Goal: Task Accomplishment & Management: Use online tool/utility

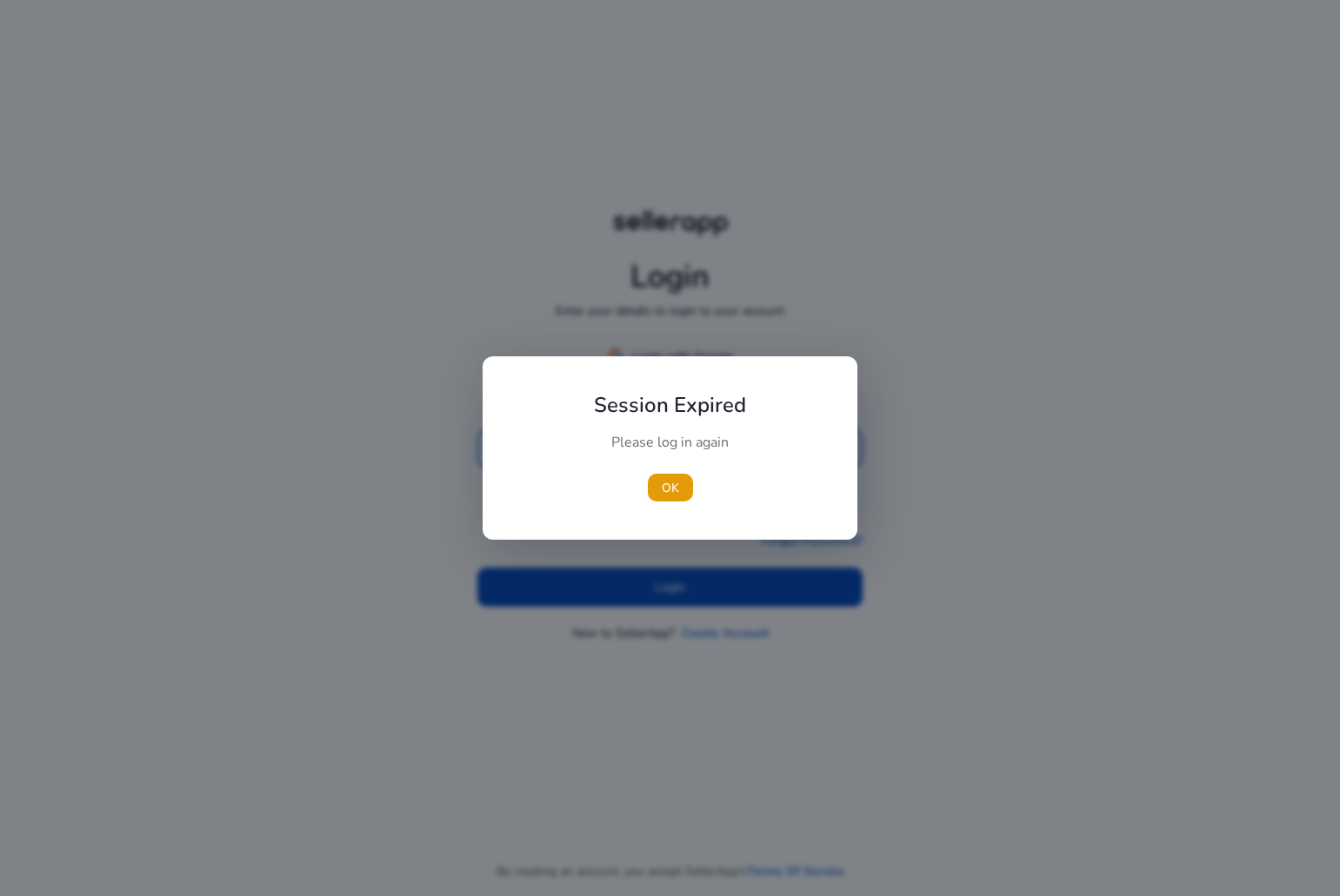
type input "**********"
click at [599, 575] on div at bounding box center [670, 448] width 1340 height 896
click at [669, 502] on span "button" at bounding box center [670, 487] width 45 height 42
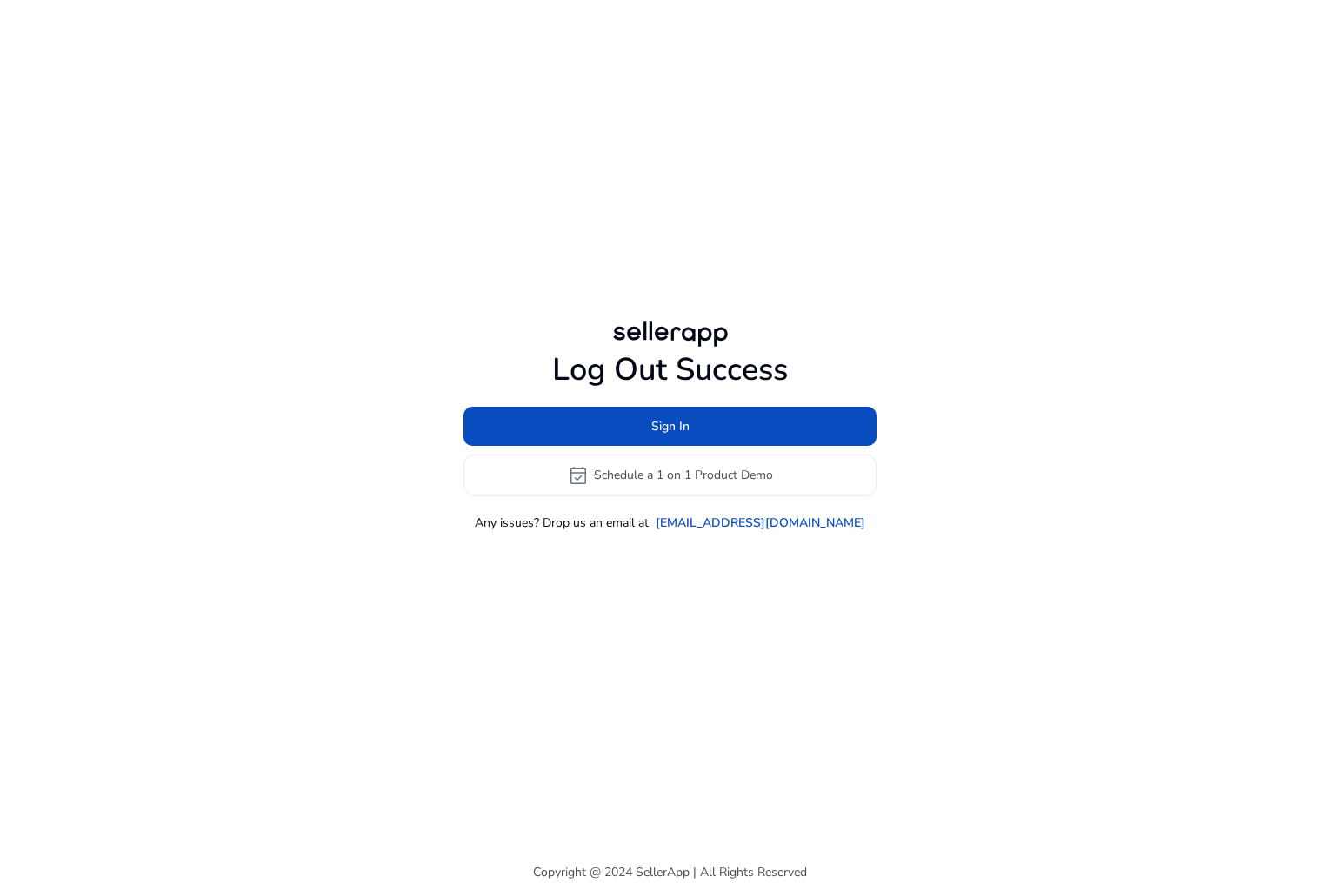
click at [658, 611] on div "Log Out Success Sign In event_available Schedule a 1 on 1 Product Demo Any issu…" at bounding box center [670, 424] width 1000 height 848
click at [642, 442] on span at bounding box center [670, 426] width 413 height 42
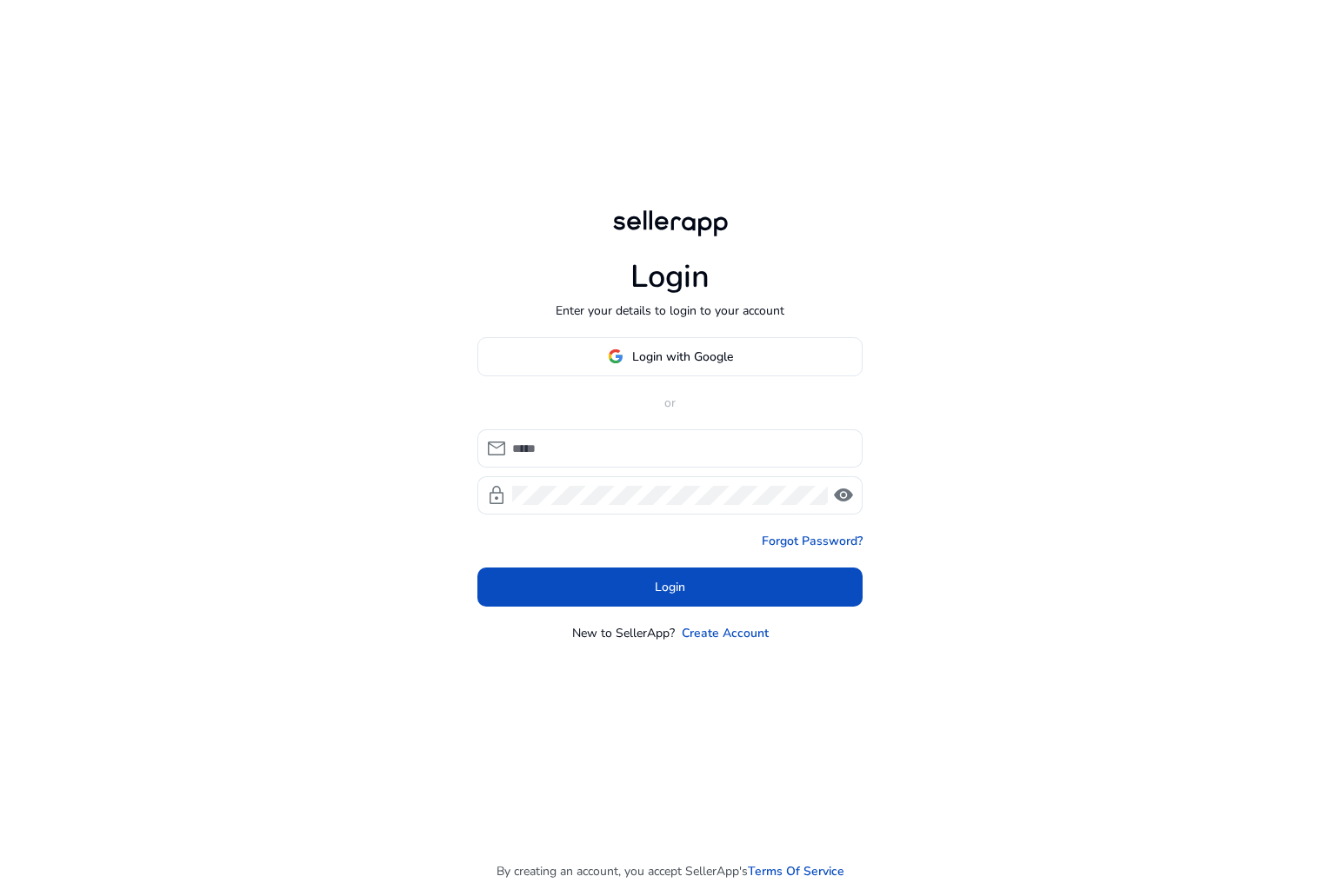
type input "**********"
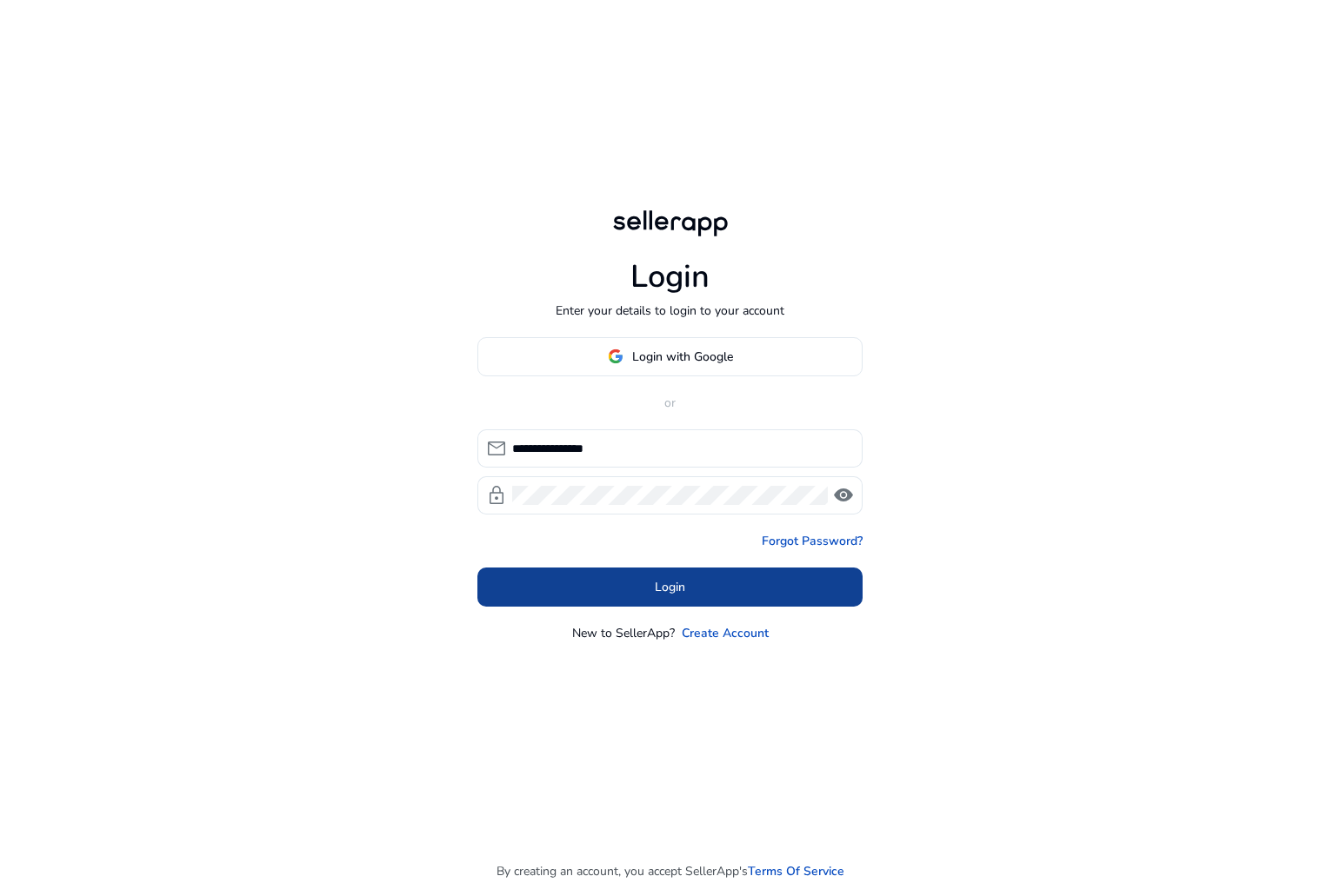
click at [640, 588] on span at bounding box center [670, 587] width 385 height 42
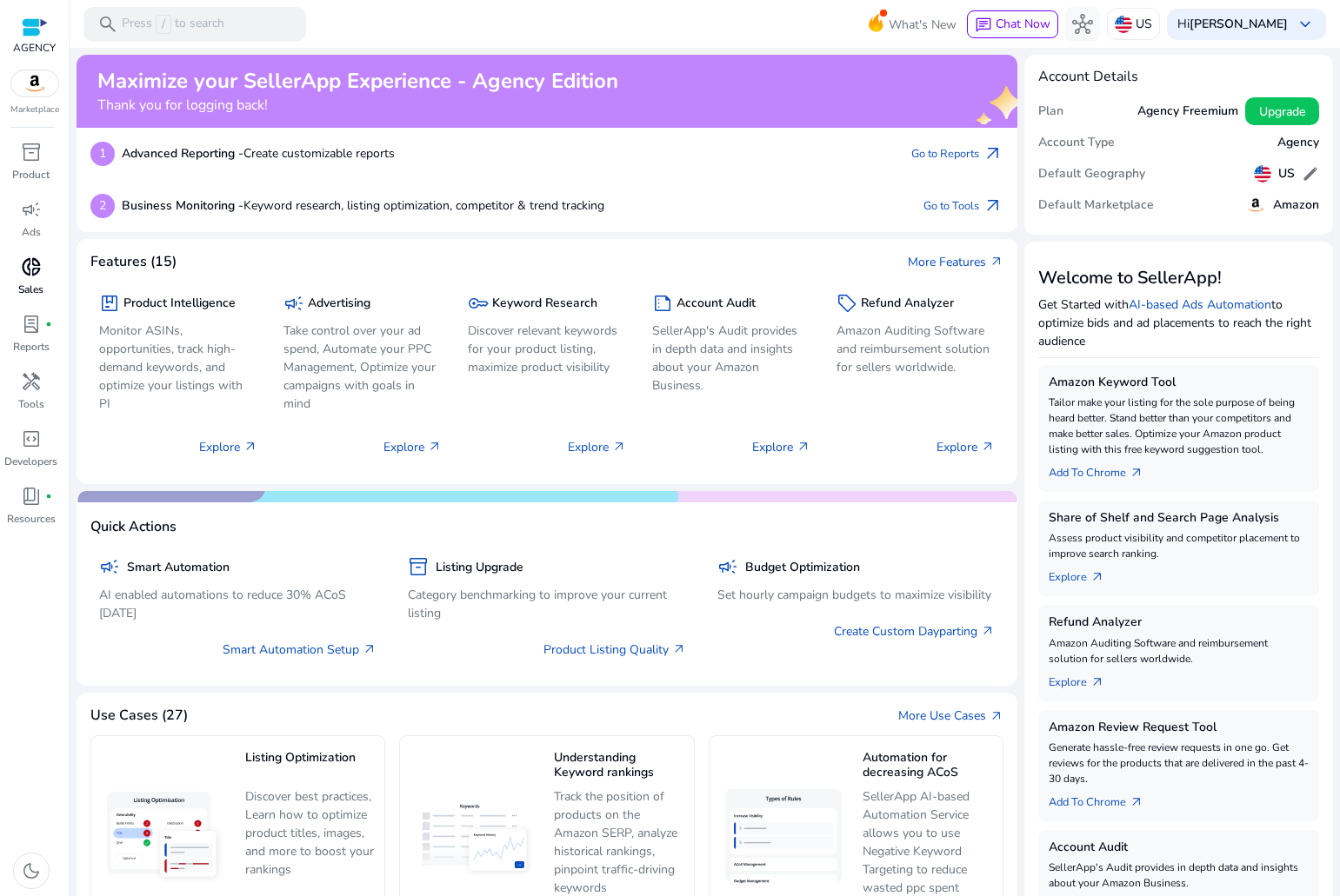
click at [25, 277] on span "donut_small" at bounding box center [31, 267] width 21 height 21
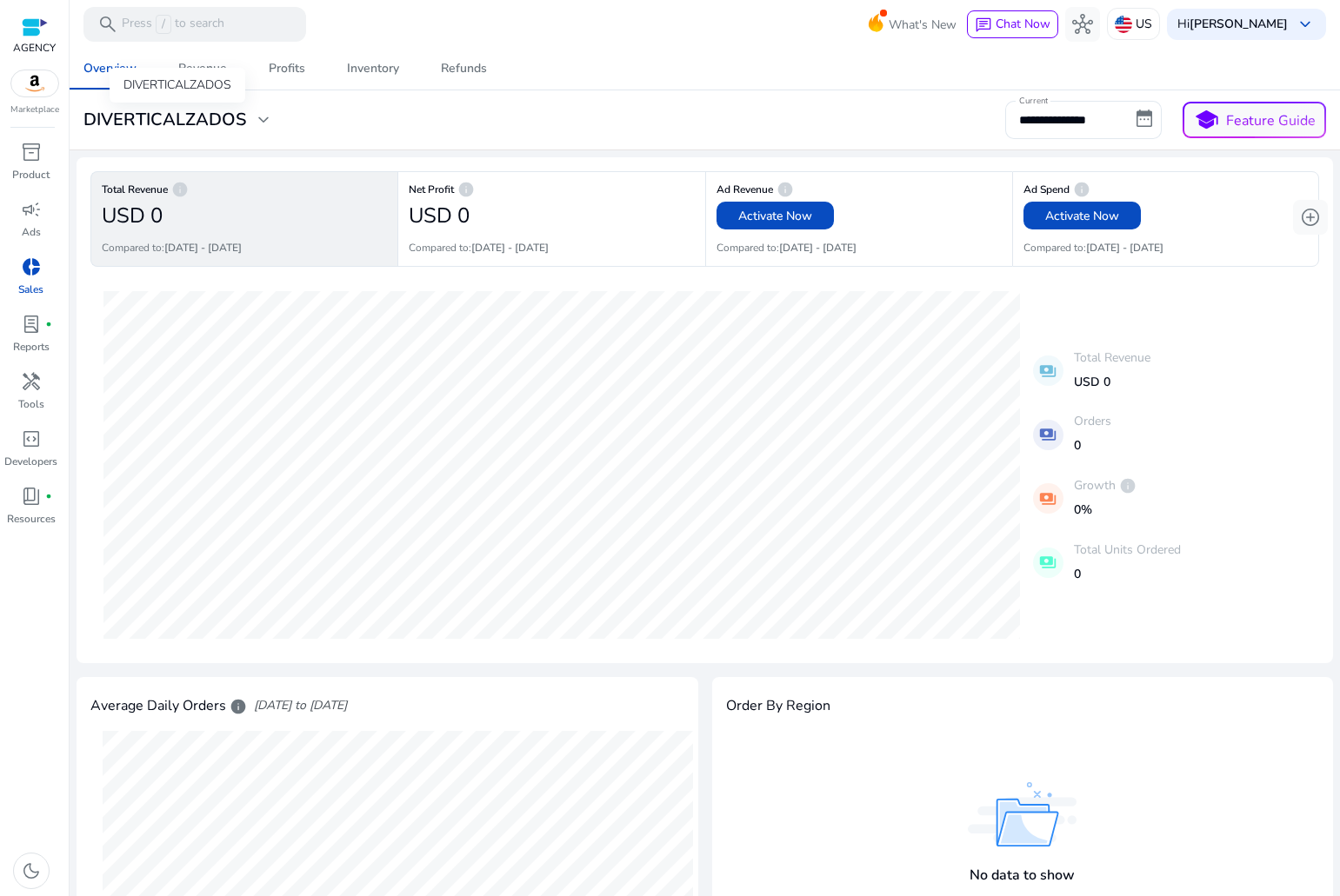
click at [218, 102] on div "DIVERTICALZADOS" at bounding box center [177, 84] width 136 height 35
click at [233, 119] on h3 "DIVERTICALZADOS" at bounding box center [164, 120] width 162 height 21
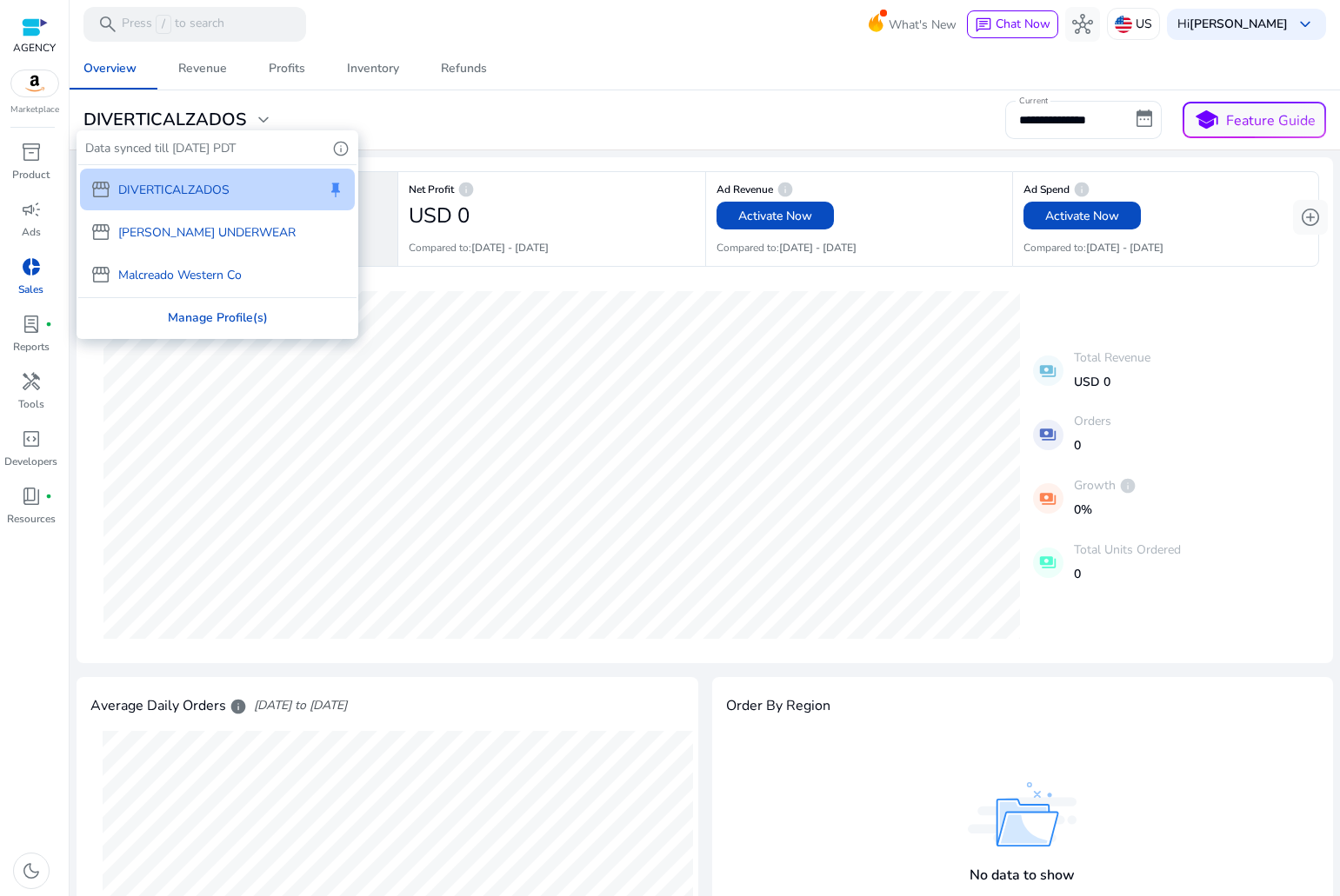
click at [194, 325] on div "Manage Profile(s)" at bounding box center [217, 318] width 279 height 39
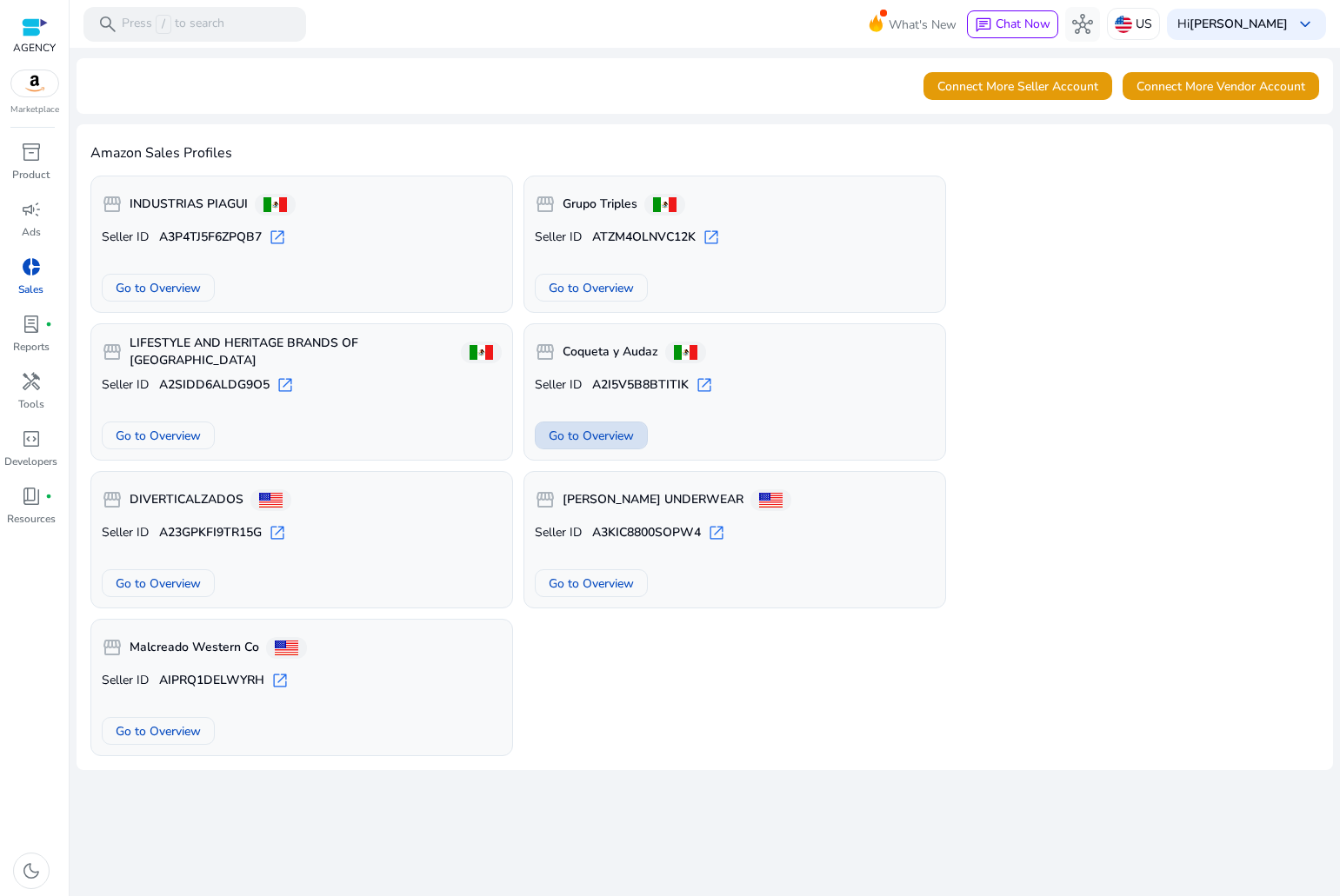
click at [604, 431] on span "Go to Overview" at bounding box center [591, 435] width 85 height 18
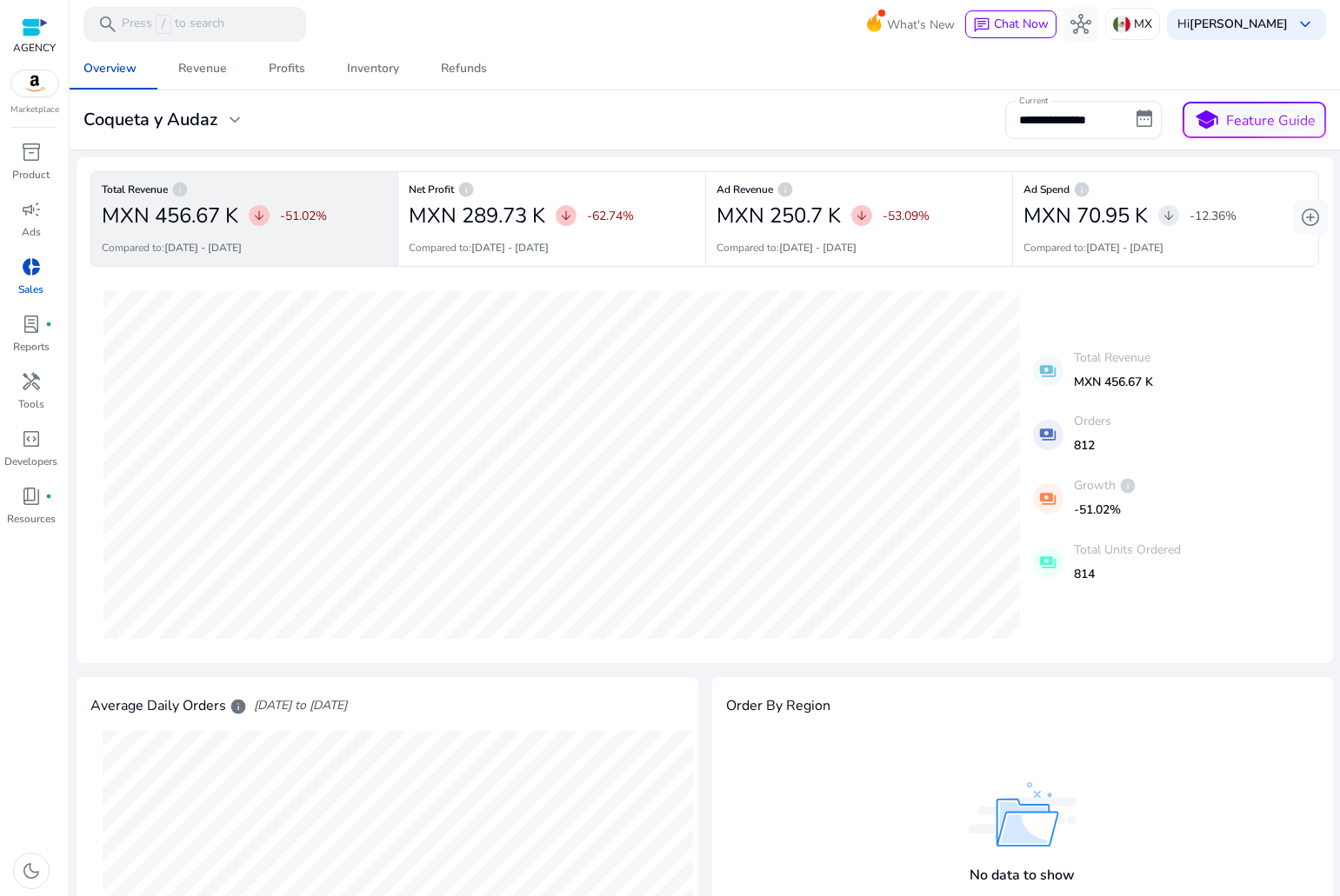
click at [34, 266] on span "donut_small" at bounding box center [31, 267] width 21 height 21
click at [225, 113] on span "expand_more" at bounding box center [234, 120] width 21 height 21
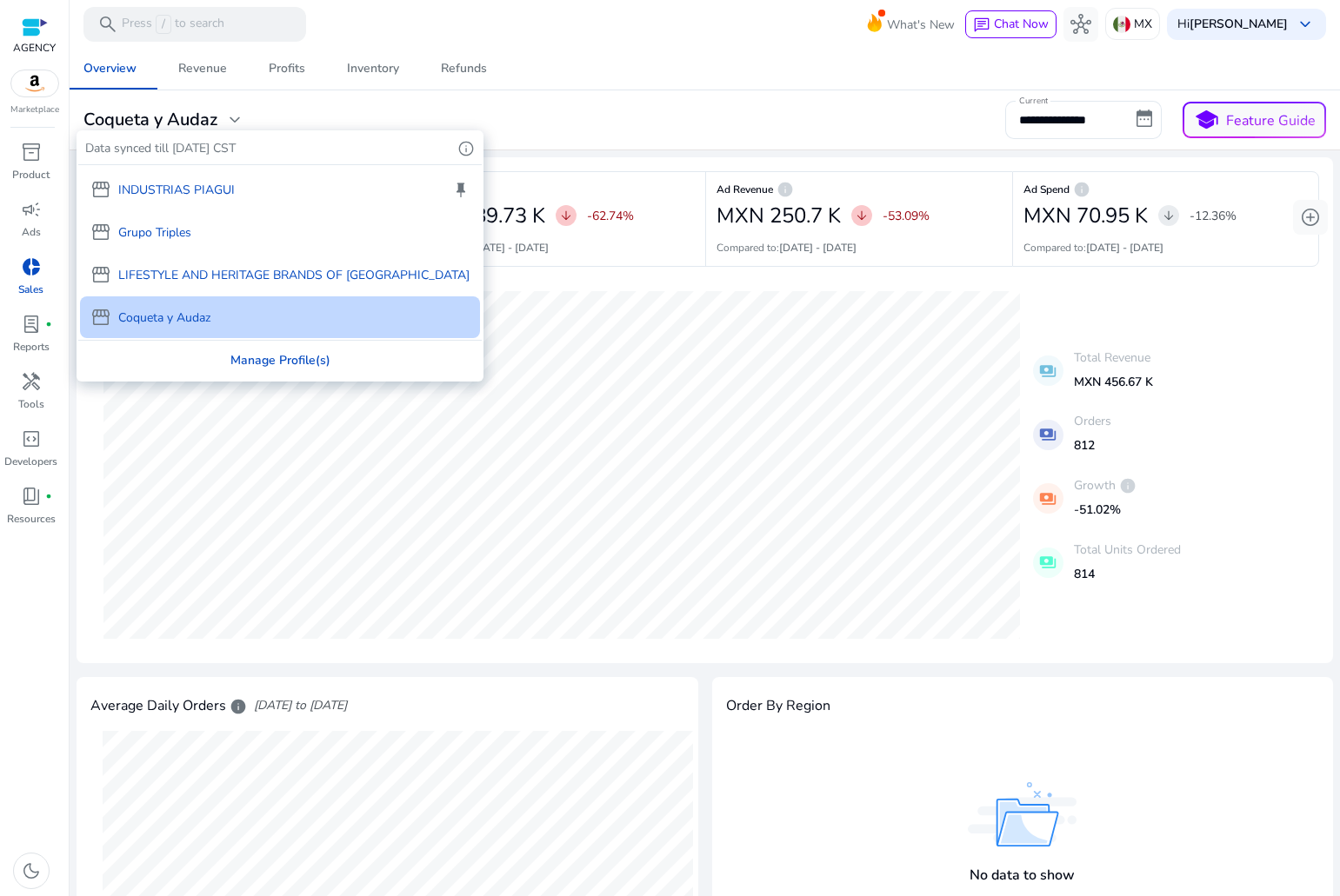
click at [207, 351] on div "Manage Profile(s)" at bounding box center [279, 361] width 403 height 39
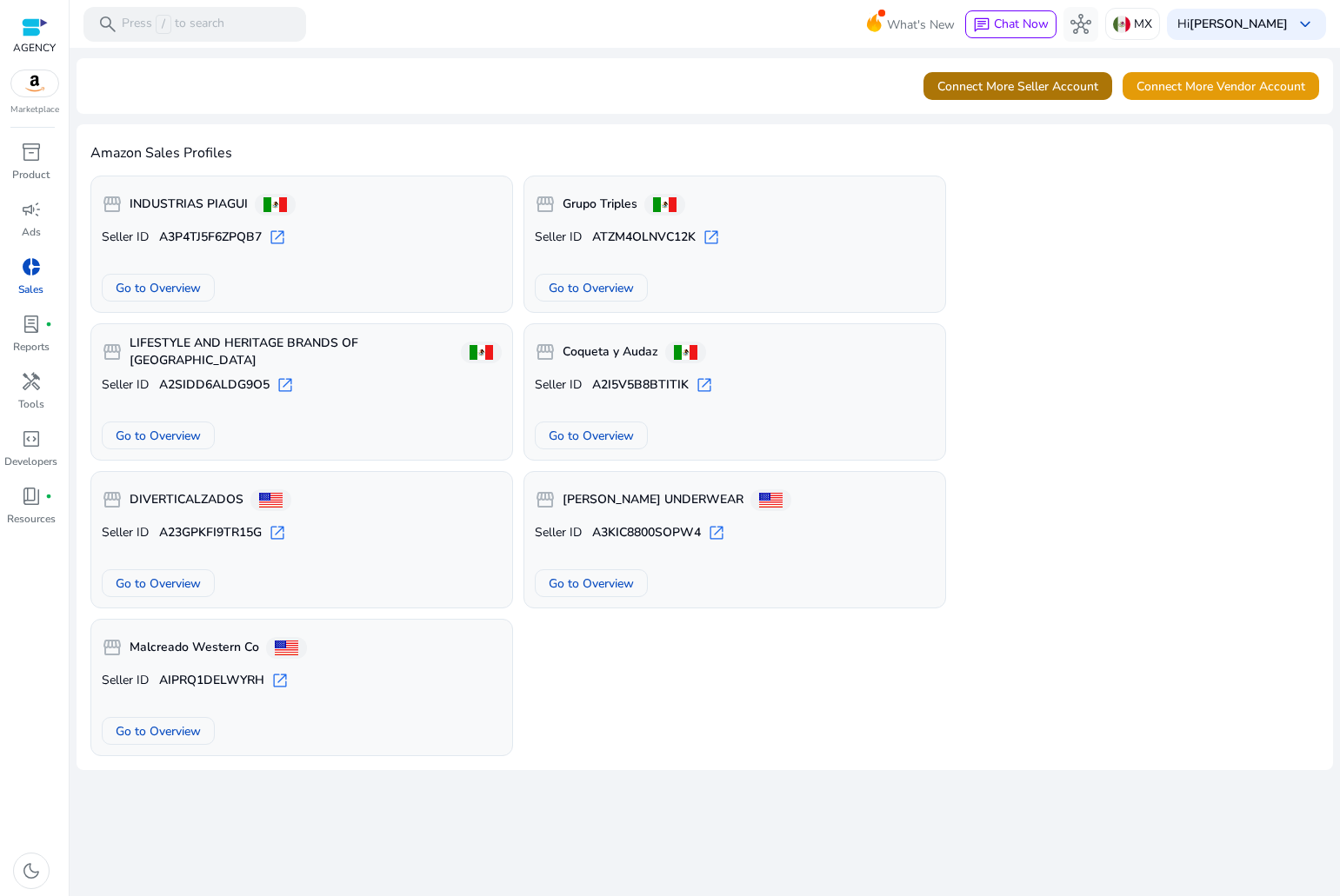
click at [965, 104] on span at bounding box center [1017, 86] width 188 height 42
click at [38, 223] on link "campaign Ads" at bounding box center [31, 224] width 62 height 57
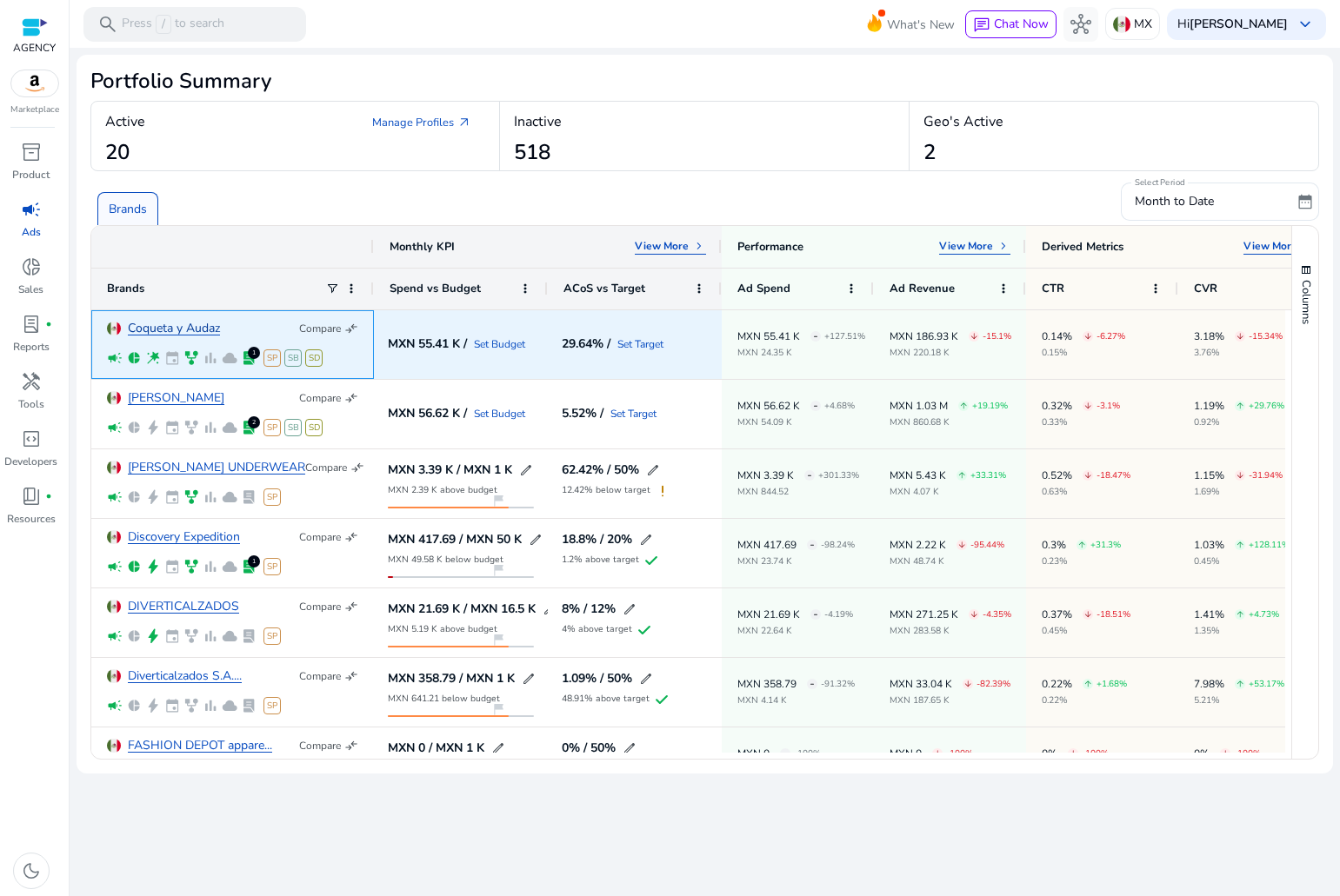
click at [184, 330] on link "Coqueta y Audaz" at bounding box center [173, 329] width 92 height 13
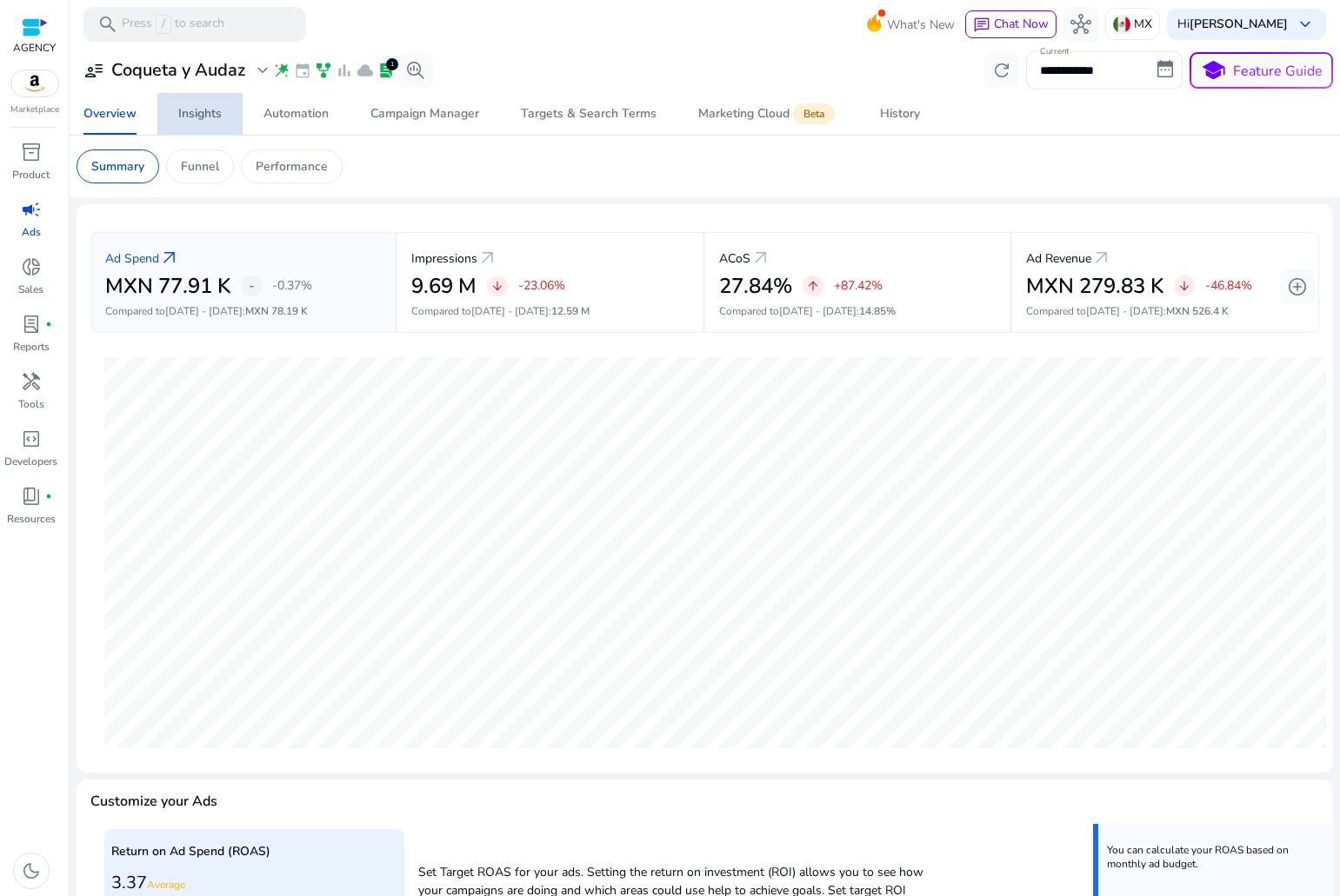
click at [193, 113] on div "Insights" at bounding box center [200, 113] width 43 height 12
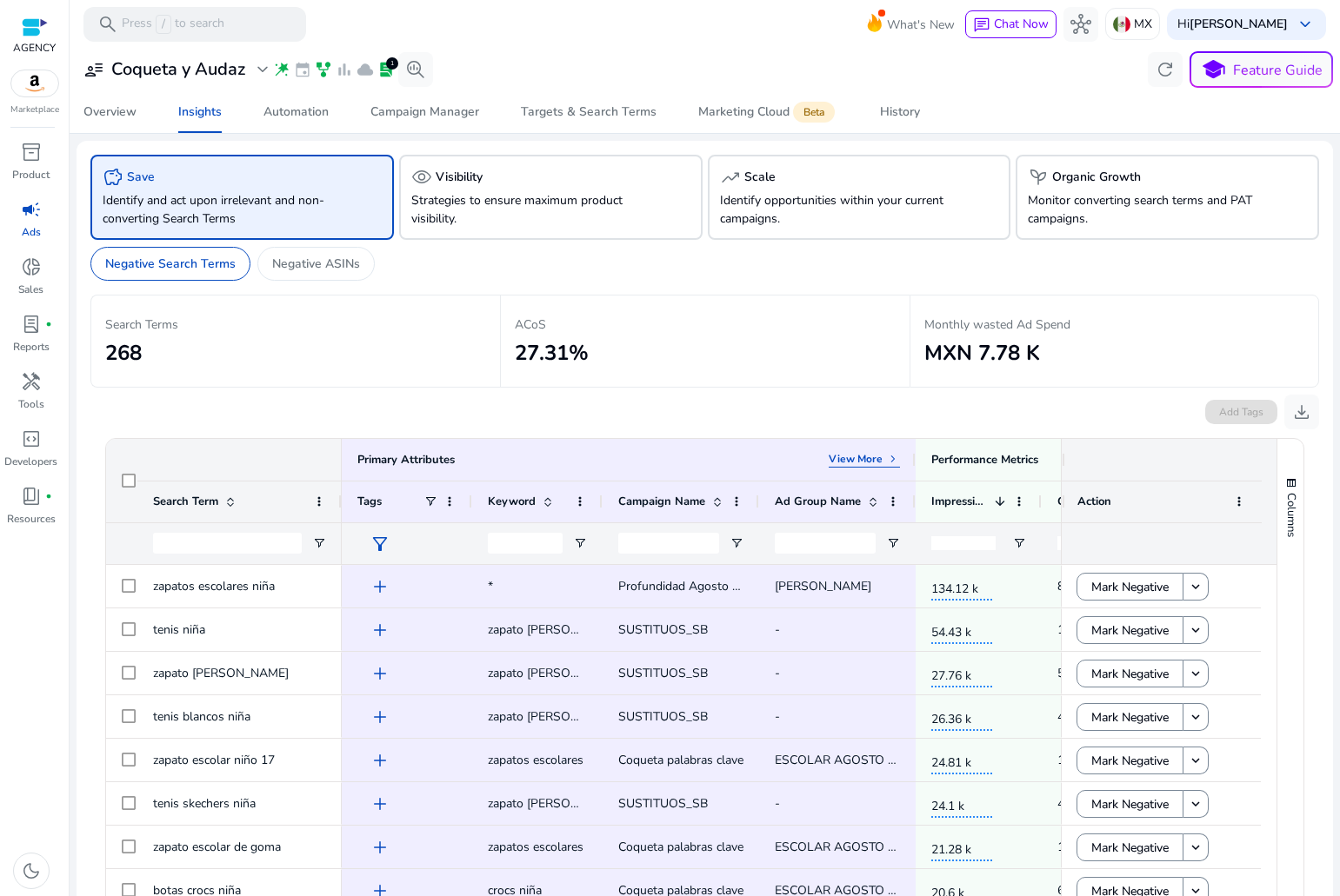
click at [392, 70] on span "lab_profile" at bounding box center [385, 69] width 18 height 18
click at [907, 114] on div "History" at bounding box center [899, 112] width 40 height 12
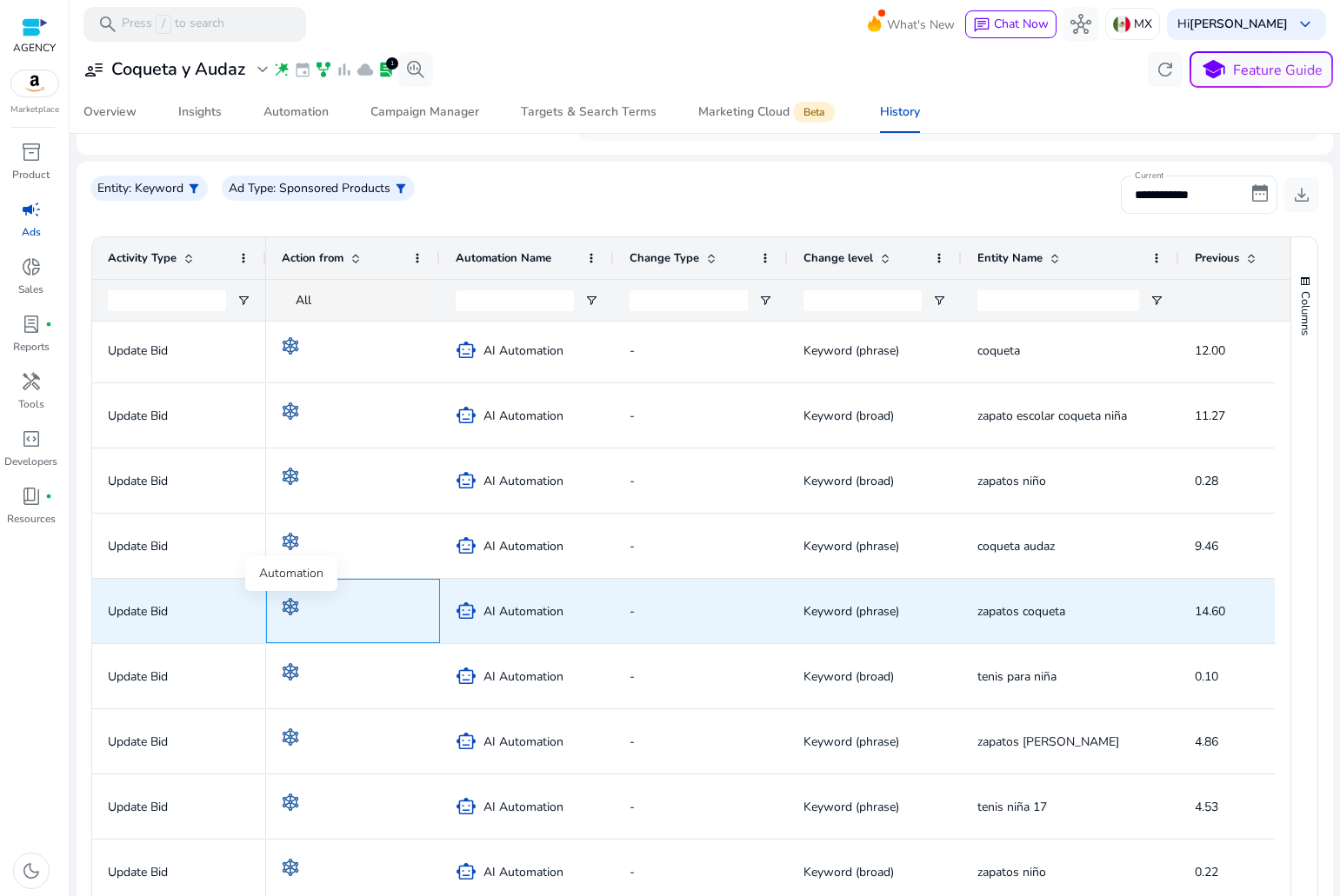
click at [285, 605] on img at bounding box center [290, 606] width 18 height 18
click at [296, 609] on img at bounding box center [290, 606] width 18 height 18
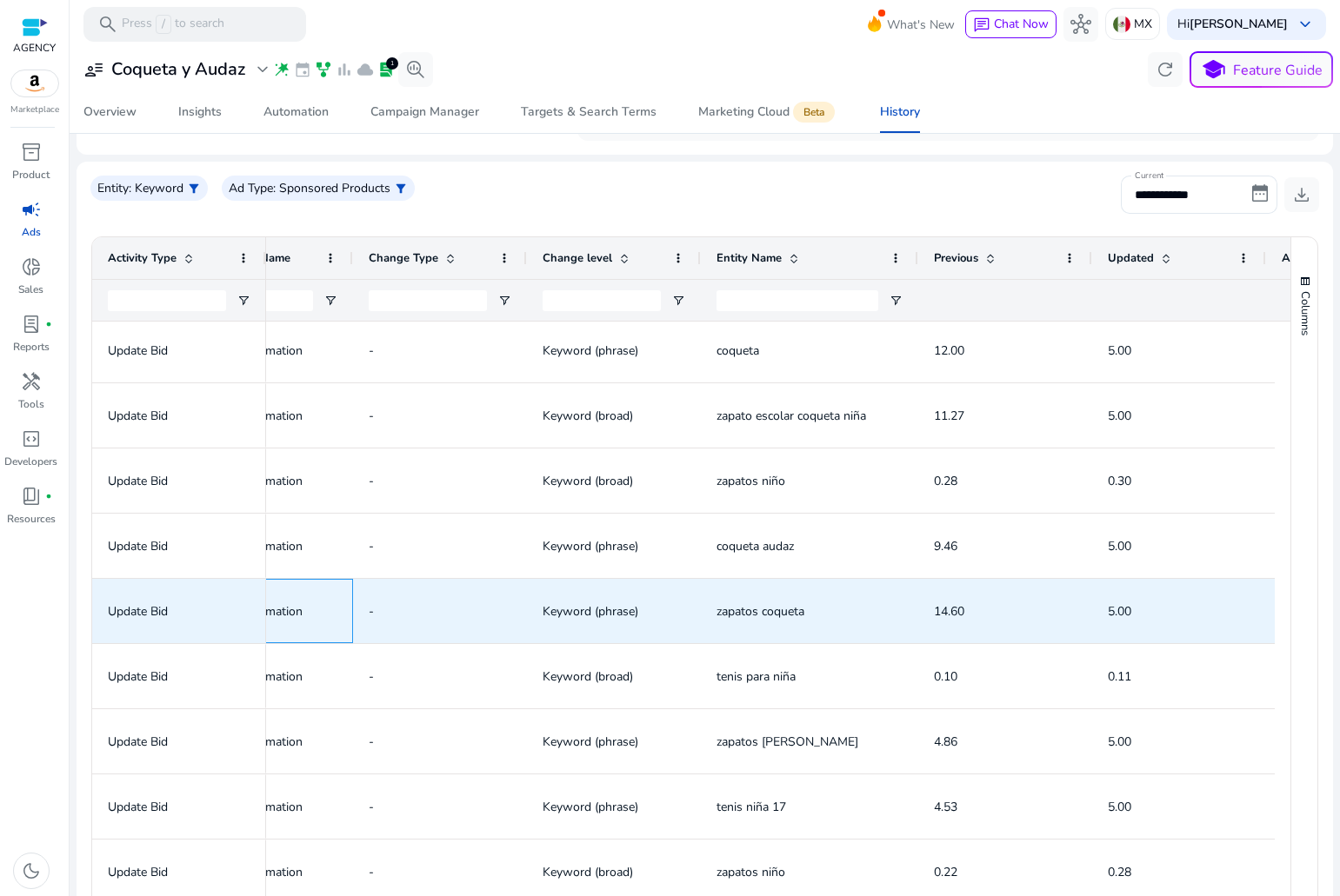
click at [287, 613] on span "AI Automation" at bounding box center [262, 611] width 80 height 36
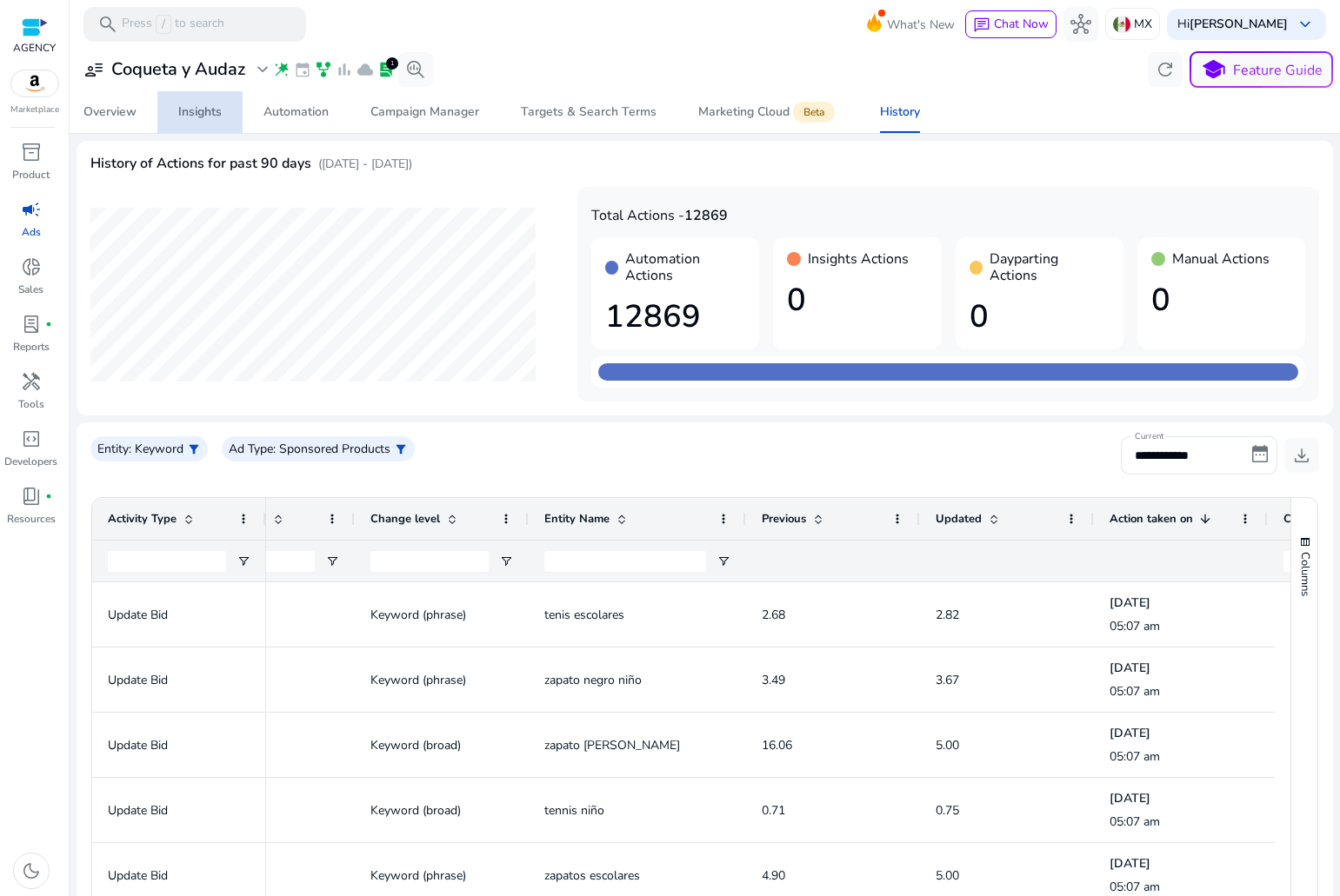
click at [189, 107] on div "Insights" at bounding box center [200, 112] width 43 height 12
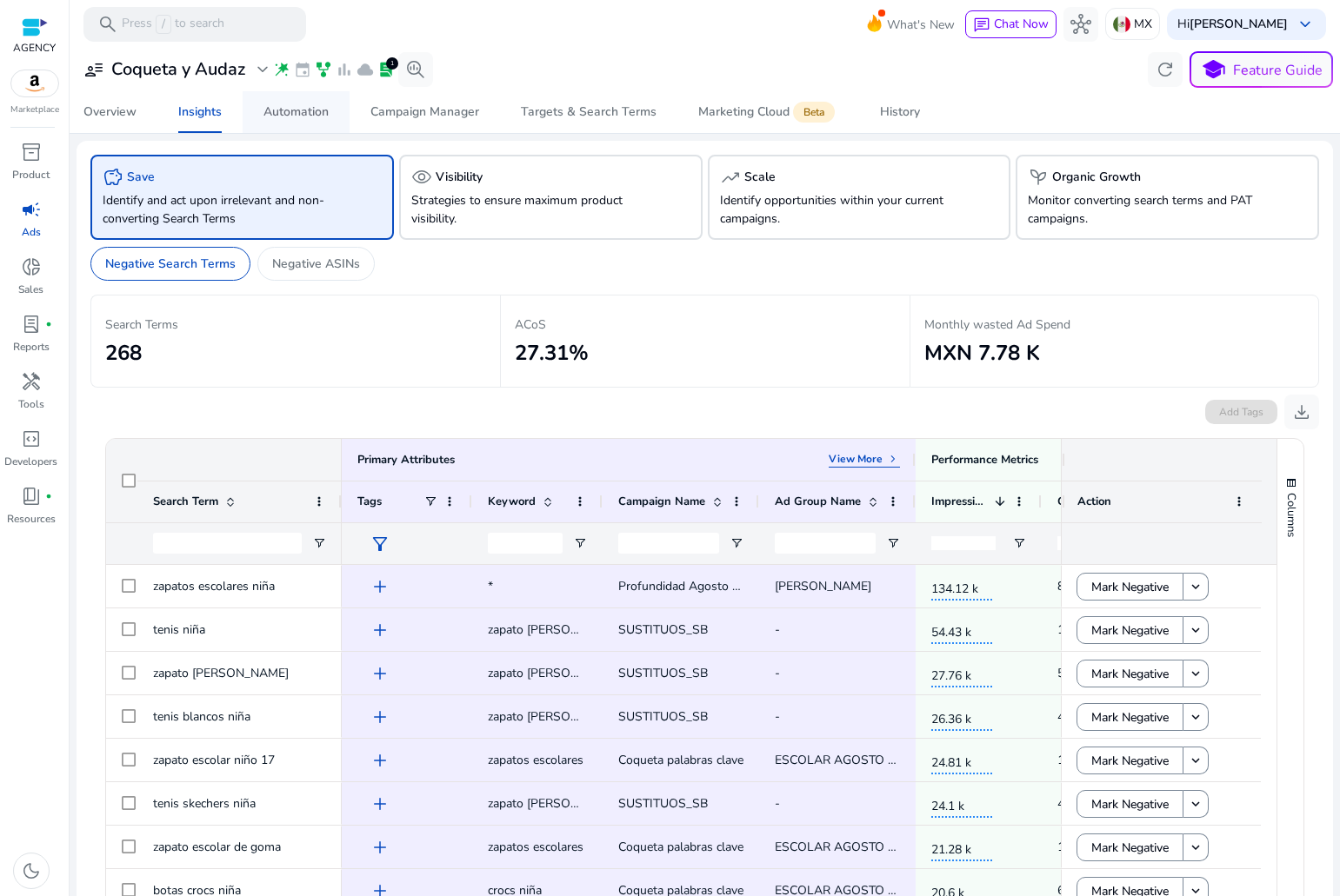
click at [305, 113] on div "Automation" at bounding box center [296, 112] width 66 height 12
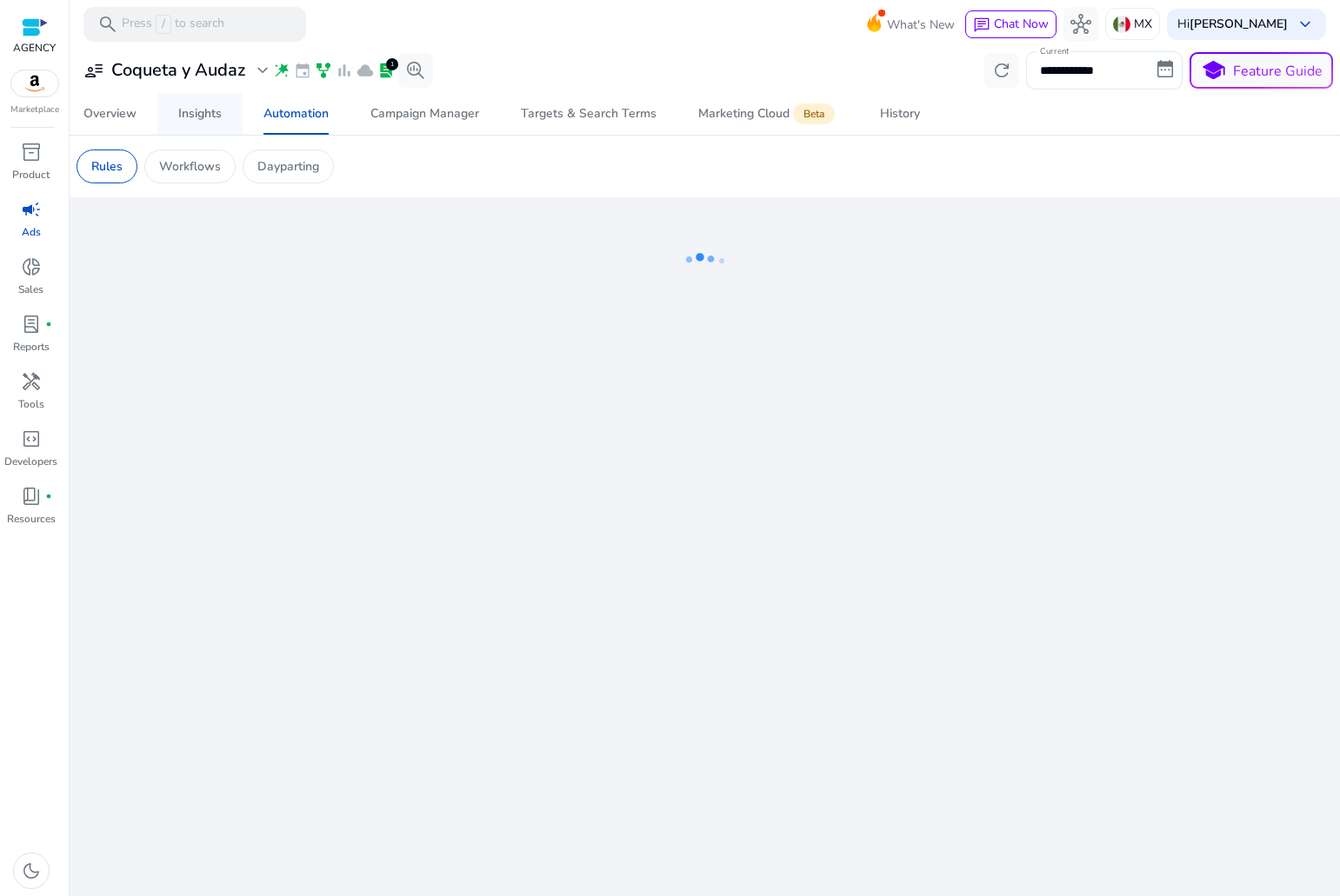
click at [220, 113] on div "Insights" at bounding box center [200, 113] width 43 height 12
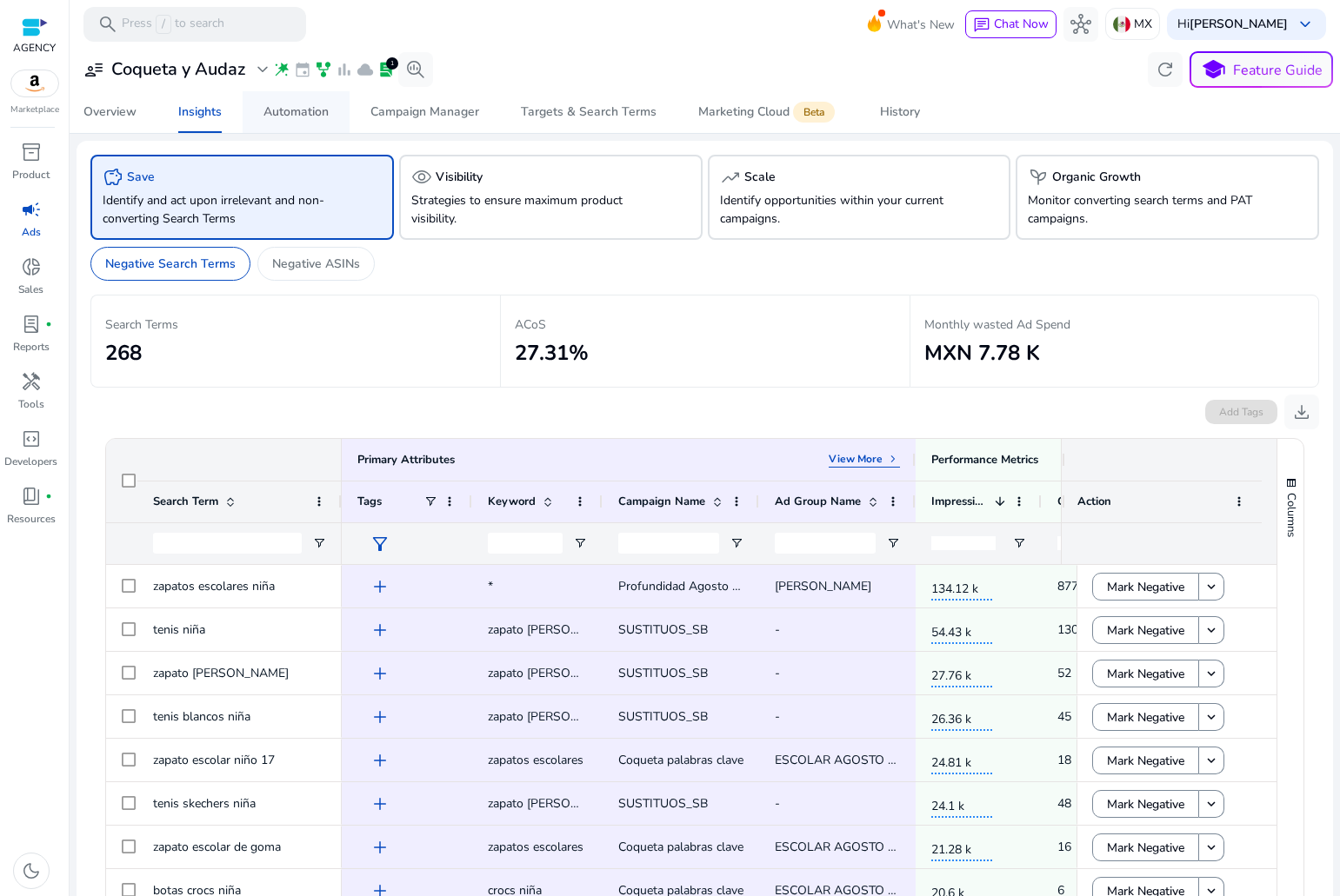
click at [287, 118] on div "Automation" at bounding box center [296, 112] width 66 height 12
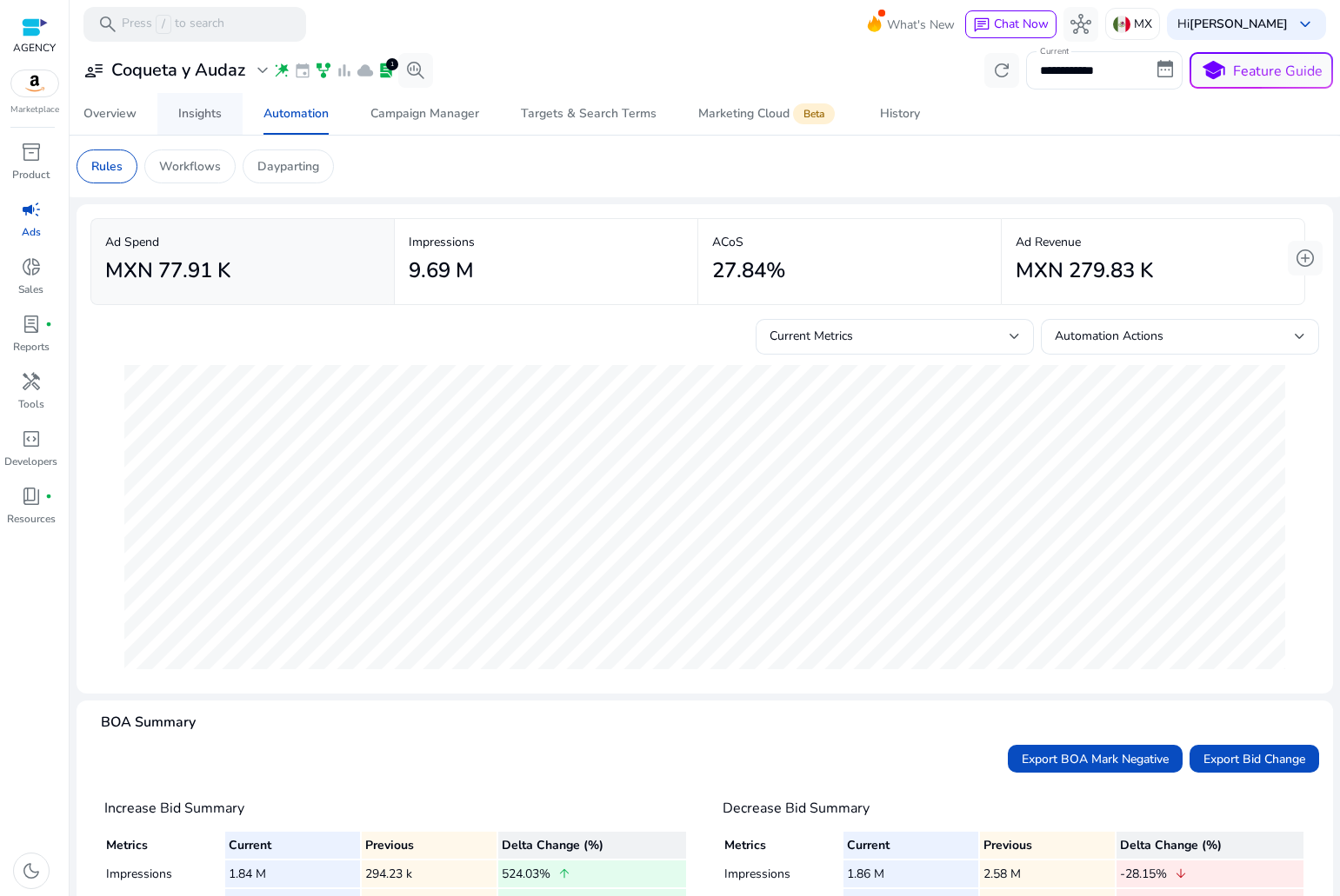
click at [199, 113] on div "Insights" at bounding box center [200, 113] width 43 height 12
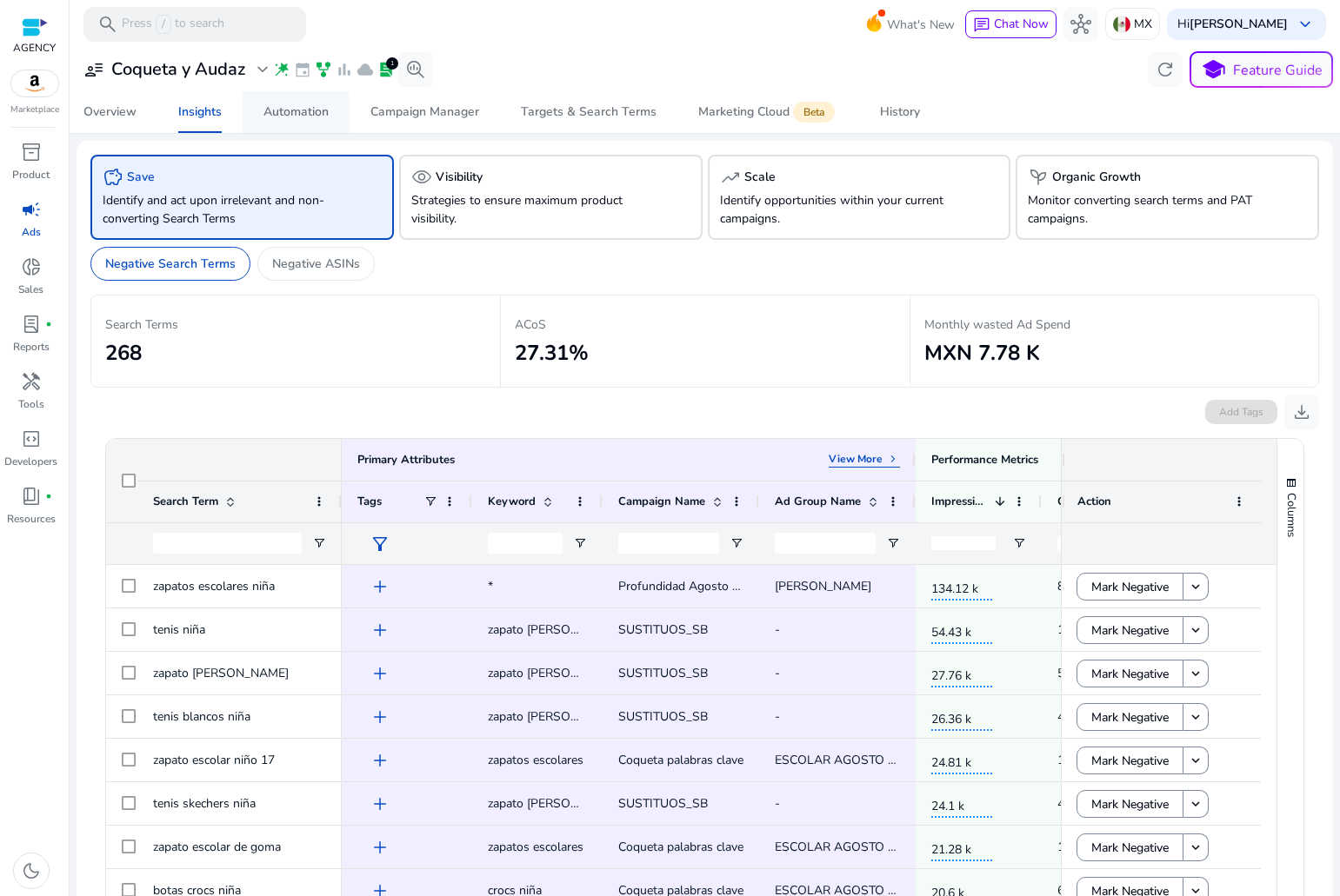
click at [298, 124] on span "Automation" at bounding box center [296, 112] width 66 height 42
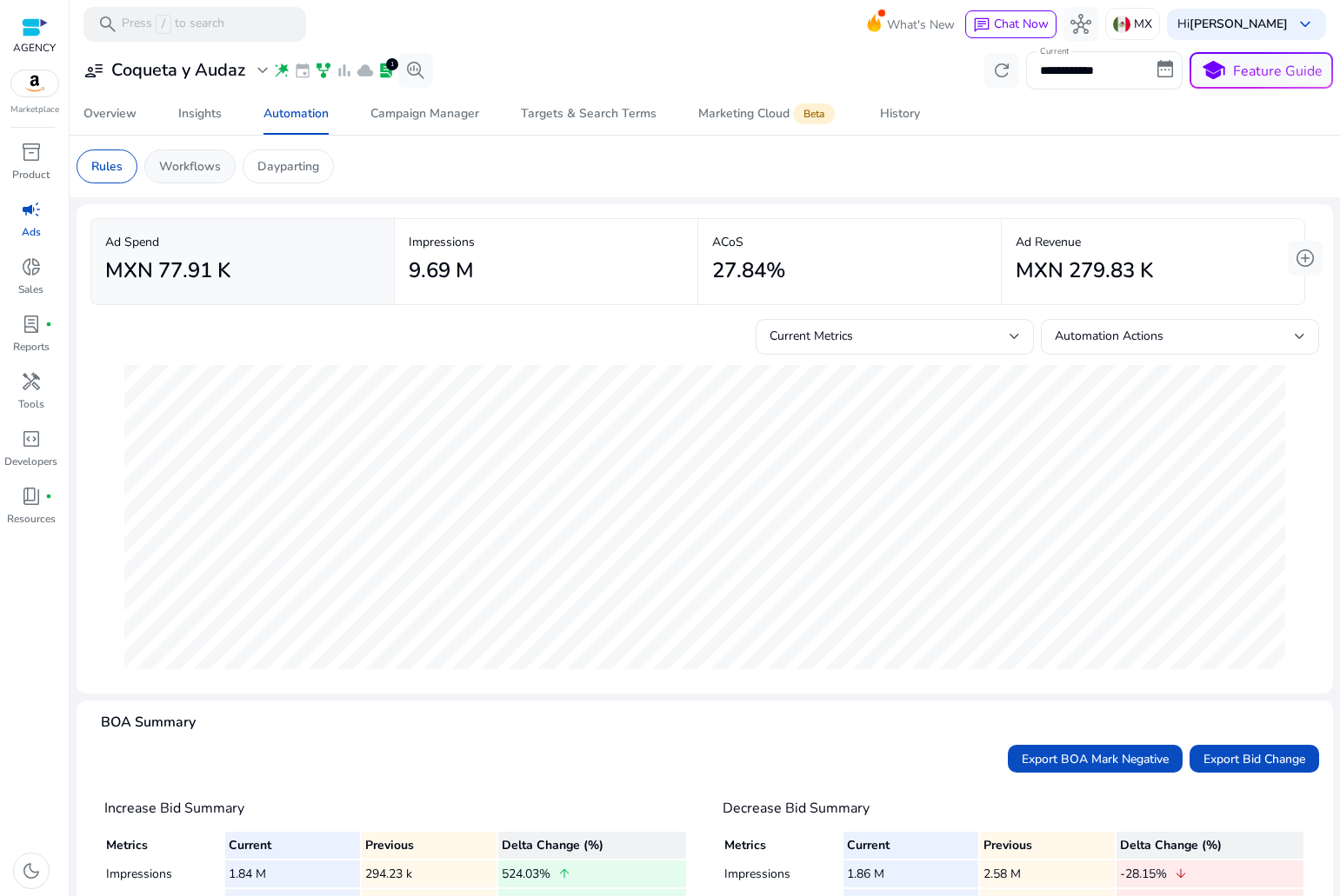
click at [213, 173] on p "Workflows" at bounding box center [190, 166] width 62 height 18
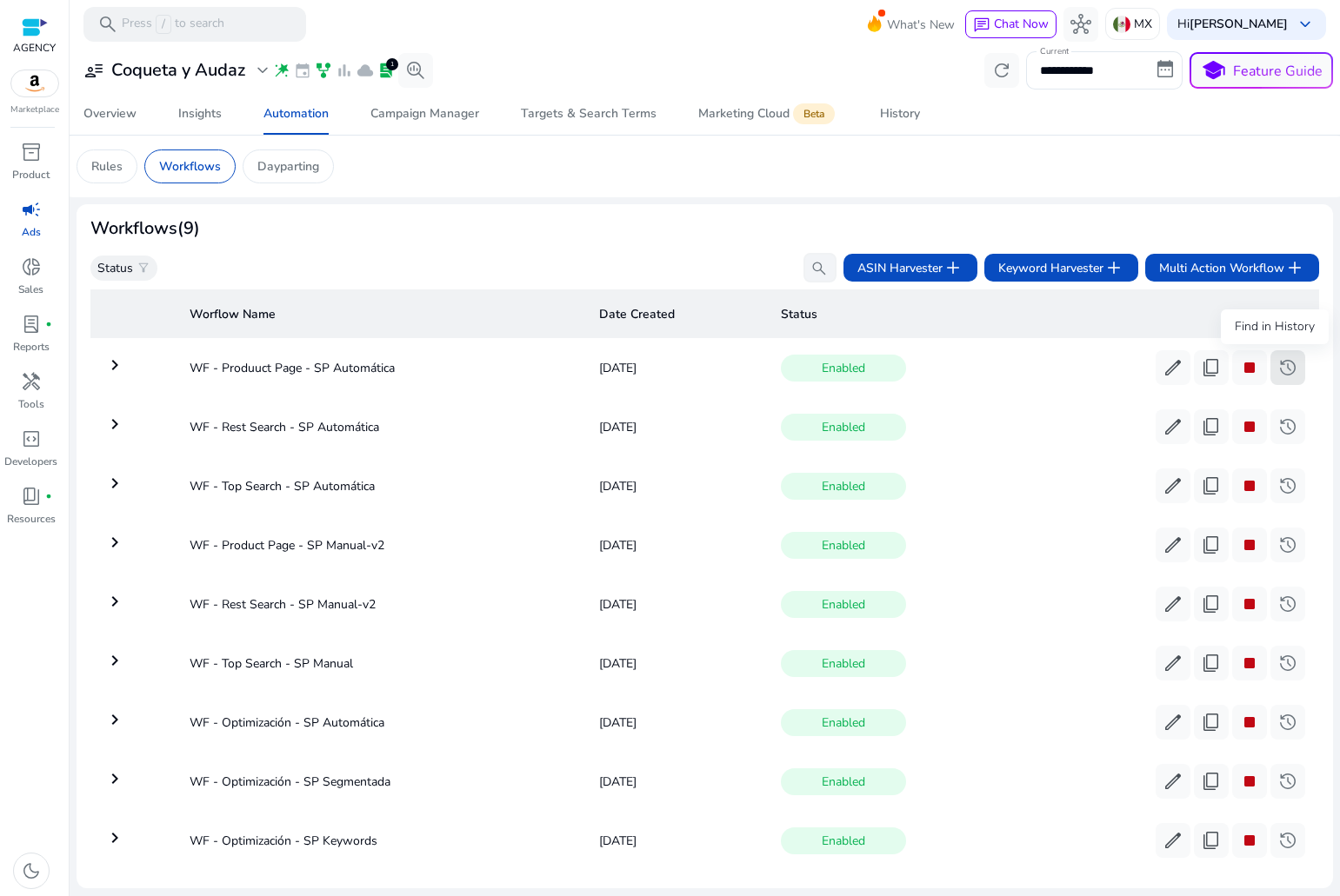
click at [1277, 371] on span "history" at bounding box center [1287, 367] width 21 height 21
click at [1277, 367] on span "history" at bounding box center [1287, 367] width 21 height 21
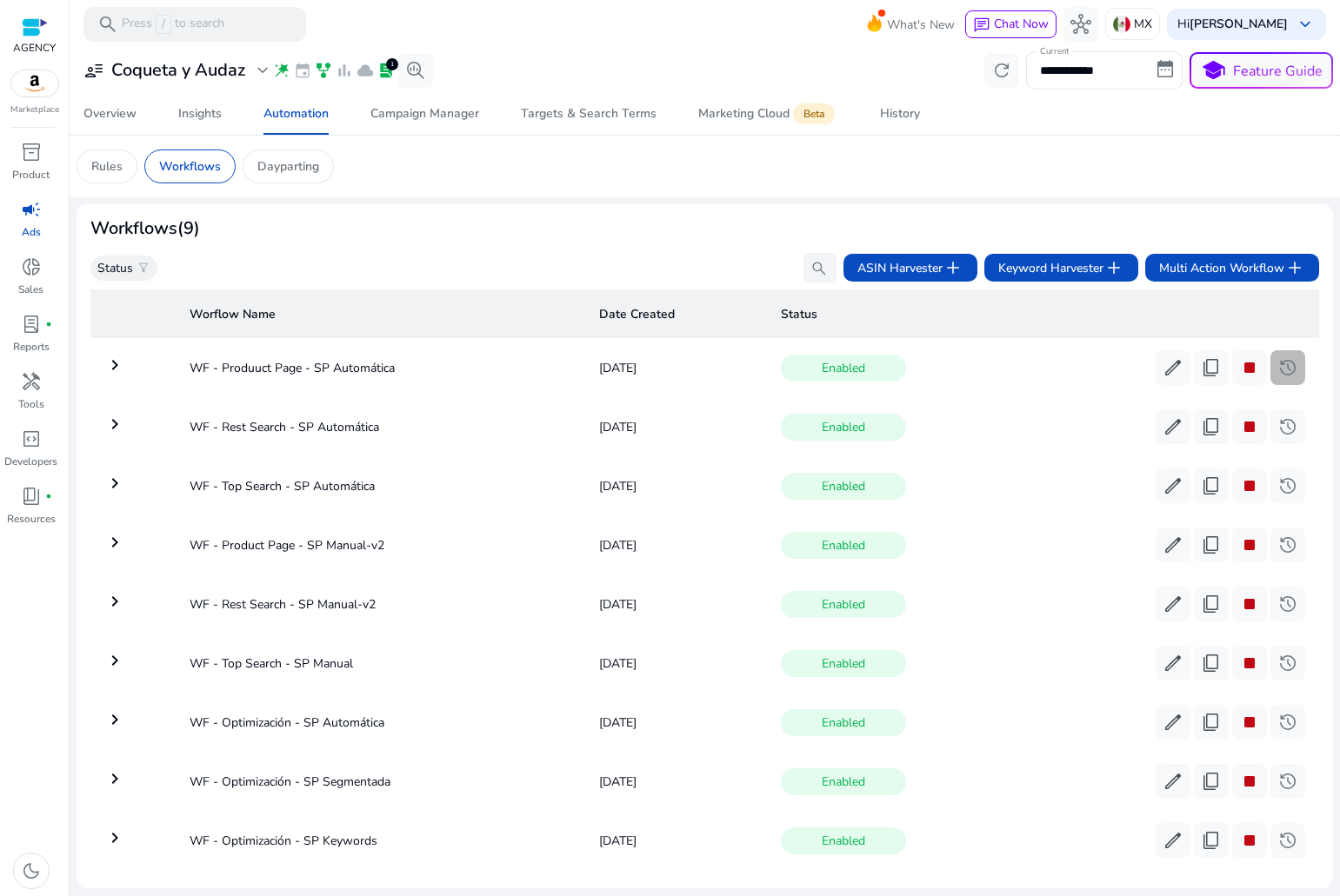
click at [1277, 367] on span "history" at bounding box center [1287, 367] width 21 height 21
click at [128, 363] on td "keyboard_arrow_right" at bounding box center [132, 367] width 85 height 45
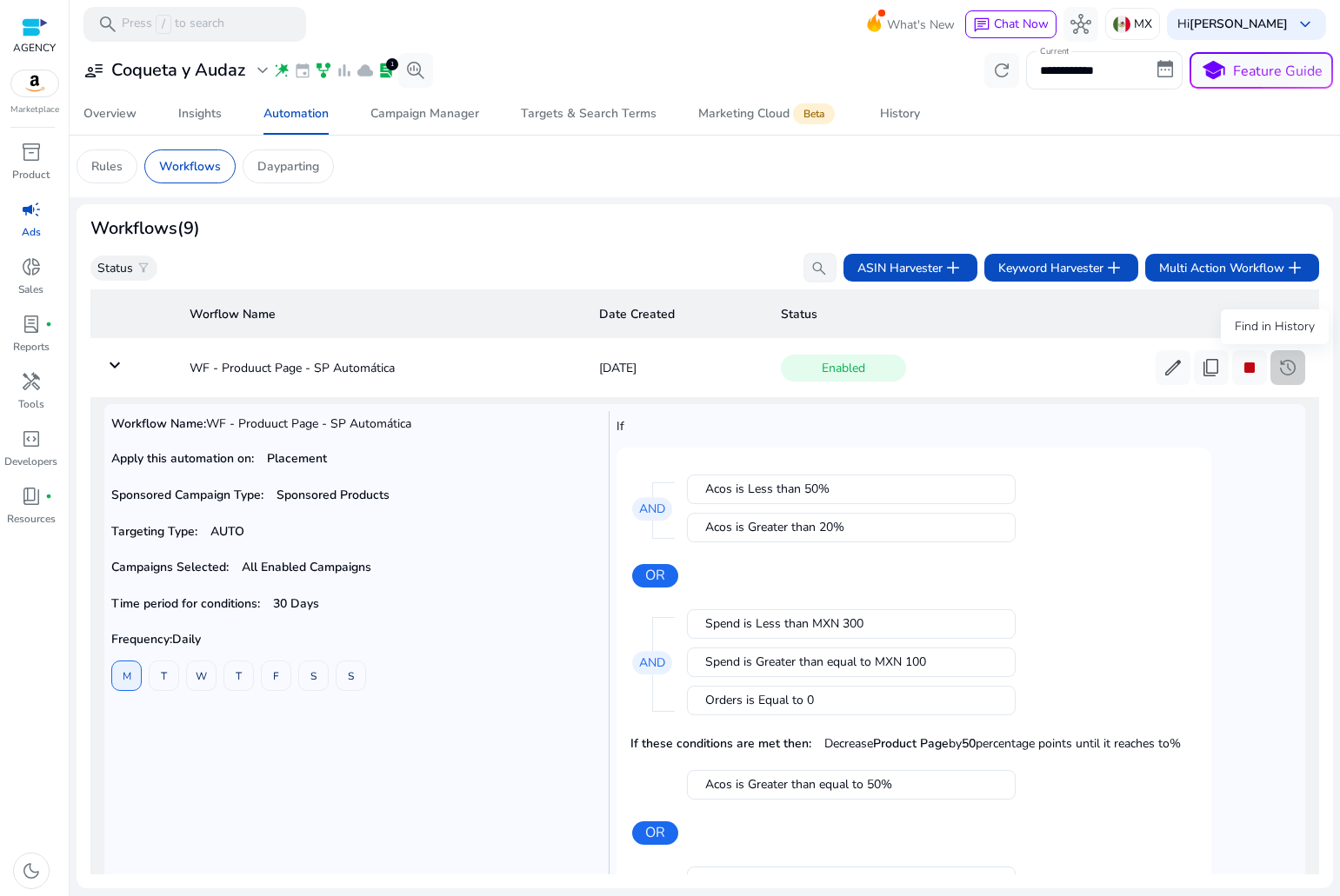
click at [1287, 365] on span "history" at bounding box center [1287, 367] width 21 height 21
click at [101, 160] on p "Rules" at bounding box center [106, 166] width 31 height 18
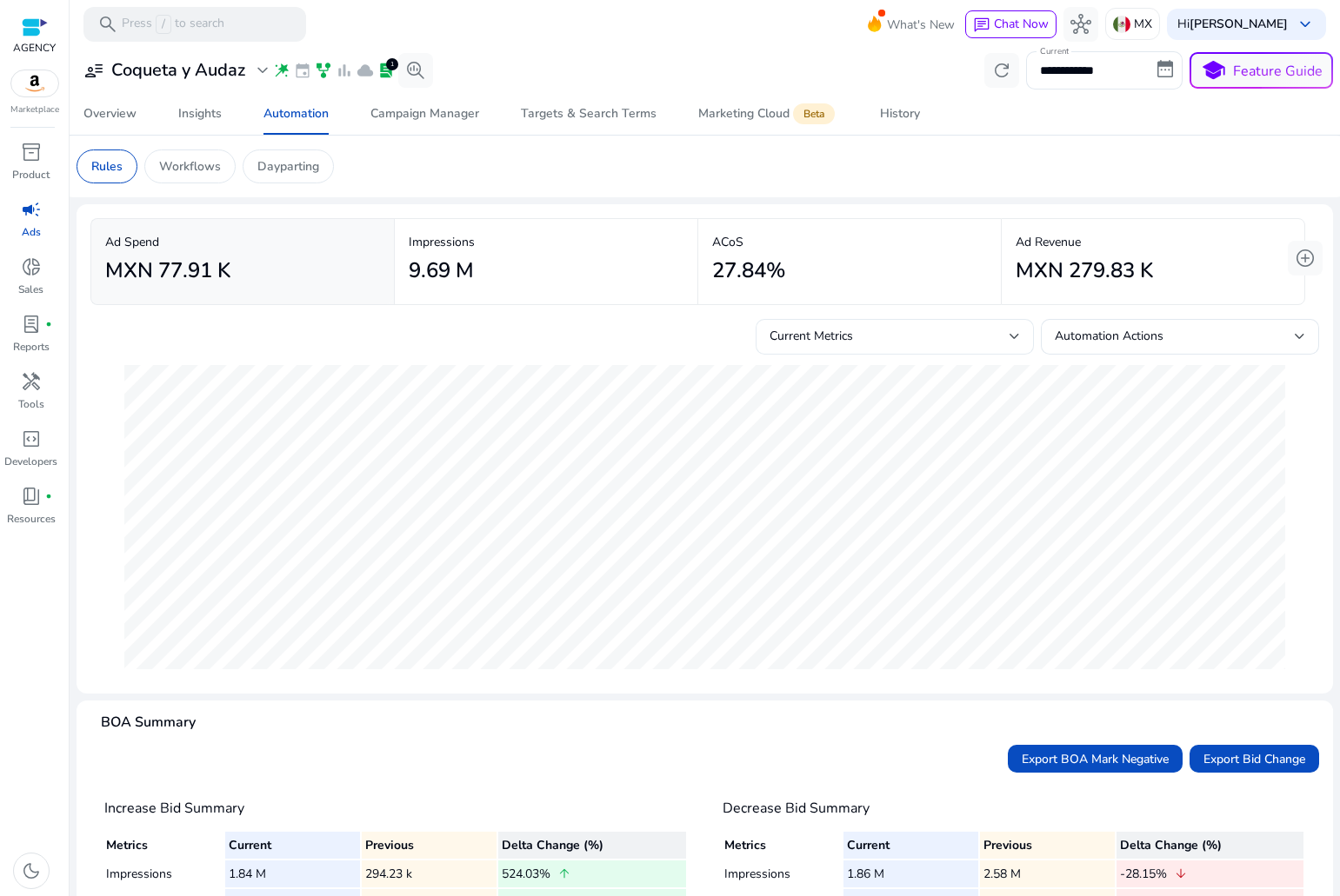
click at [880, 340] on div "Current Metrics" at bounding box center [890, 336] width 240 height 19
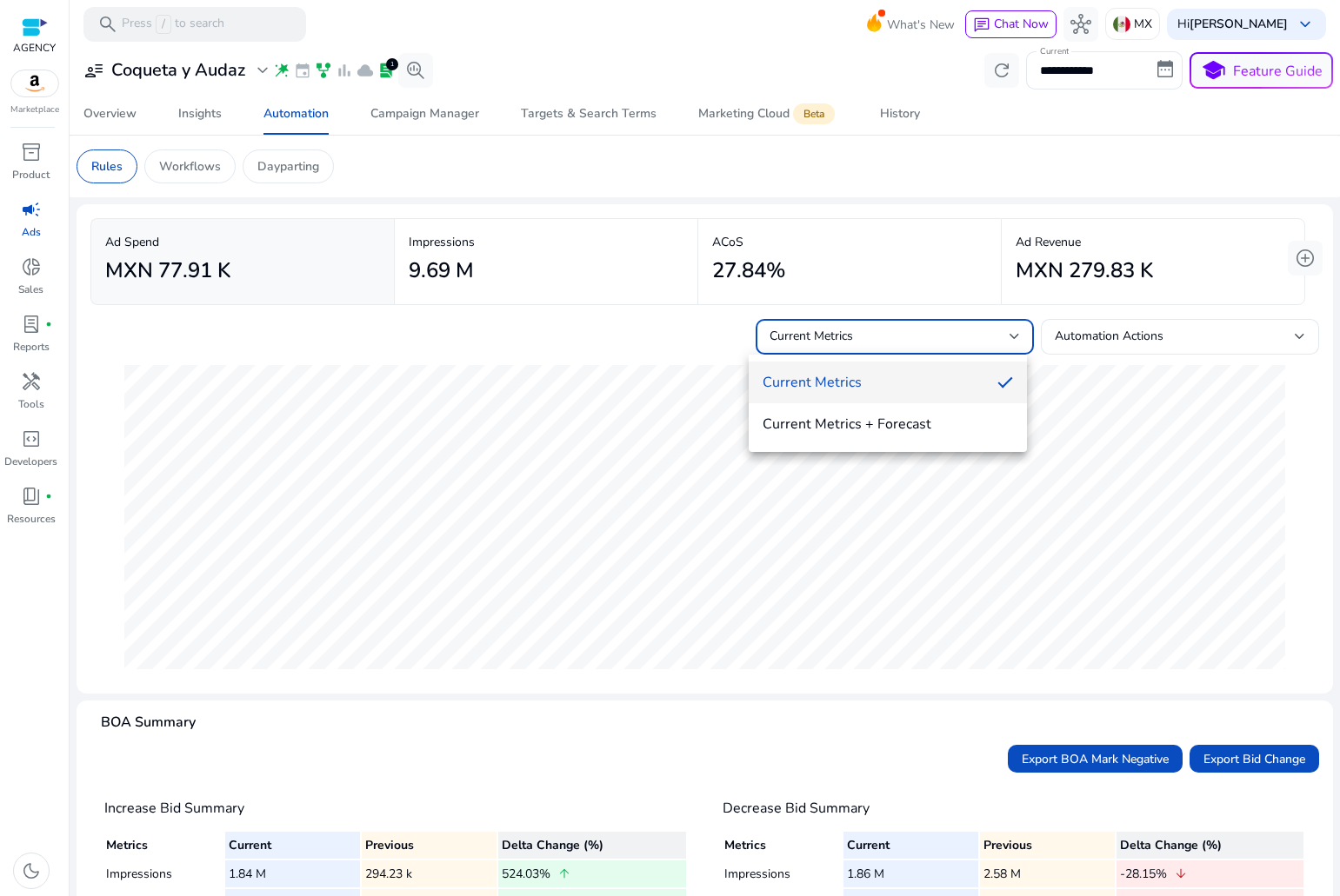
click at [1094, 756] on div at bounding box center [670, 448] width 1340 height 896
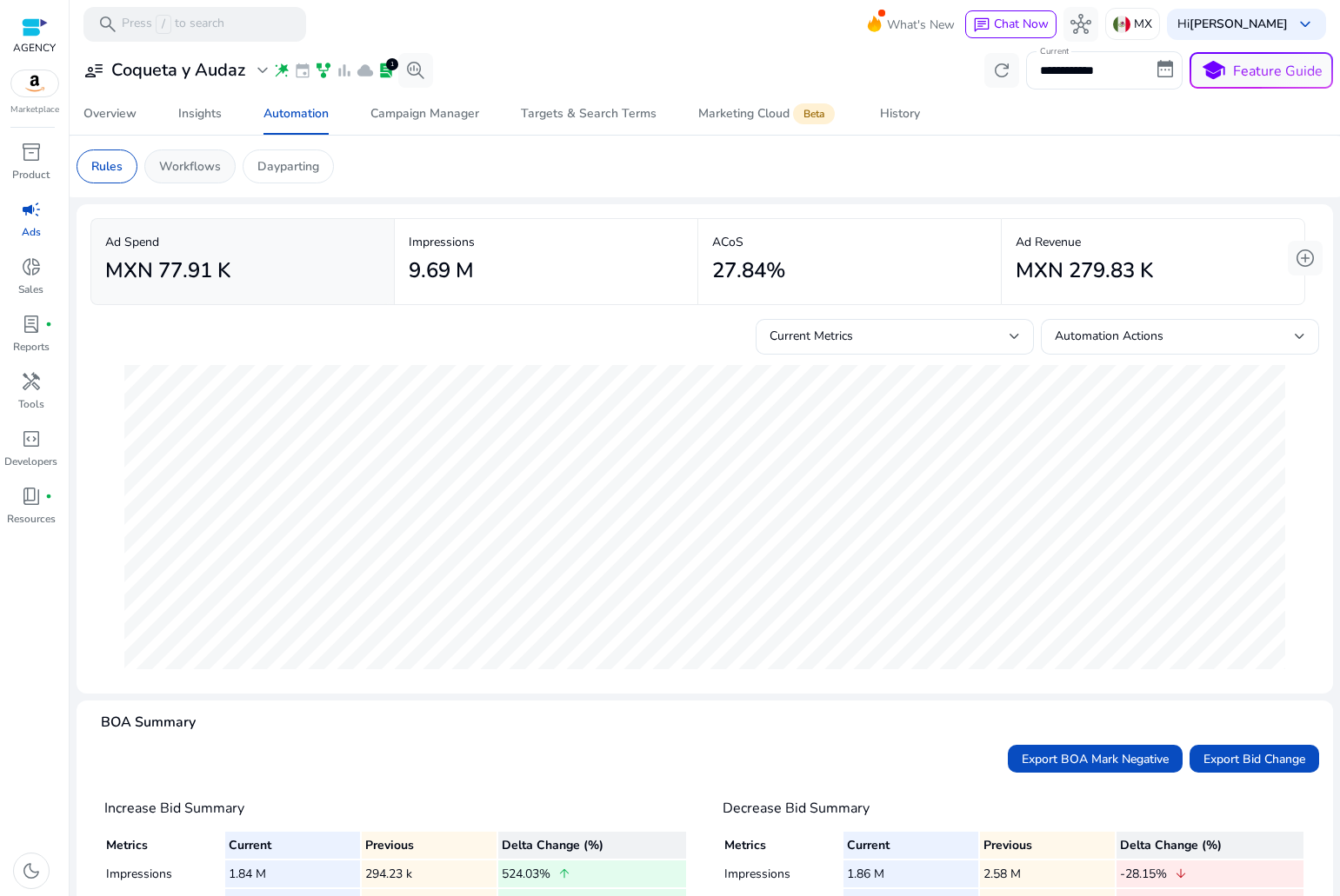
click at [189, 154] on div "Workflows" at bounding box center [189, 166] width 91 height 34
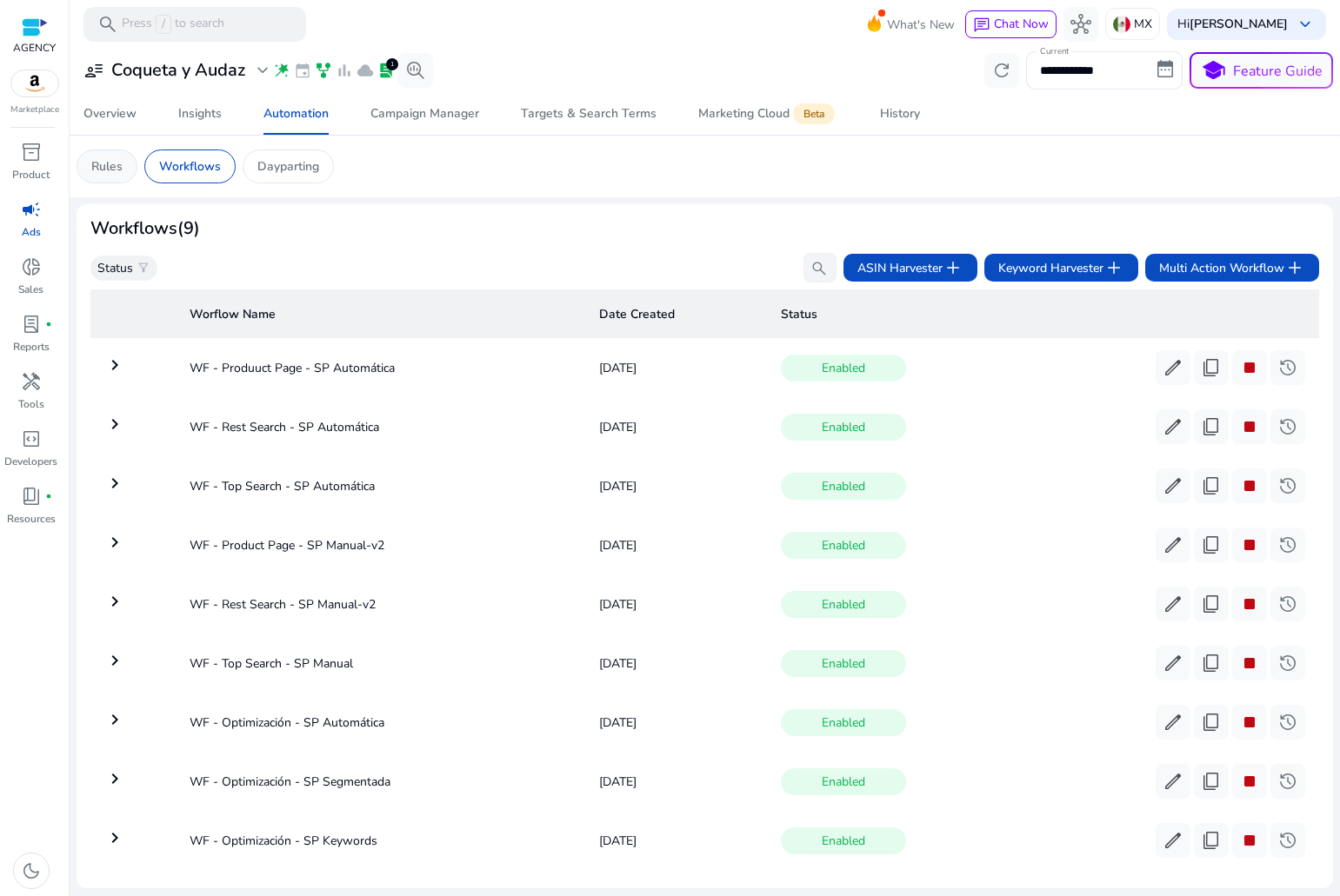
click at [106, 161] on p "Rules" at bounding box center [106, 166] width 31 height 18
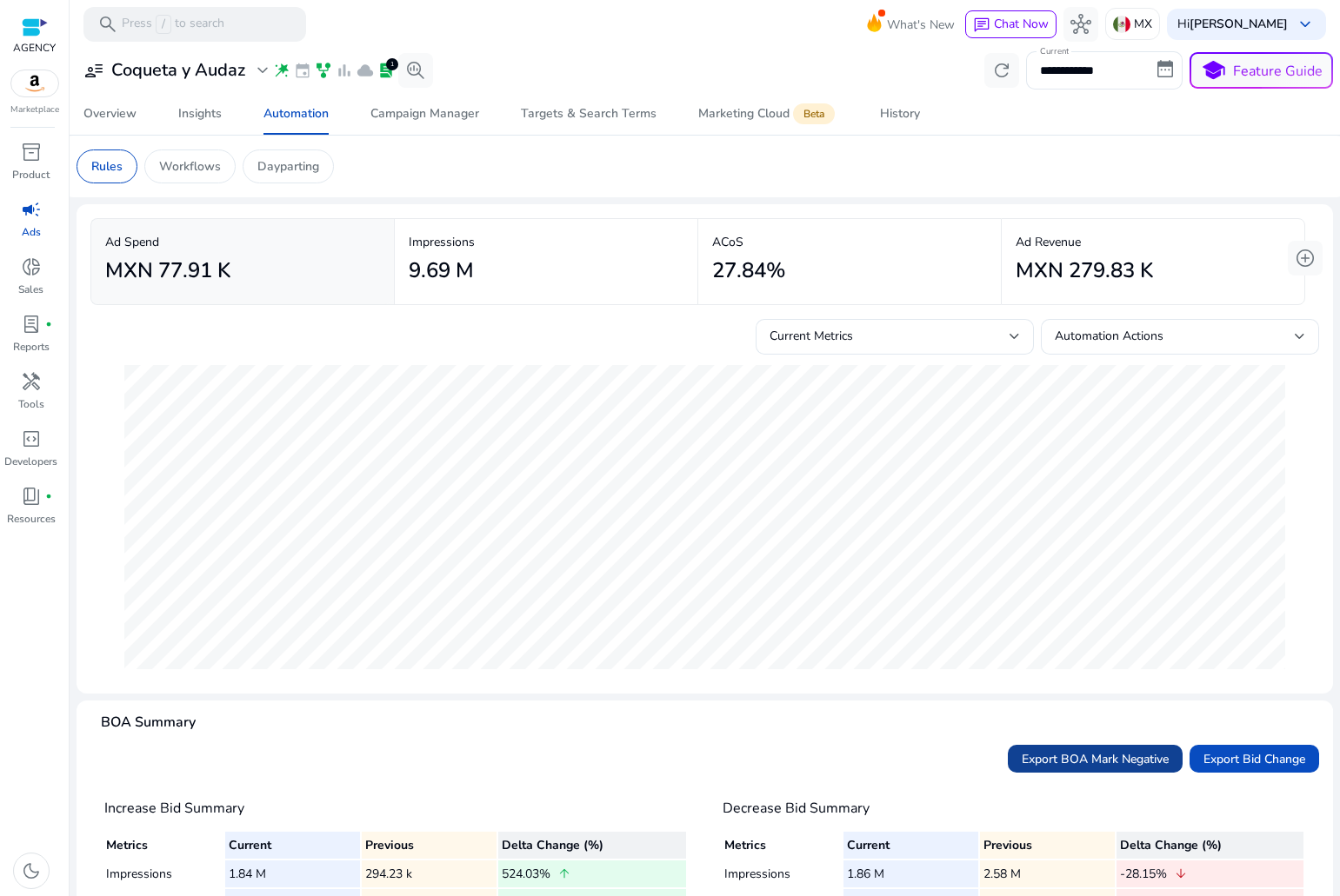
click at [1119, 750] on span "Export BOA Mark Negative" at bounding box center [1095, 758] width 147 height 18
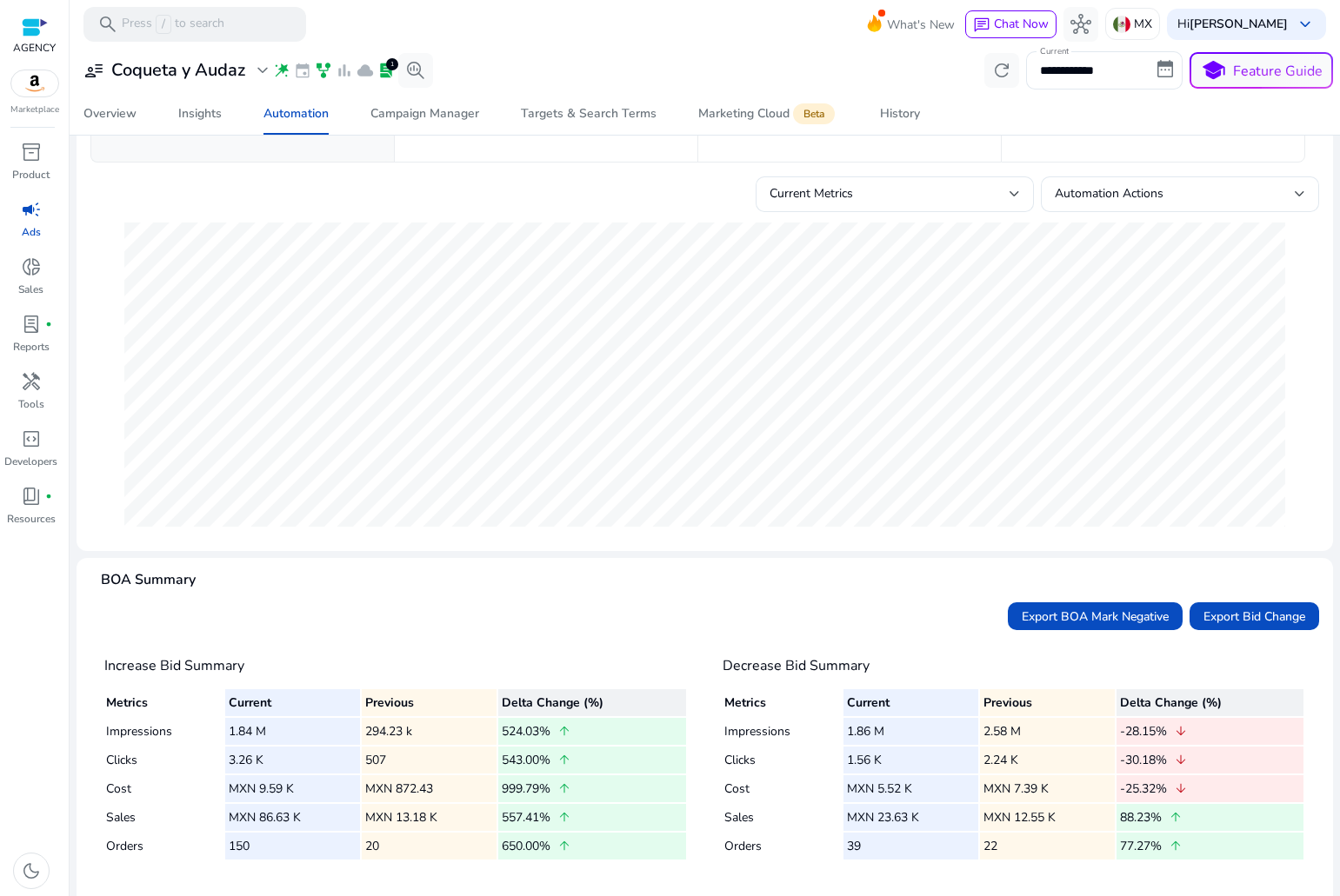
scroll to position [163, 0]
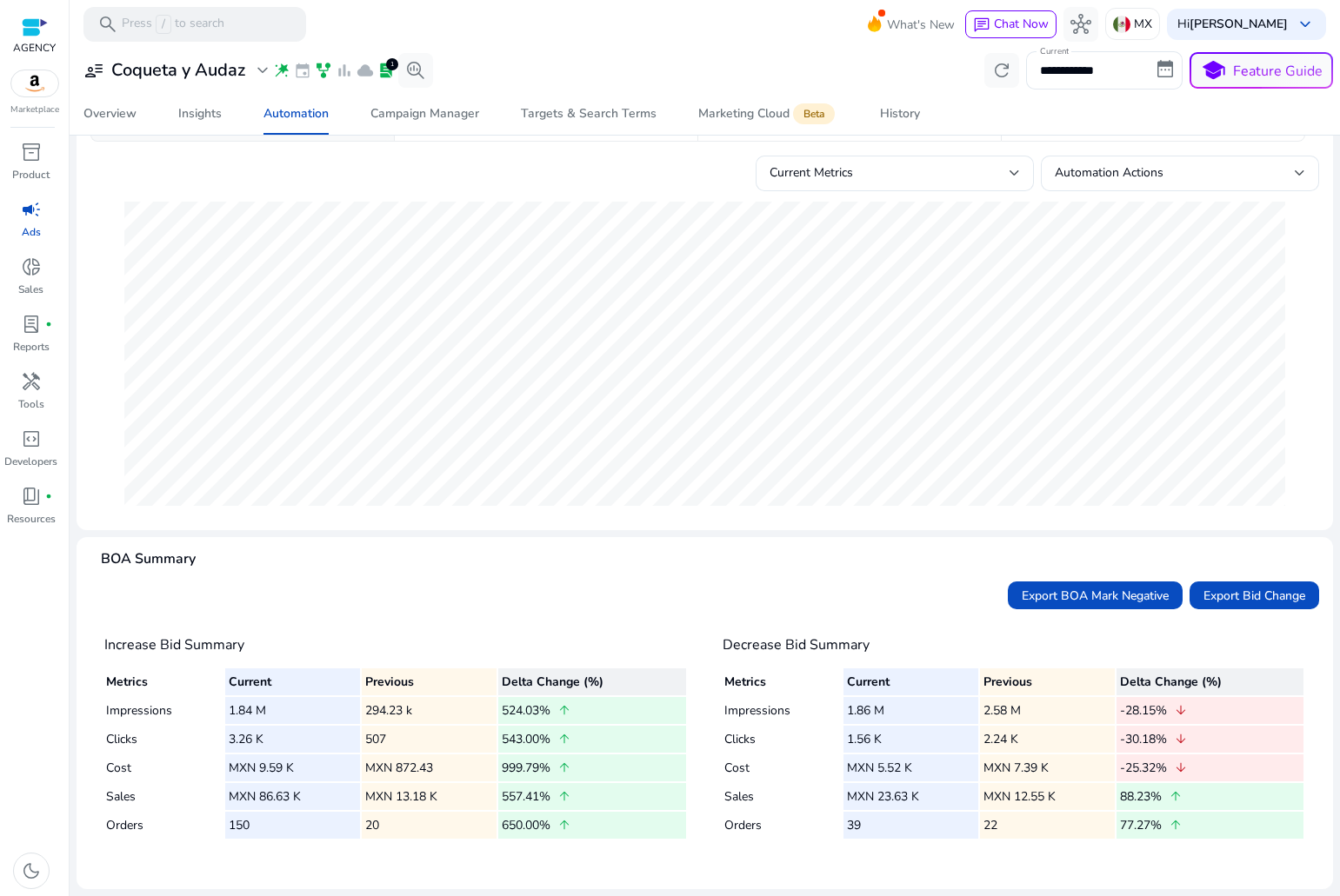
click at [189, 668] on th "Metrics" at bounding box center [164, 681] width 117 height 27
click at [242, 711] on td "1.84 M" at bounding box center [293, 710] width 135 height 27
click at [374, 729] on td "507" at bounding box center [429, 739] width 135 height 27
click at [377, 729] on td "507" at bounding box center [429, 739] width 135 height 27
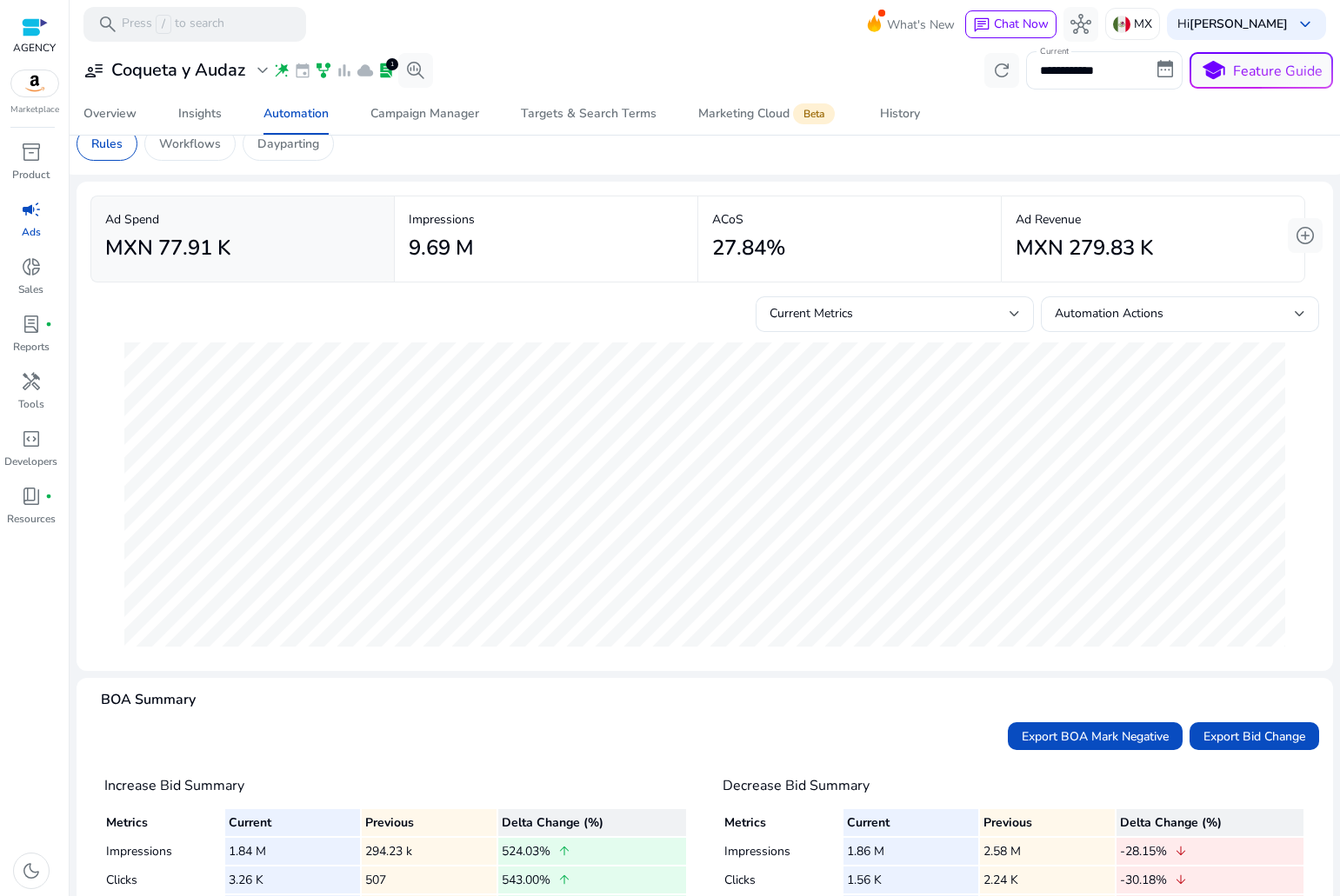
scroll to position [0, 0]
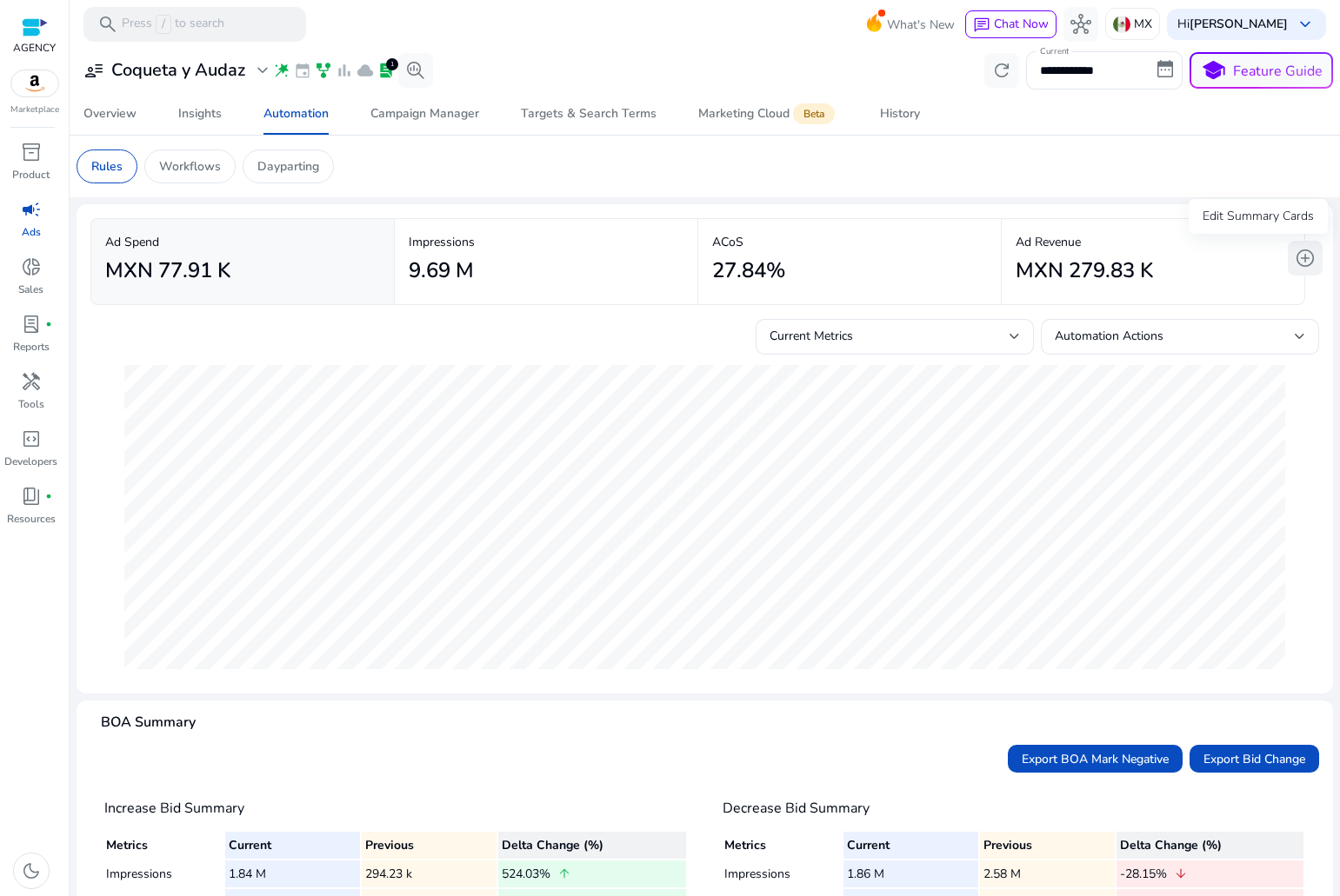
click at [1305, 257] on span "add_circle" at bounding box center [1305, 258] width 21 height 21
click at [1185, 351] on div "Automation Actions" at bounding box center [1180, 345] width 250 height 38
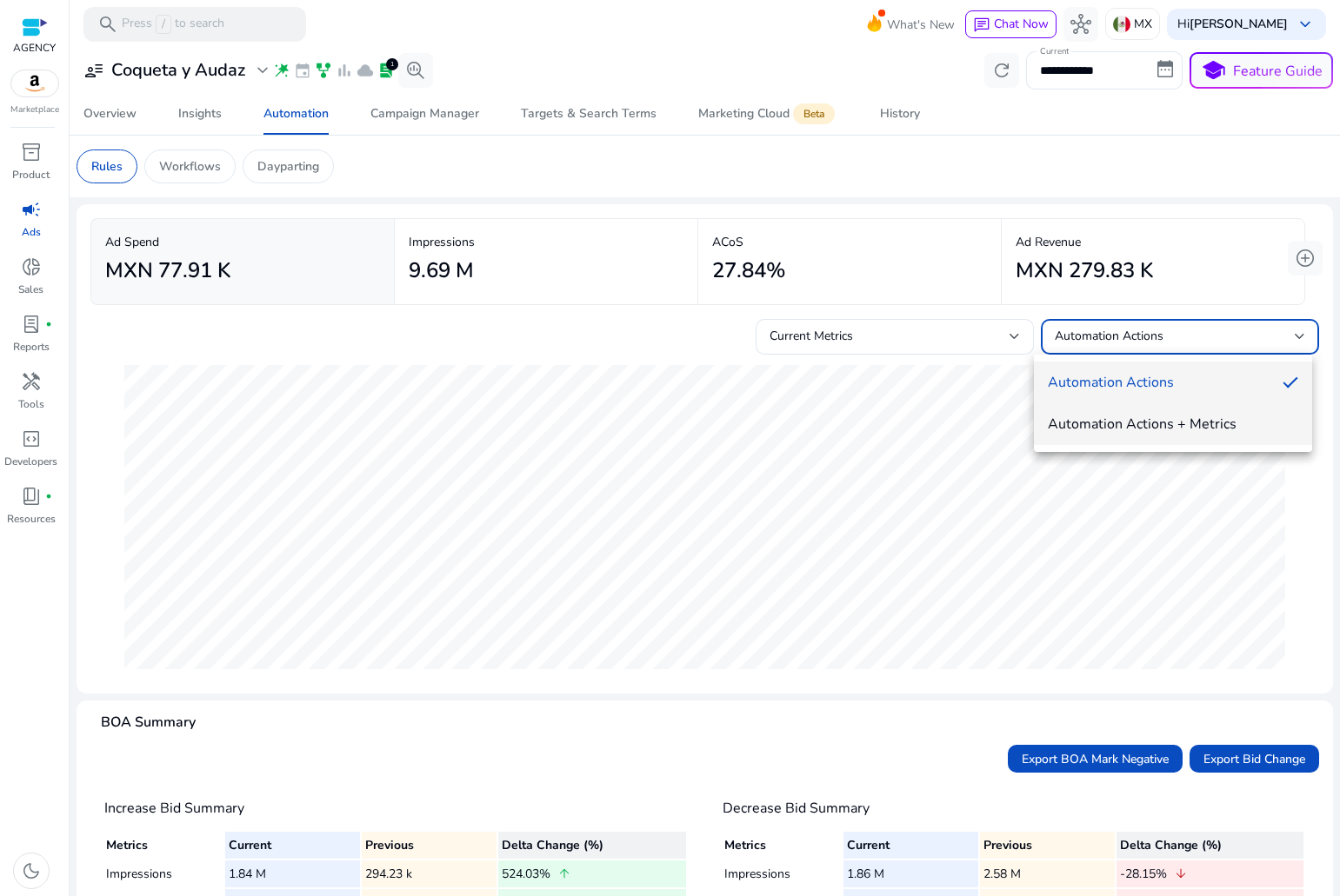
click at [1132, 430] on span "Automation Actions + Metrics" at bounding box center [1172, 424] width 250 height 19
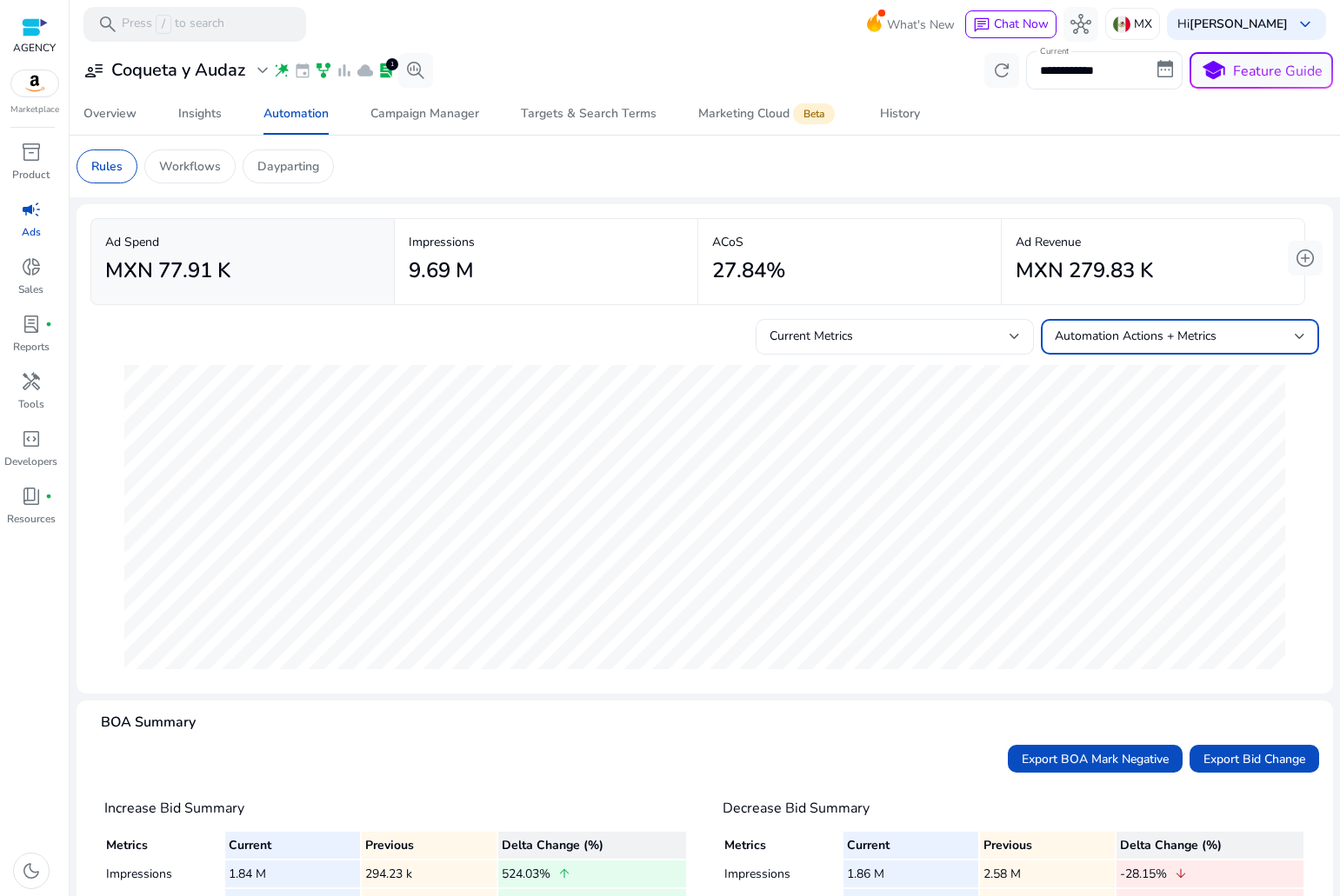
click at [923, 329] on div "Current Metrics" at bounding box center [890, 336] width 240 height 19
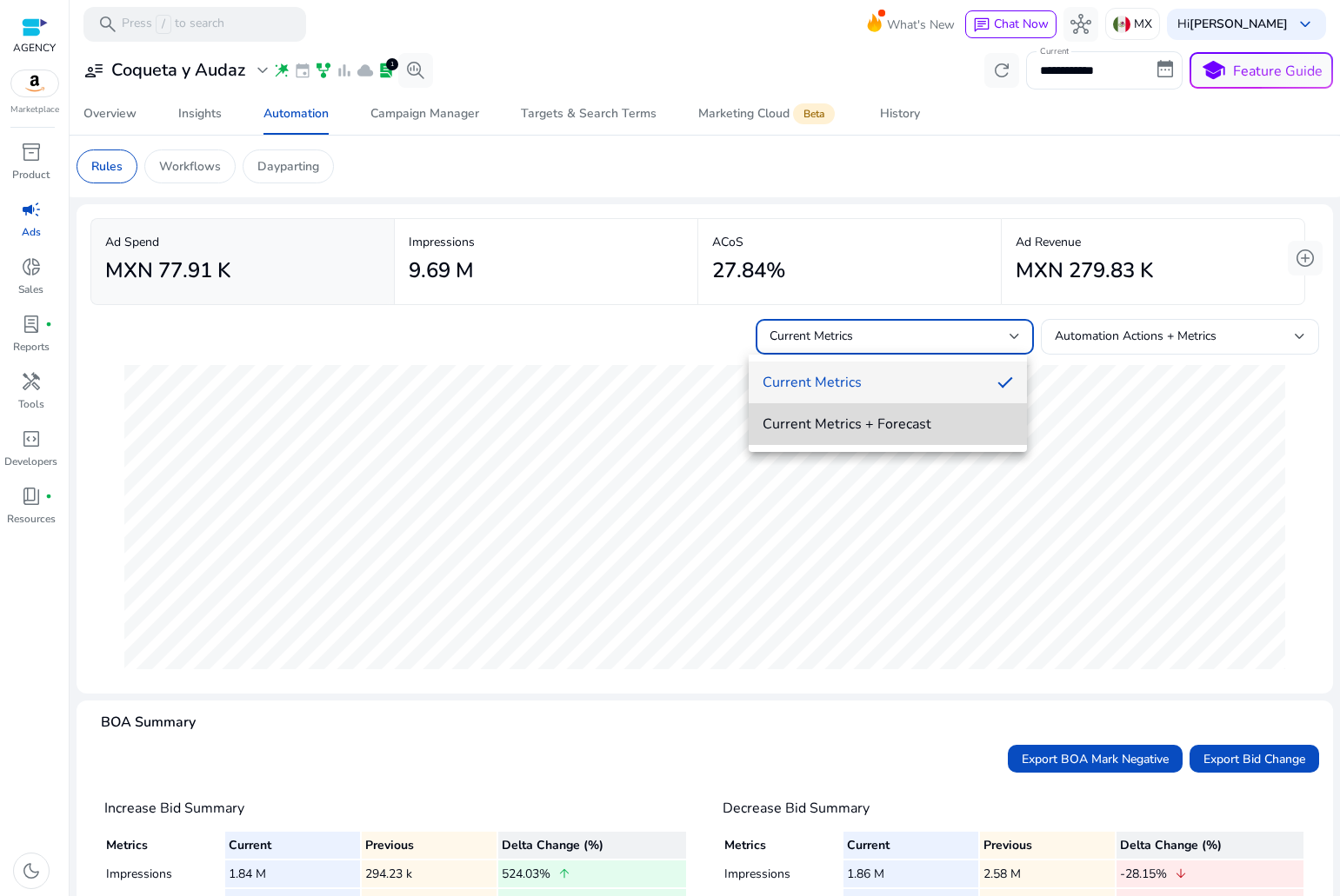
click at [911, 428] on span "Current Metrics + Forecast" at bounding box center [887, 424] width 250 height 19
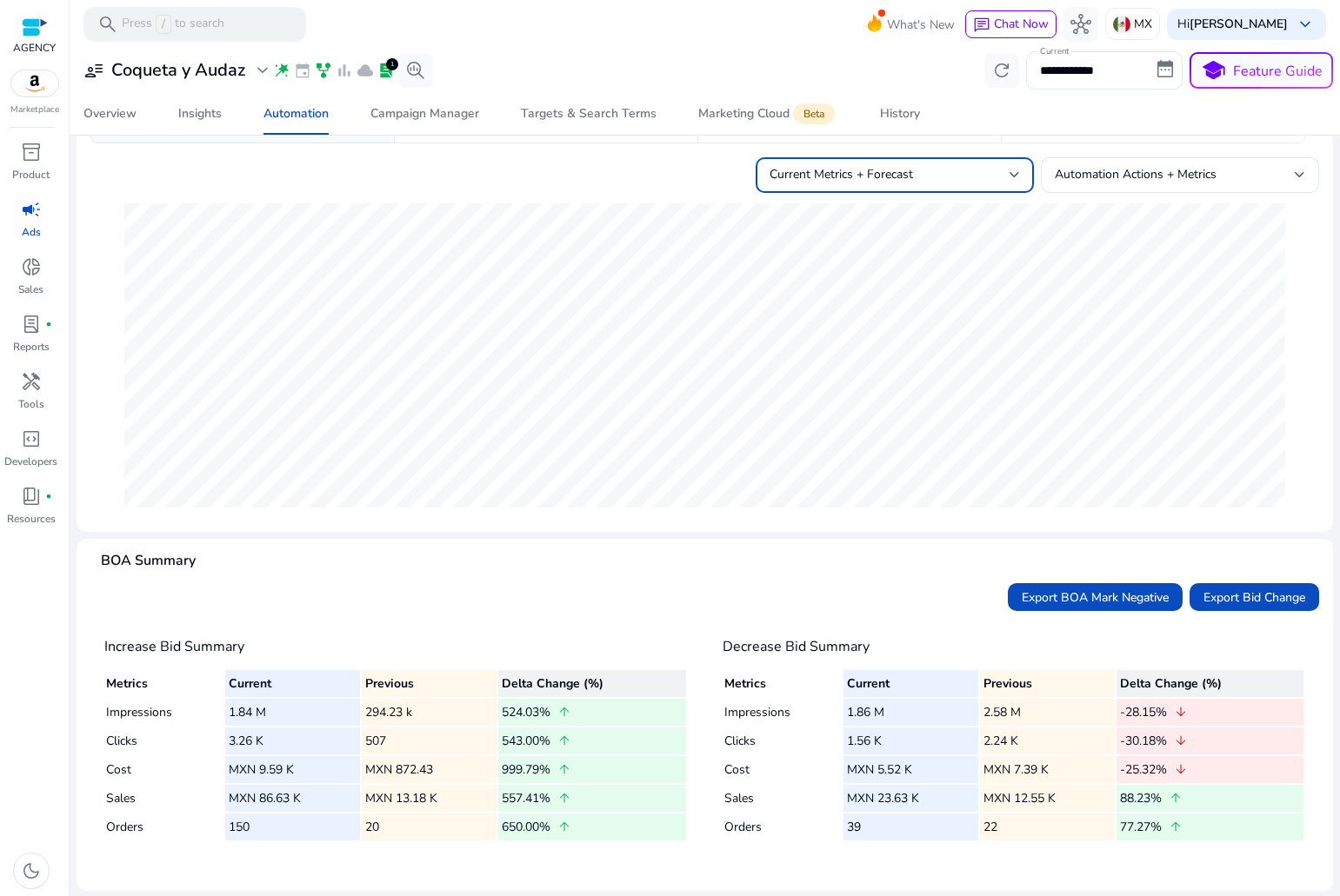
scroll to position [163, 0]
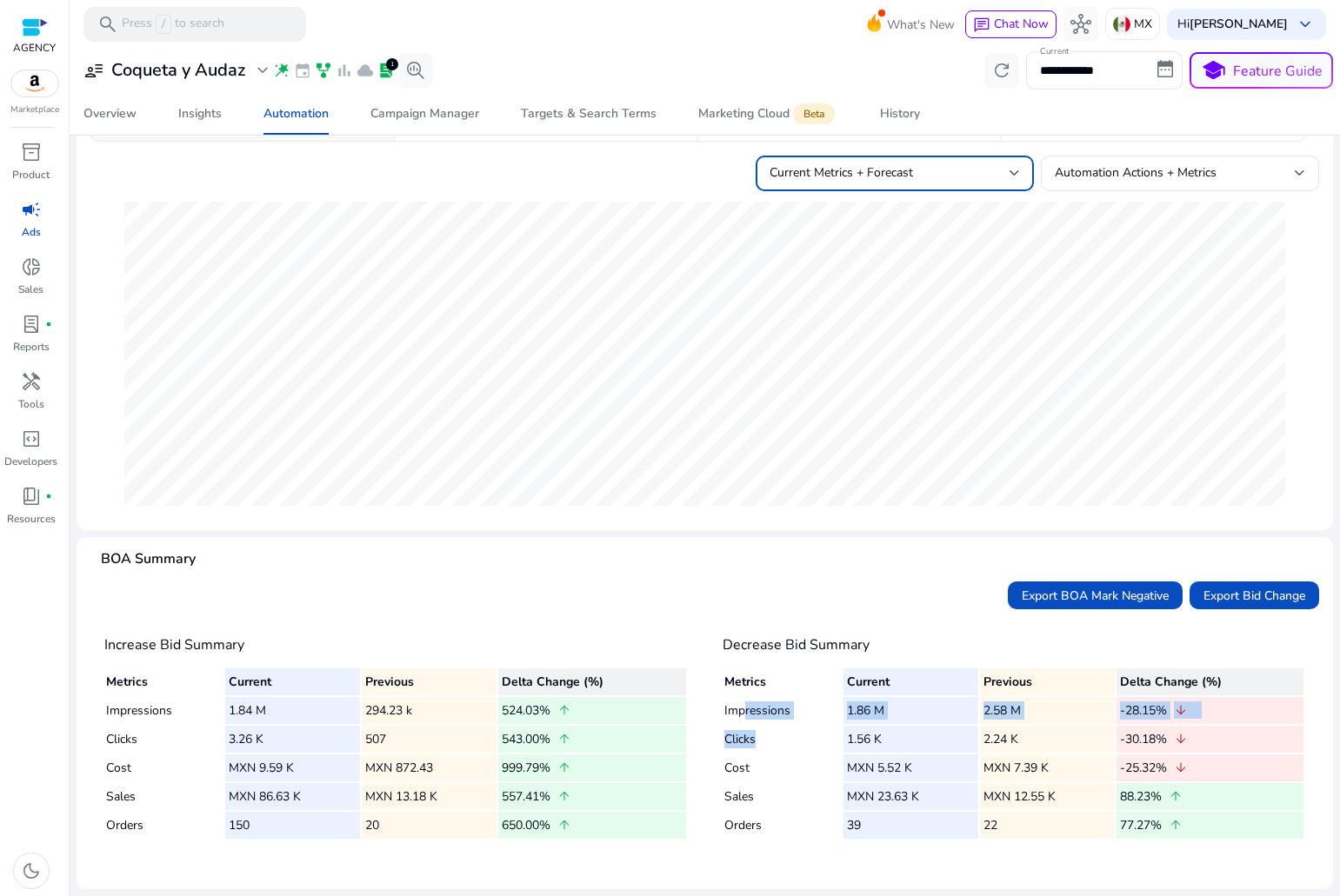
drag, startPoint x: 742, startPoint y: 723, endPoint x: 818, endPoint y: 730, distance: 76.3
click at [818, 730] on tbody "Impressions 1.86 M 2.58 M -28.15% arrow_downward Clicks 1.56 K 2.24 K -30.18% a…" at bounding box center [1014, 768] width 580 height 142
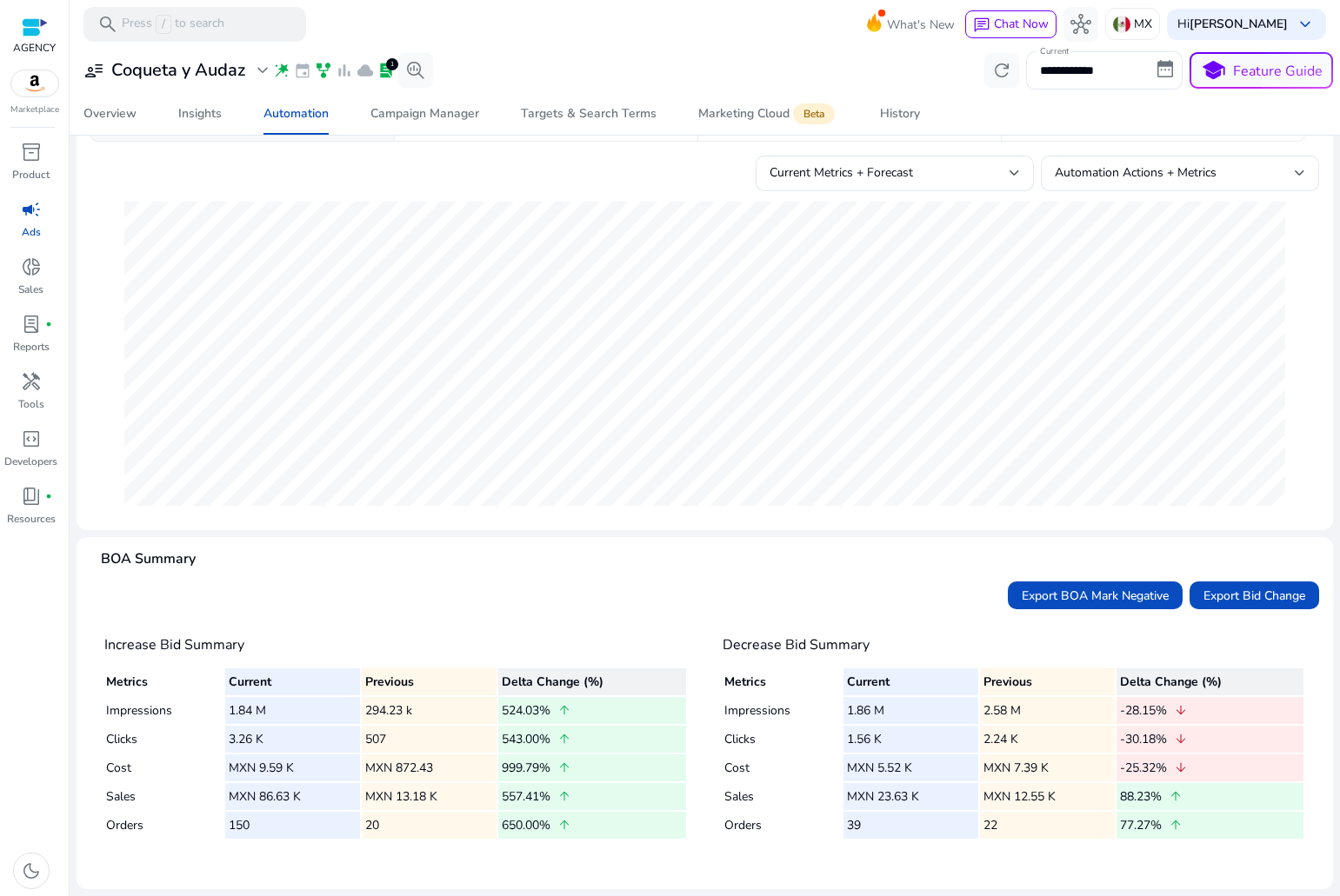
click at [684, 717] on table "Metrics Current Previous Delta Change (%) Impressions 1.84 M 294.23 k 524.03% a…" at bounding box center [396, 753] width 583 height 173
click at [571, 711] on span "arrow_upward" at bounding box center [564, 709] width 14 height 14
click at [400, 698] on td "294.23 k" at bounding box center [429, 710] width 135 height 27
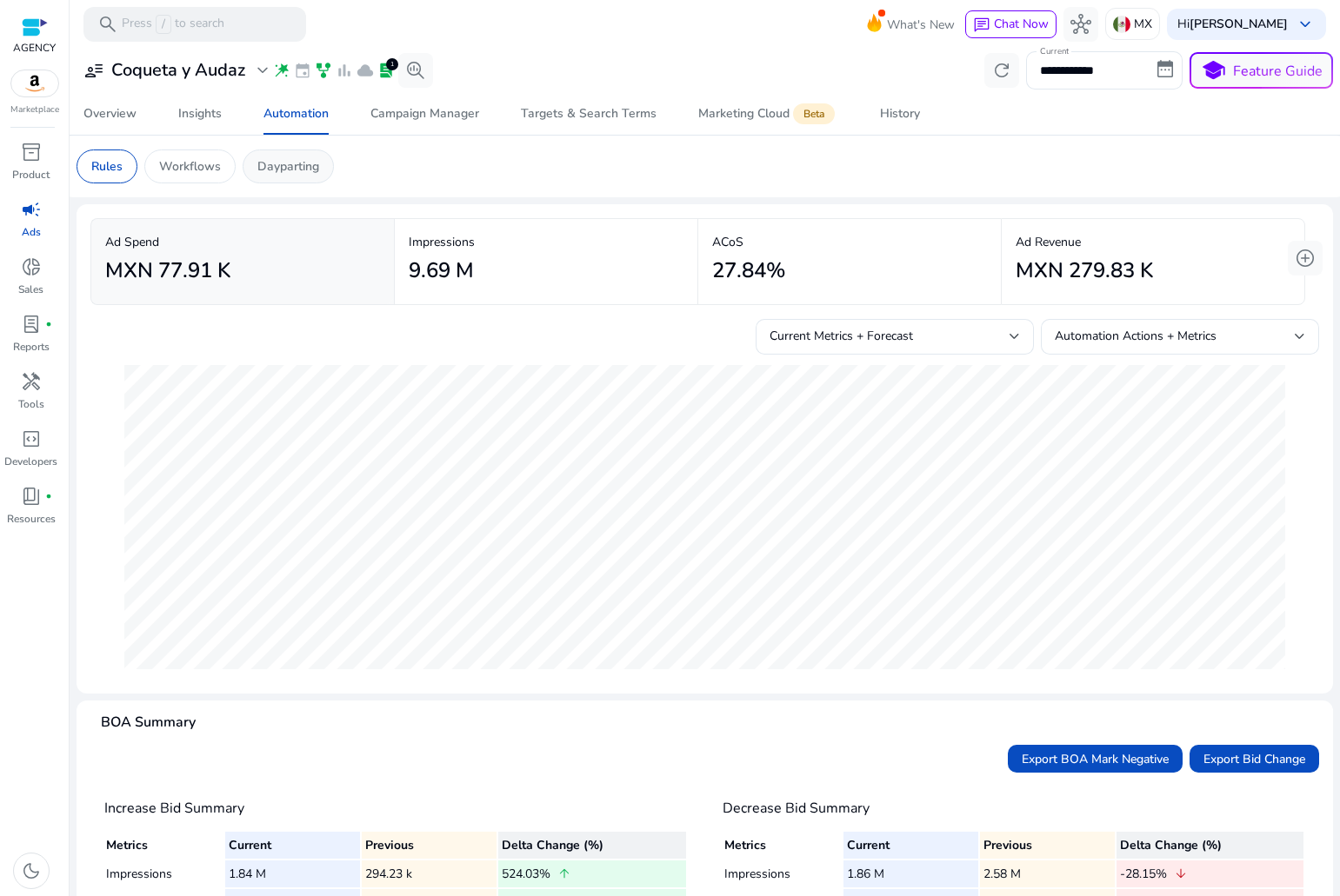
click at [288, 176] on div "Dayparting" at bounding box center [288, 166] width 91 height 34
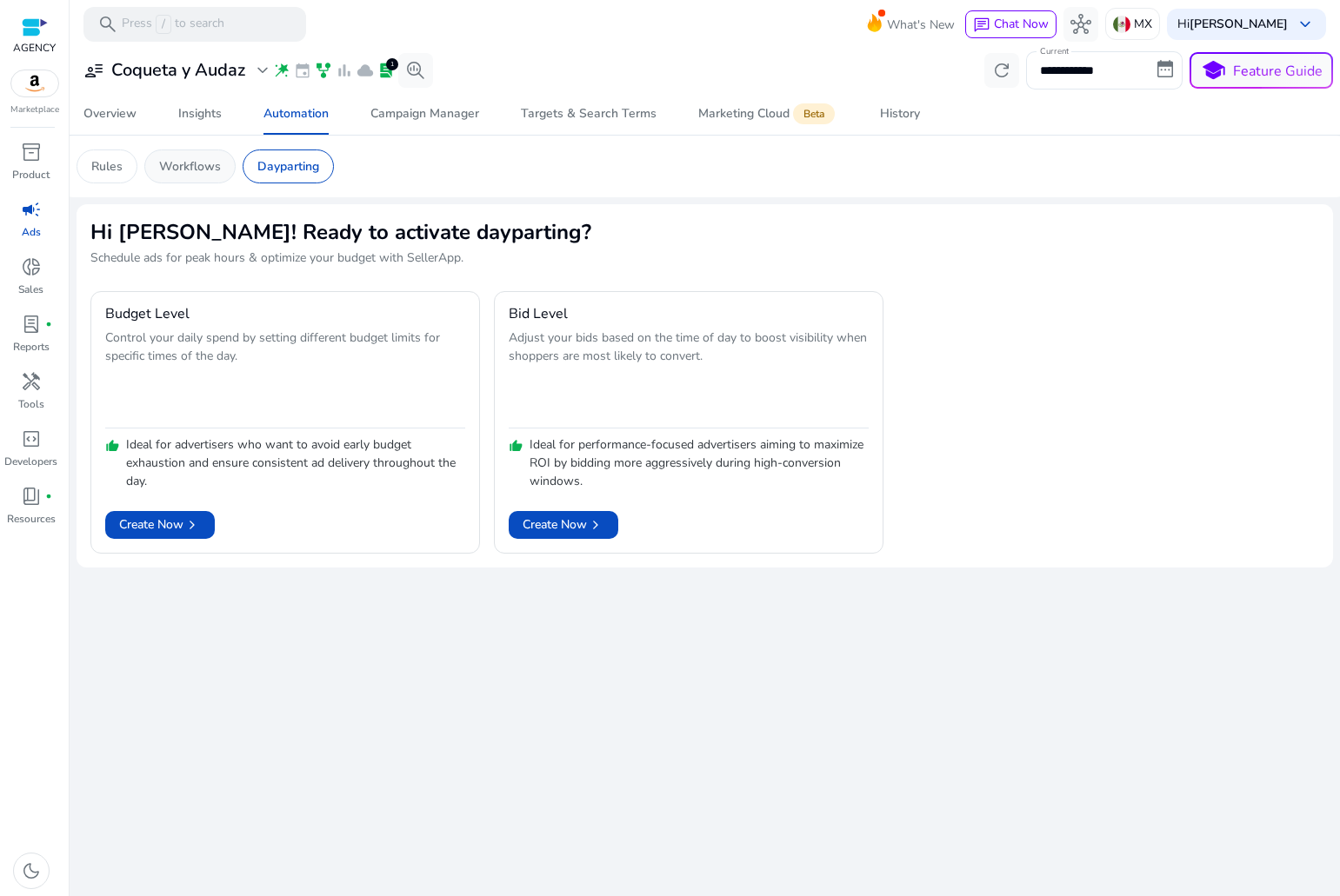
click at [216, 172] on p "Workflows" at bounding box center [190, 166] width 62 height 18
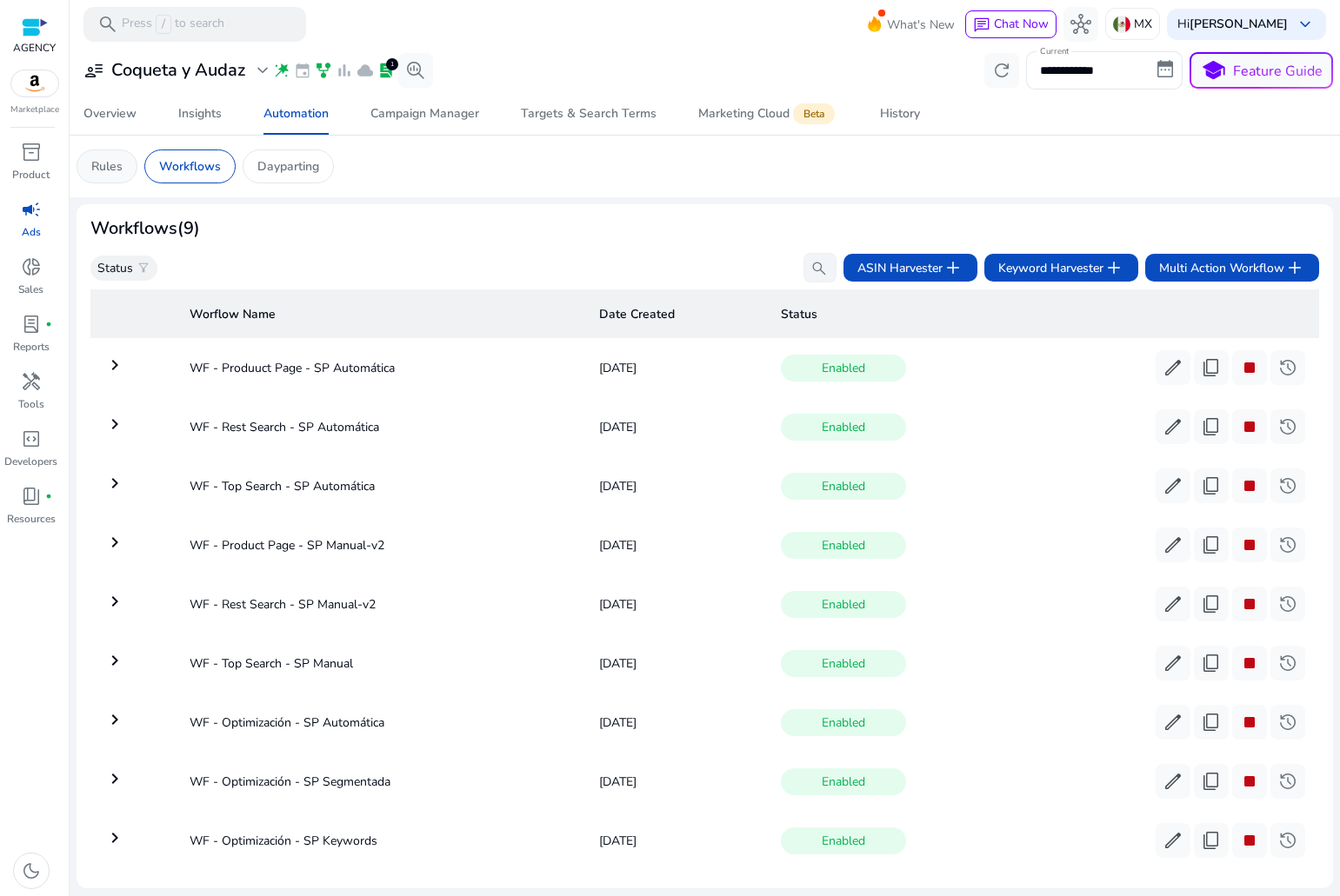
click at [108, 155] on div "Rules" at bounding box center [107, 166] width 61 height 34
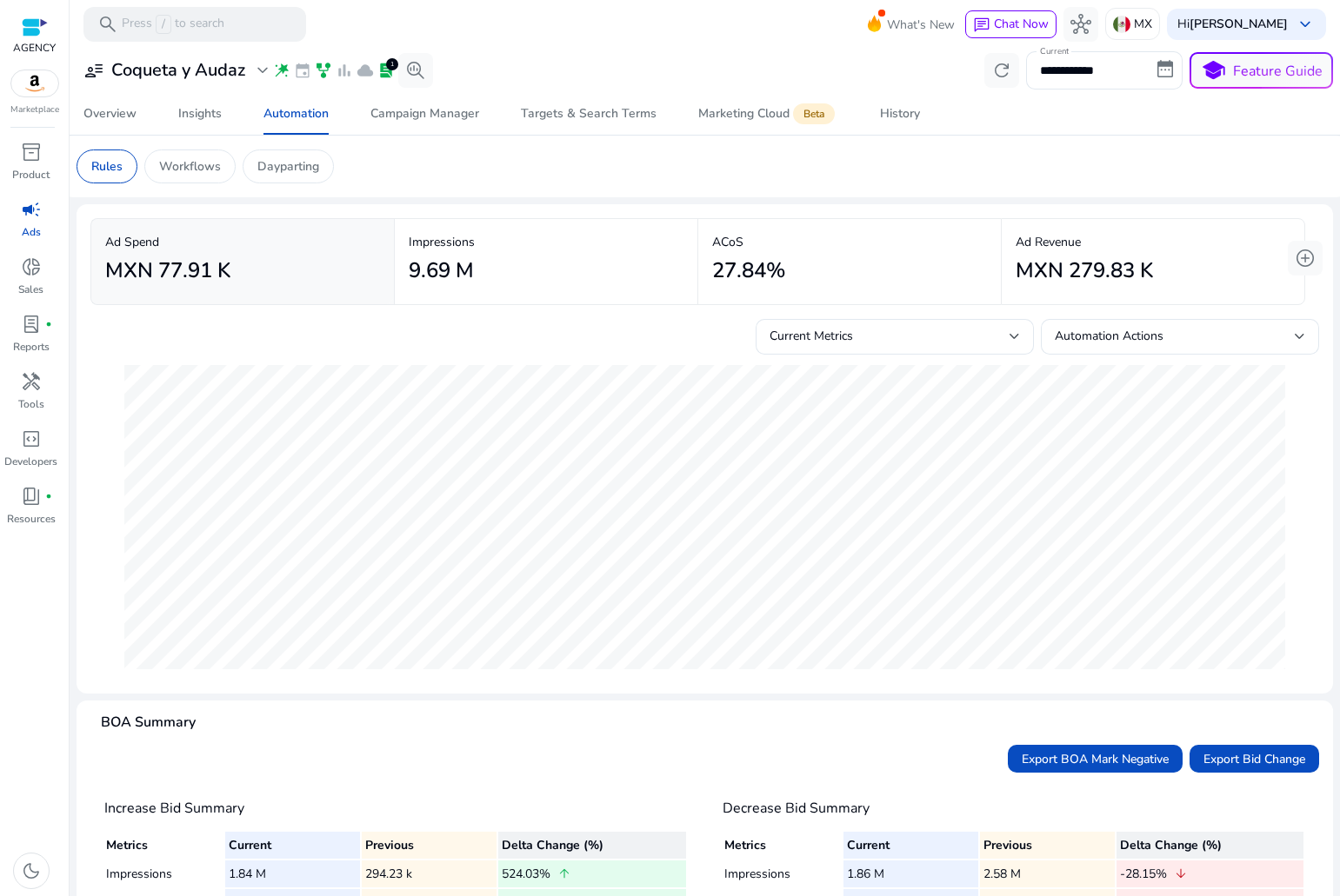
click at [285, 70] on span "wand_stars" at bounding box center [281, 70] width 18 height 18
click at [263, 76] on span "expand_more" at bounding box center [263, 70] width 21 height 21
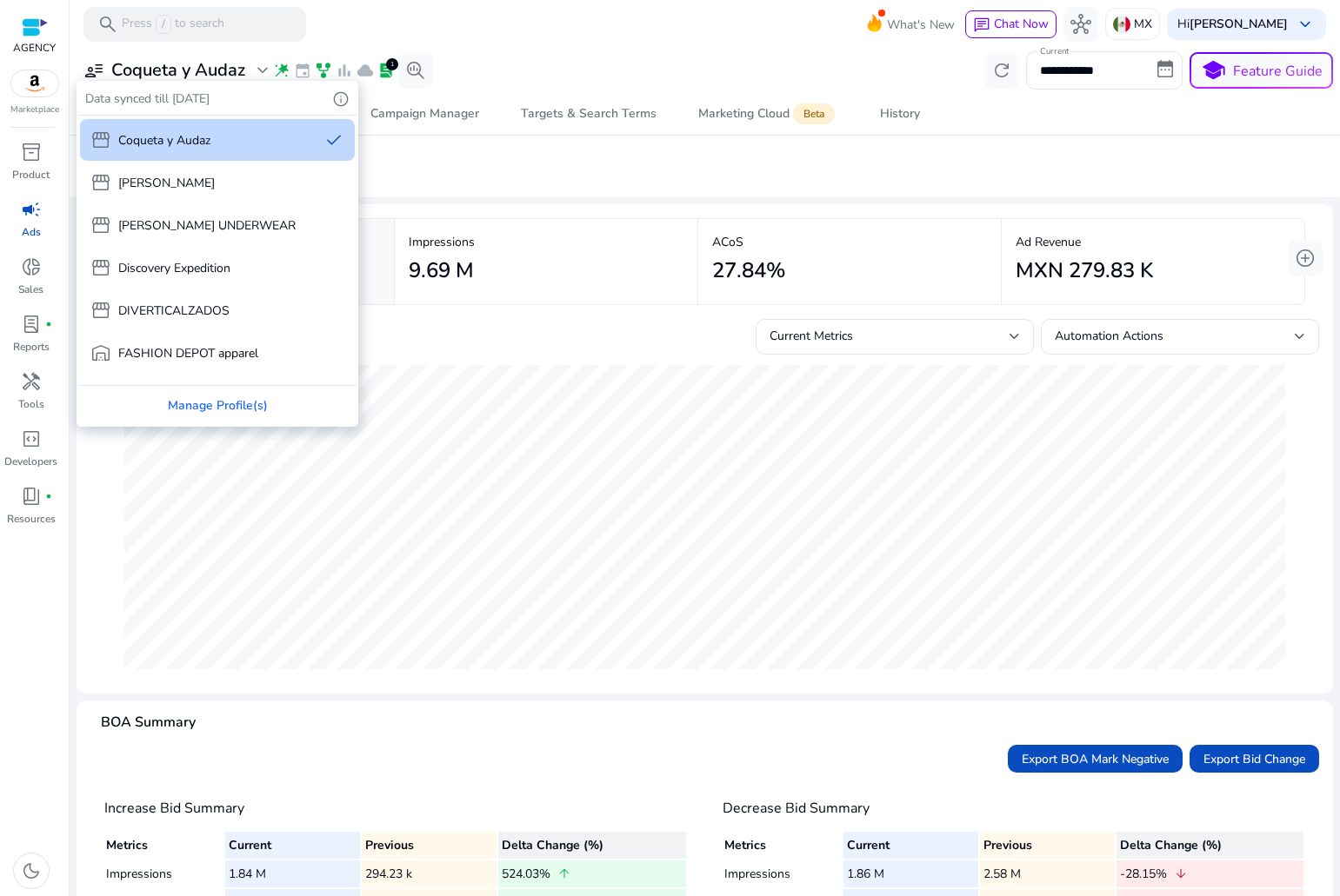
click at [263, 78] on div at bounding box center [670, 448] width 1340 height 896
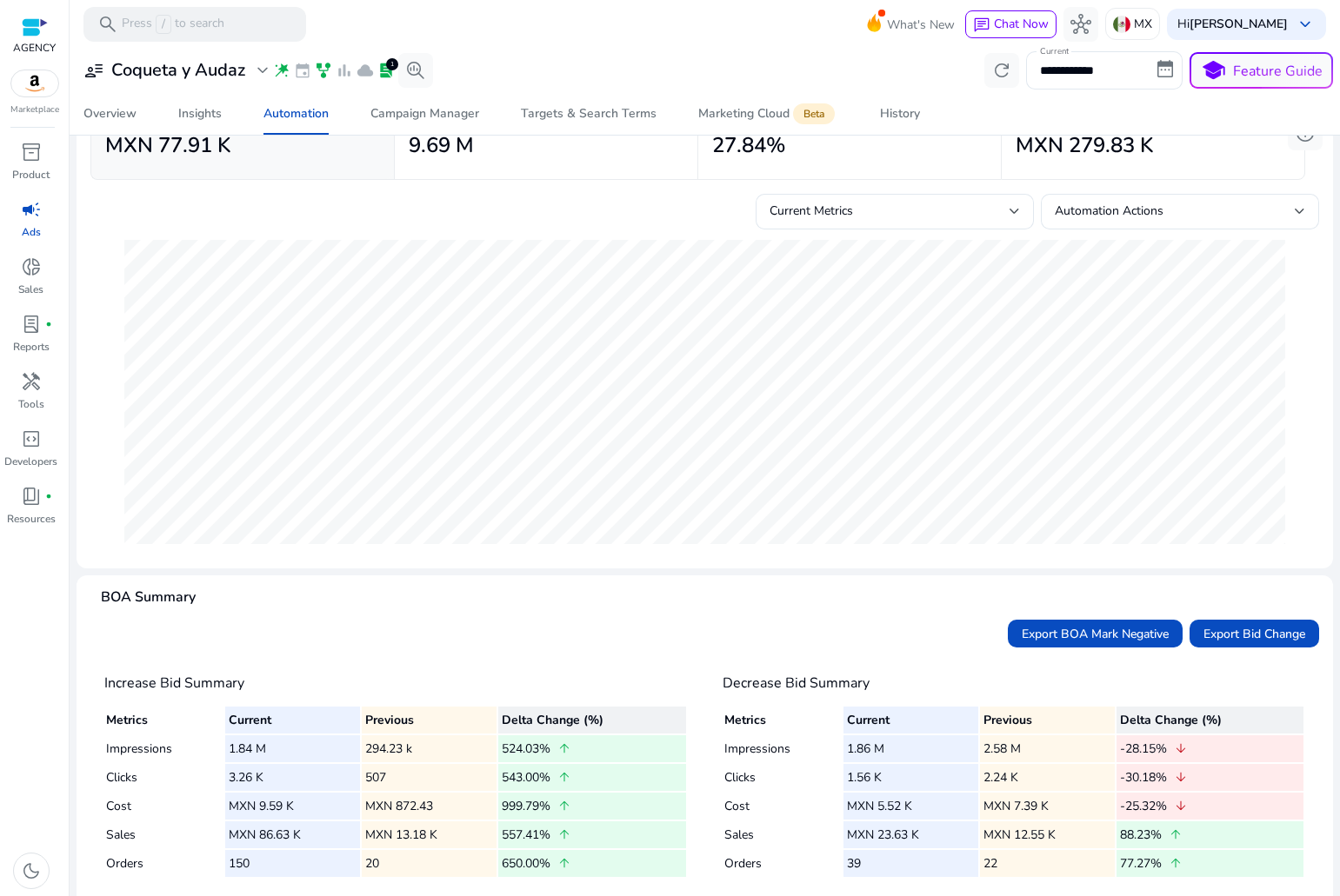
scroll to position [163, 0]
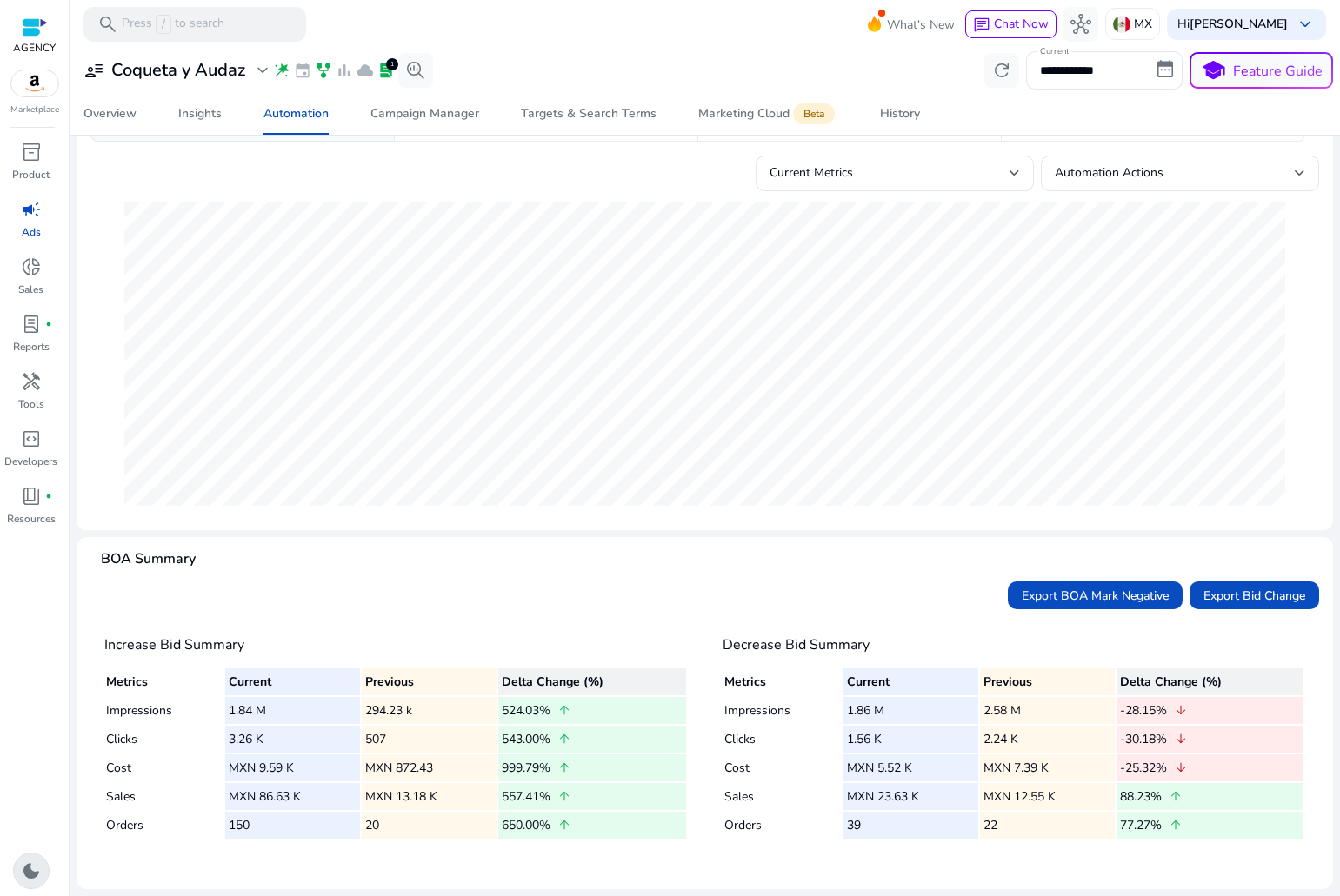
click at [40, 869] on span "dark_mode" at bounding box center [31, 871] width 21 height 21
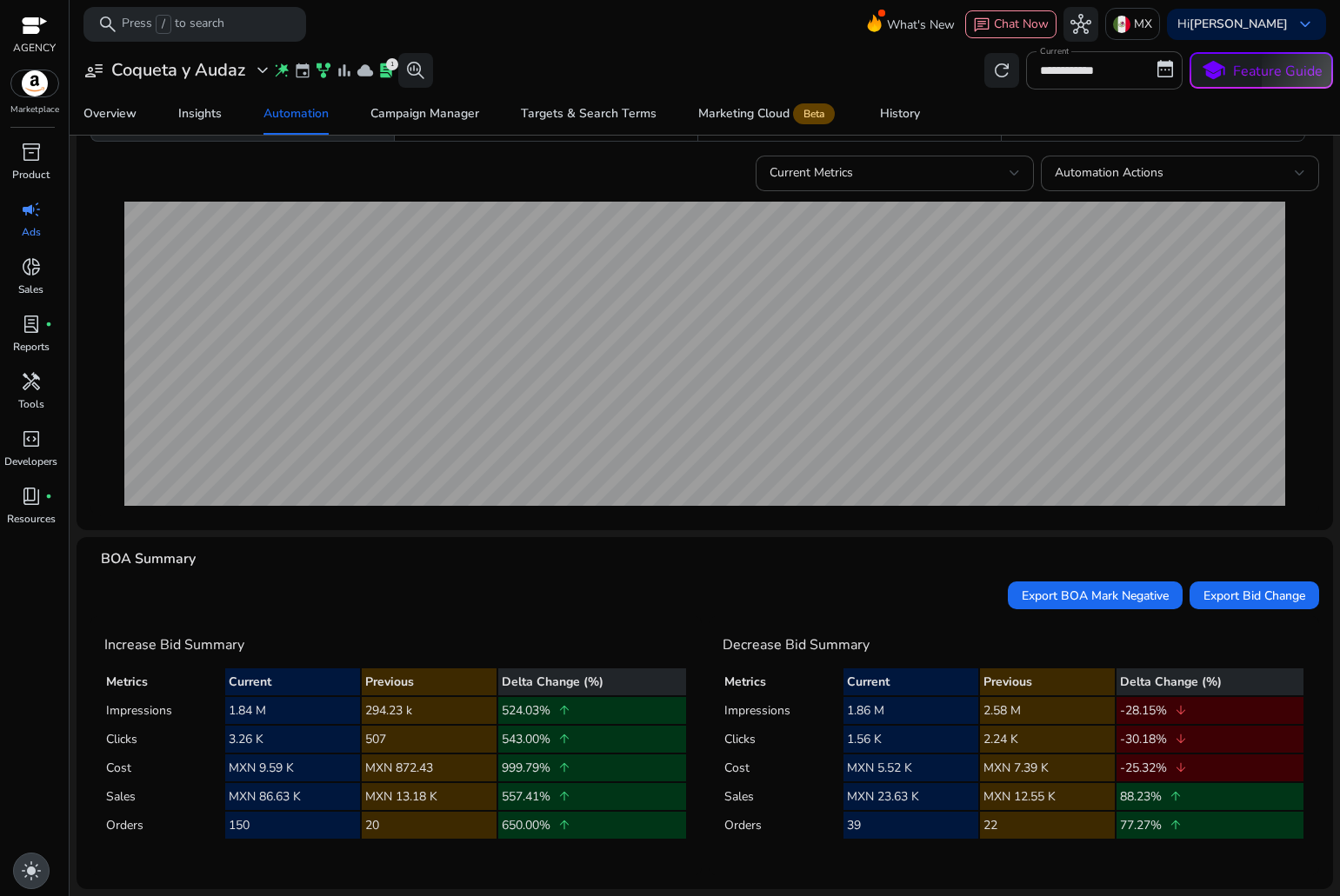
click at [23, 873] on span "light_mode" at bounding box center [31, 871] width 21 height 21
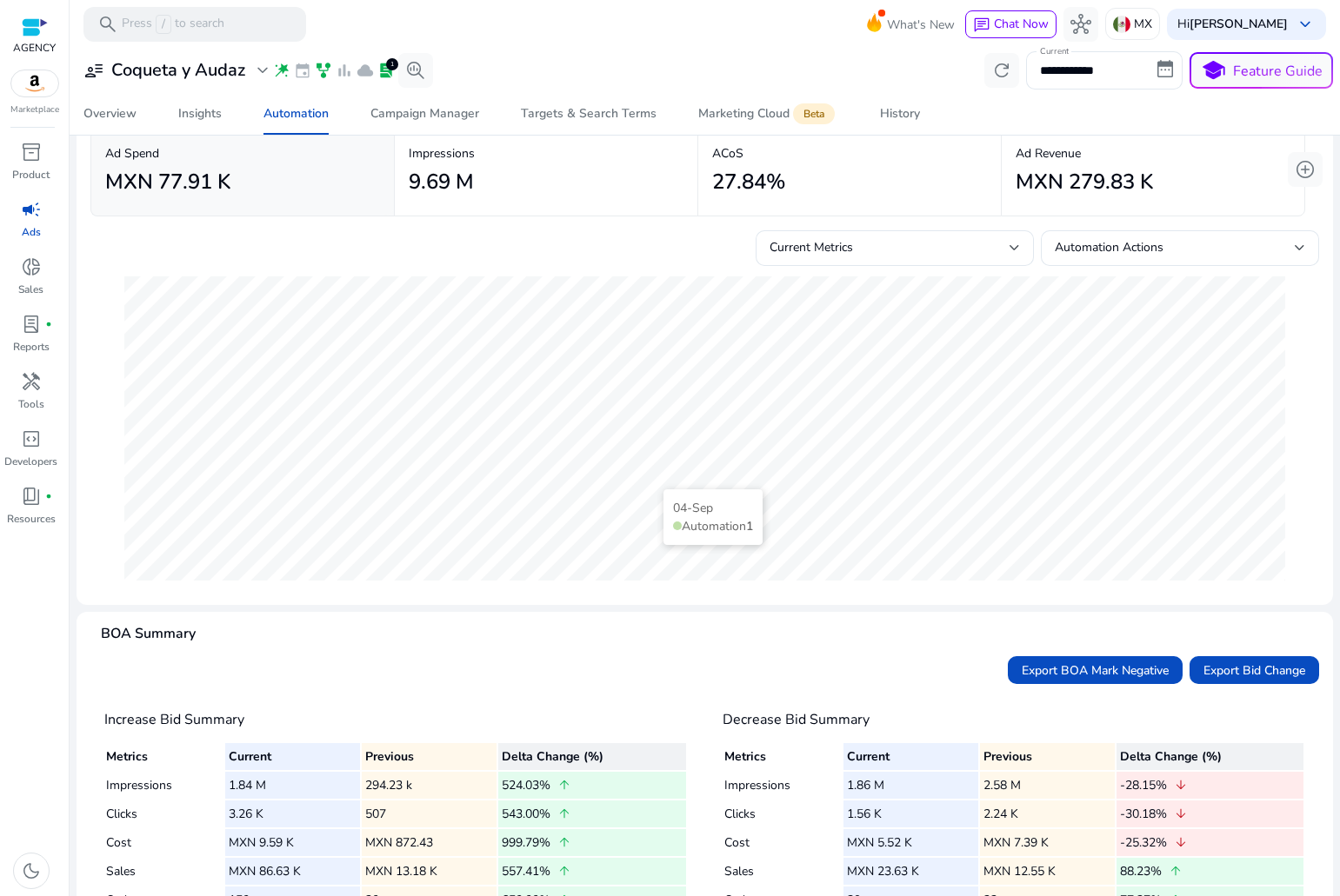
scroll to position [0, 0]
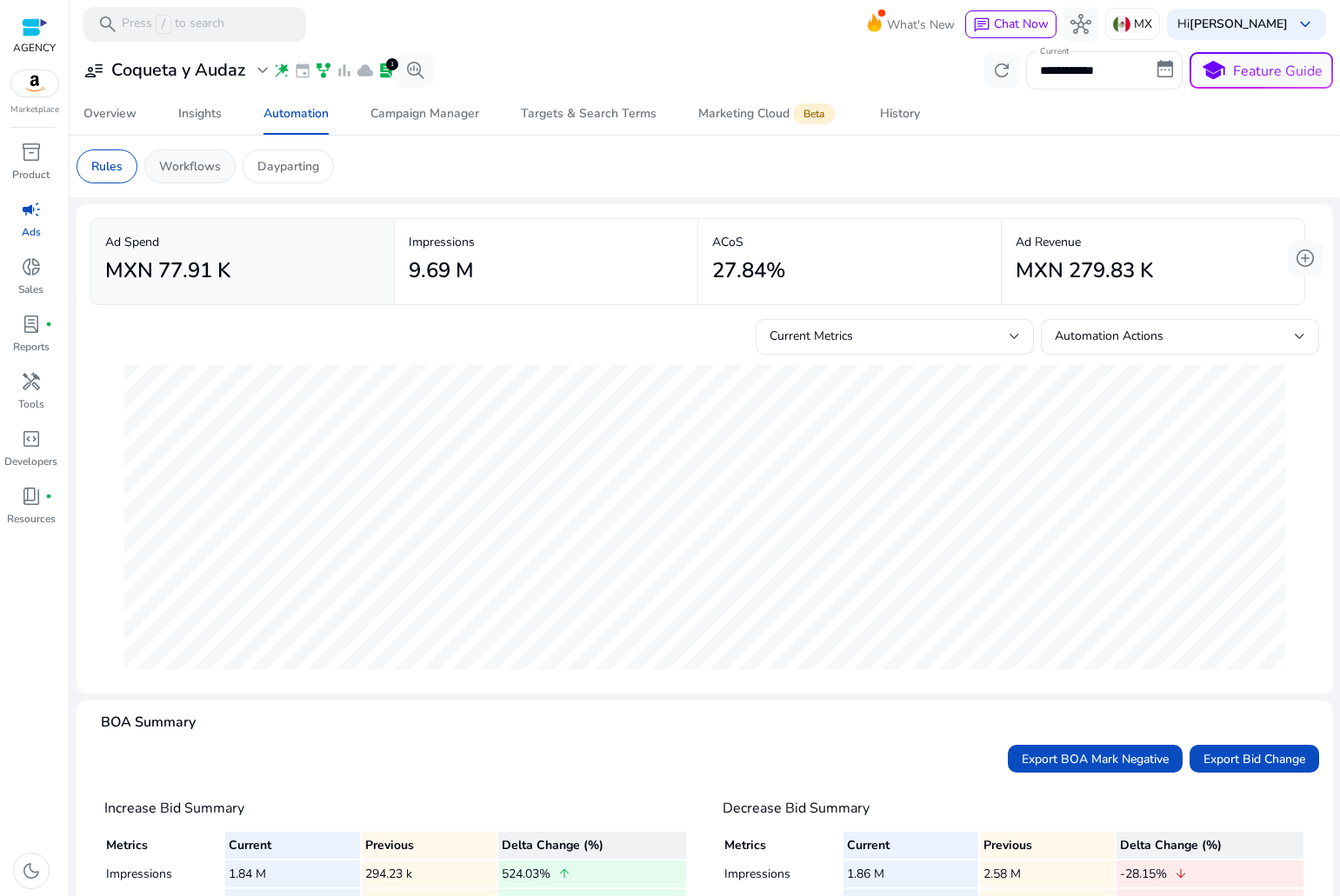
click at [186, 176] on div "Workflows" at bounding box center [189, 166] width 91 height 34
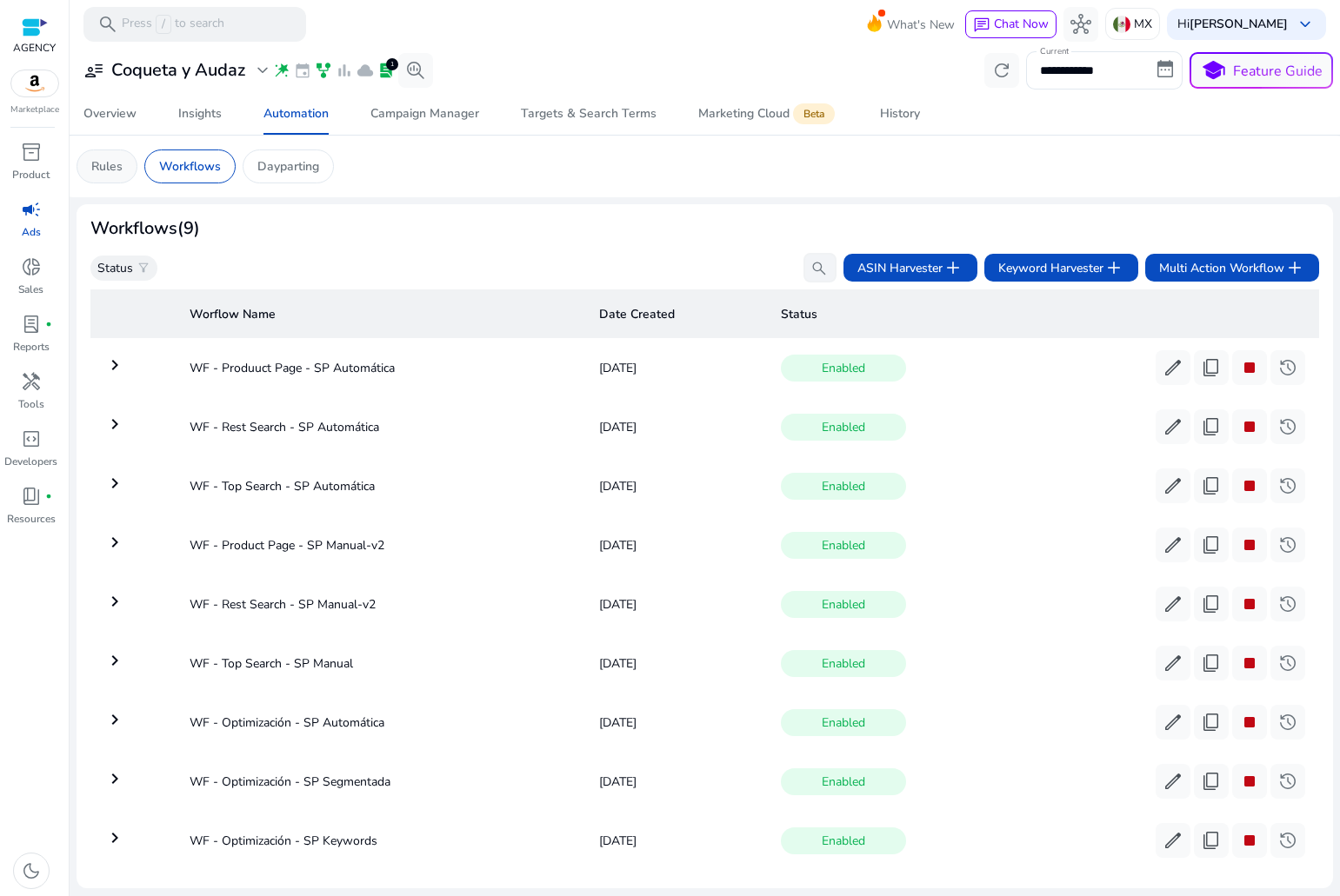
click at [126, 172] on div "Rules" at bounding box center [107, 166] width 61 height 34
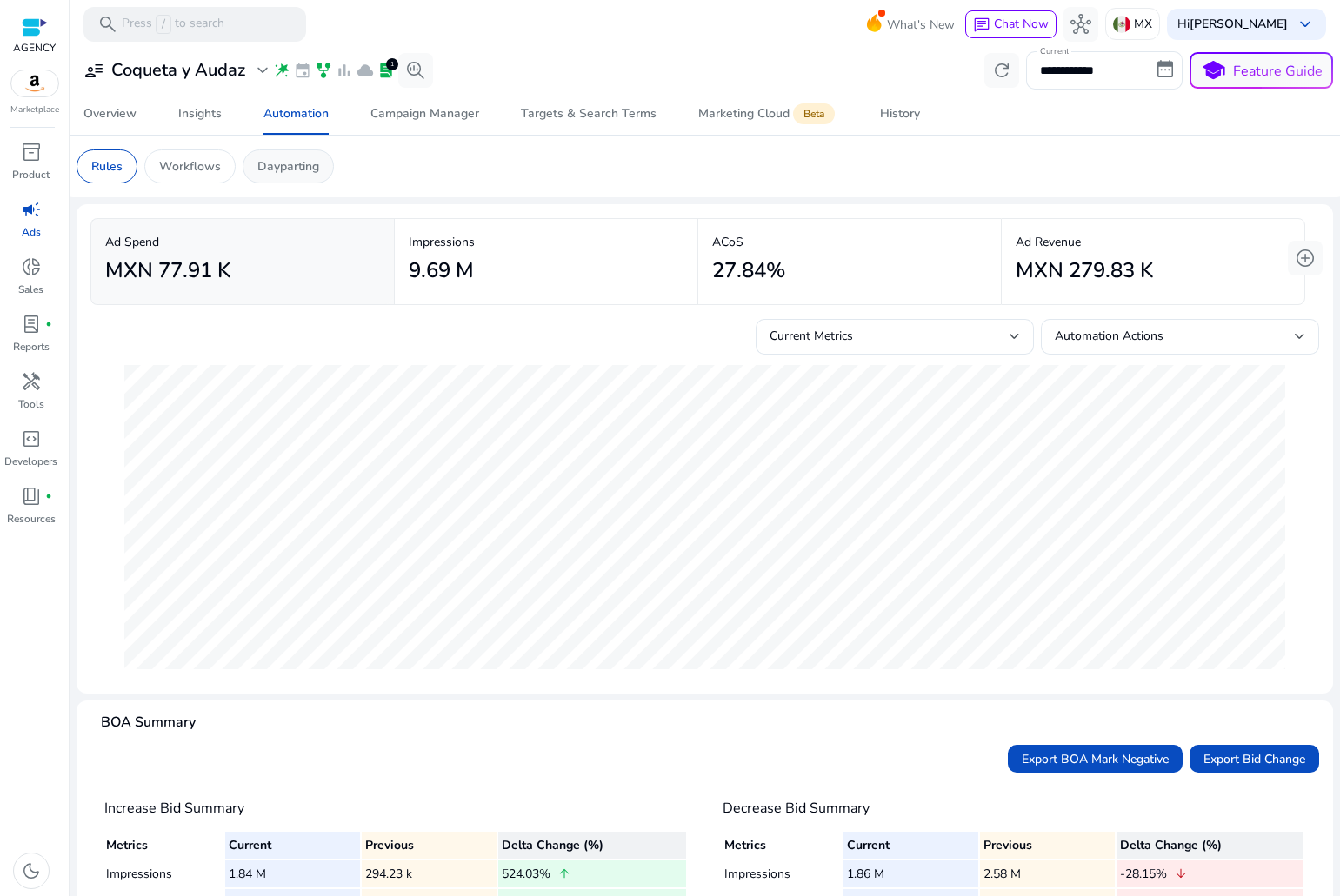
click at [277, 169] on p "Dayparting" at bounding box center [288, 166] width 62 height 18
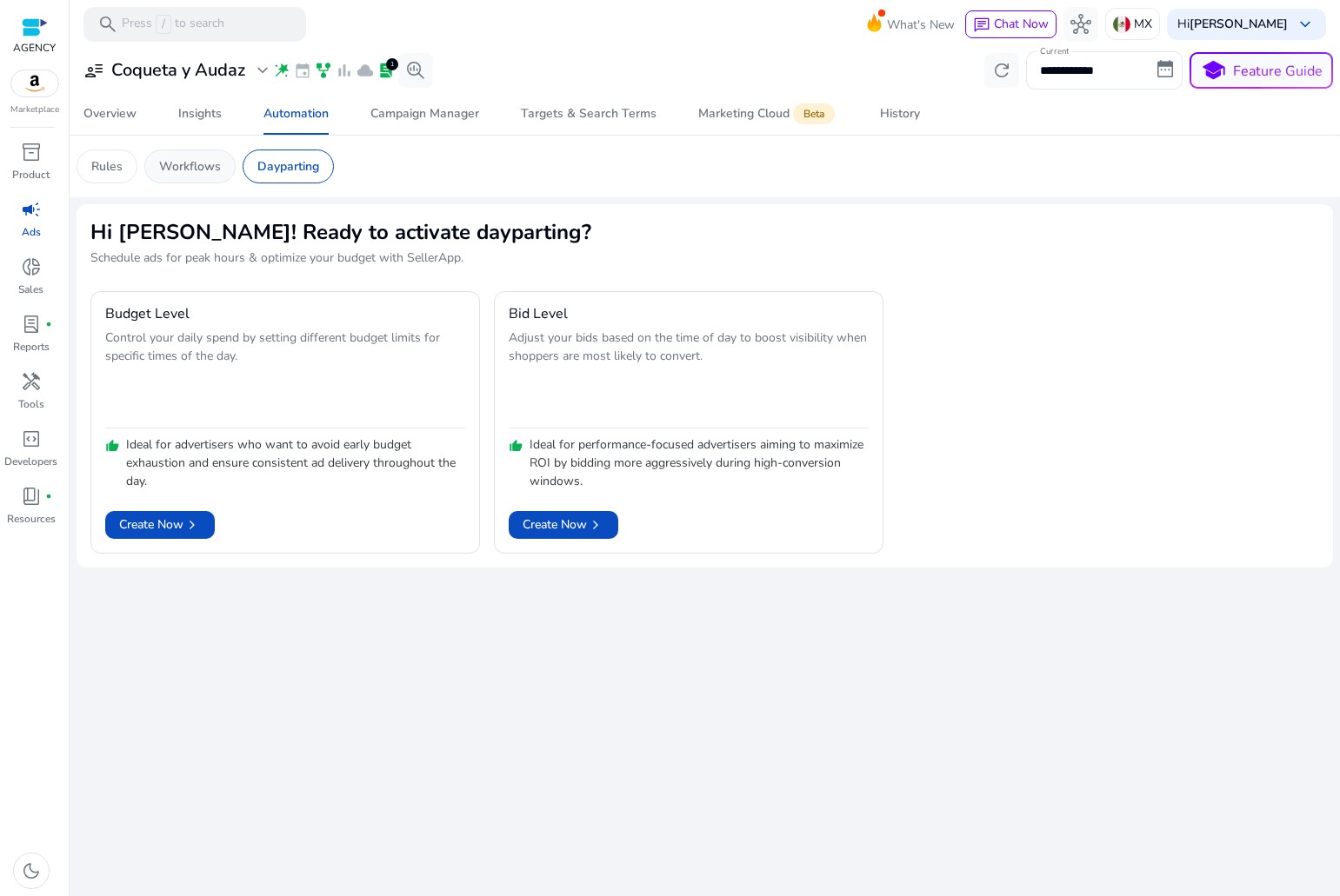
click at [182, 169] on p "Workflows" at bounding box center [190, 166] width 62 height 18
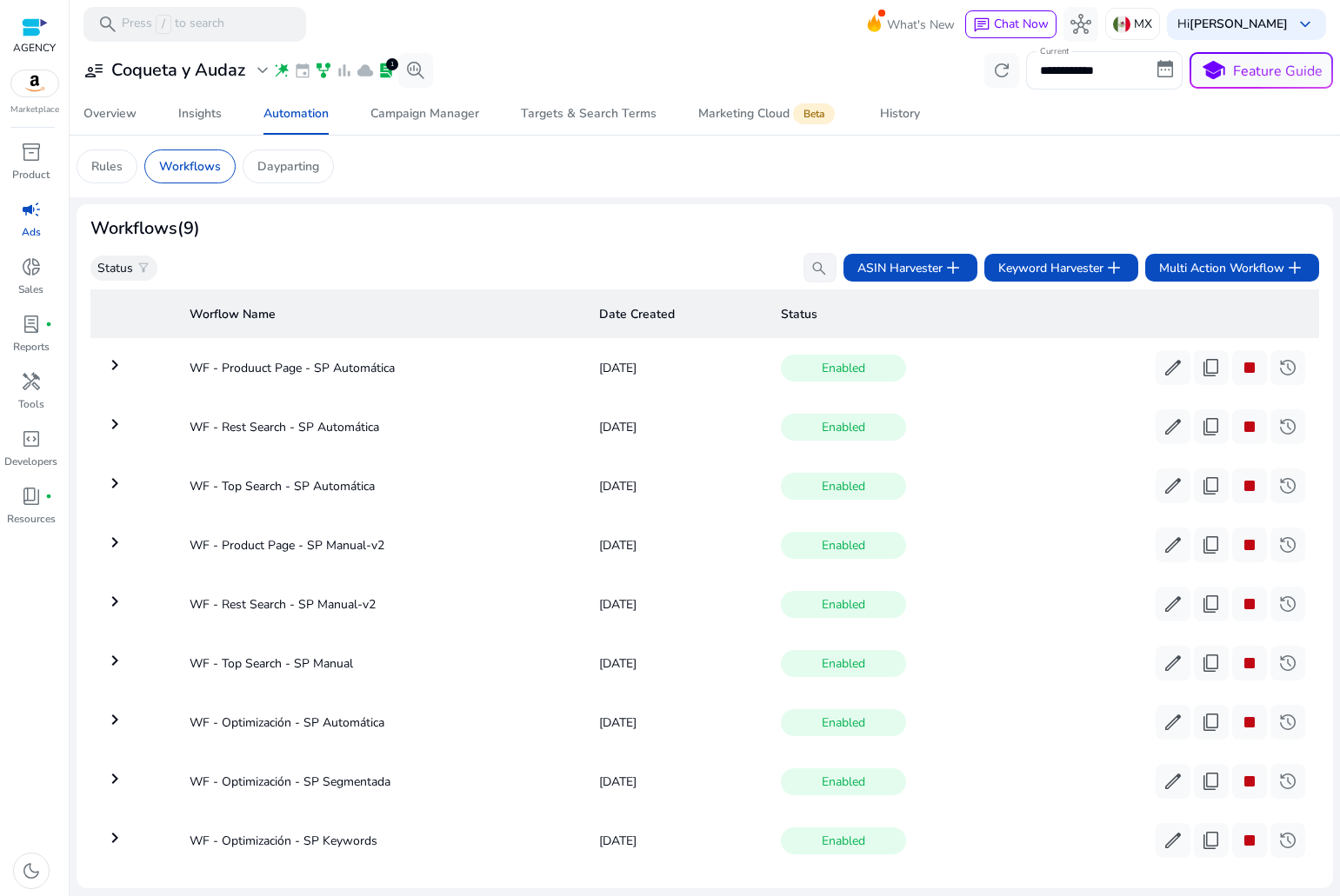
click at [119, 363] on mat-icon "keyboard_arrow_right" at bounding box center [114, 365] width 21 height 21
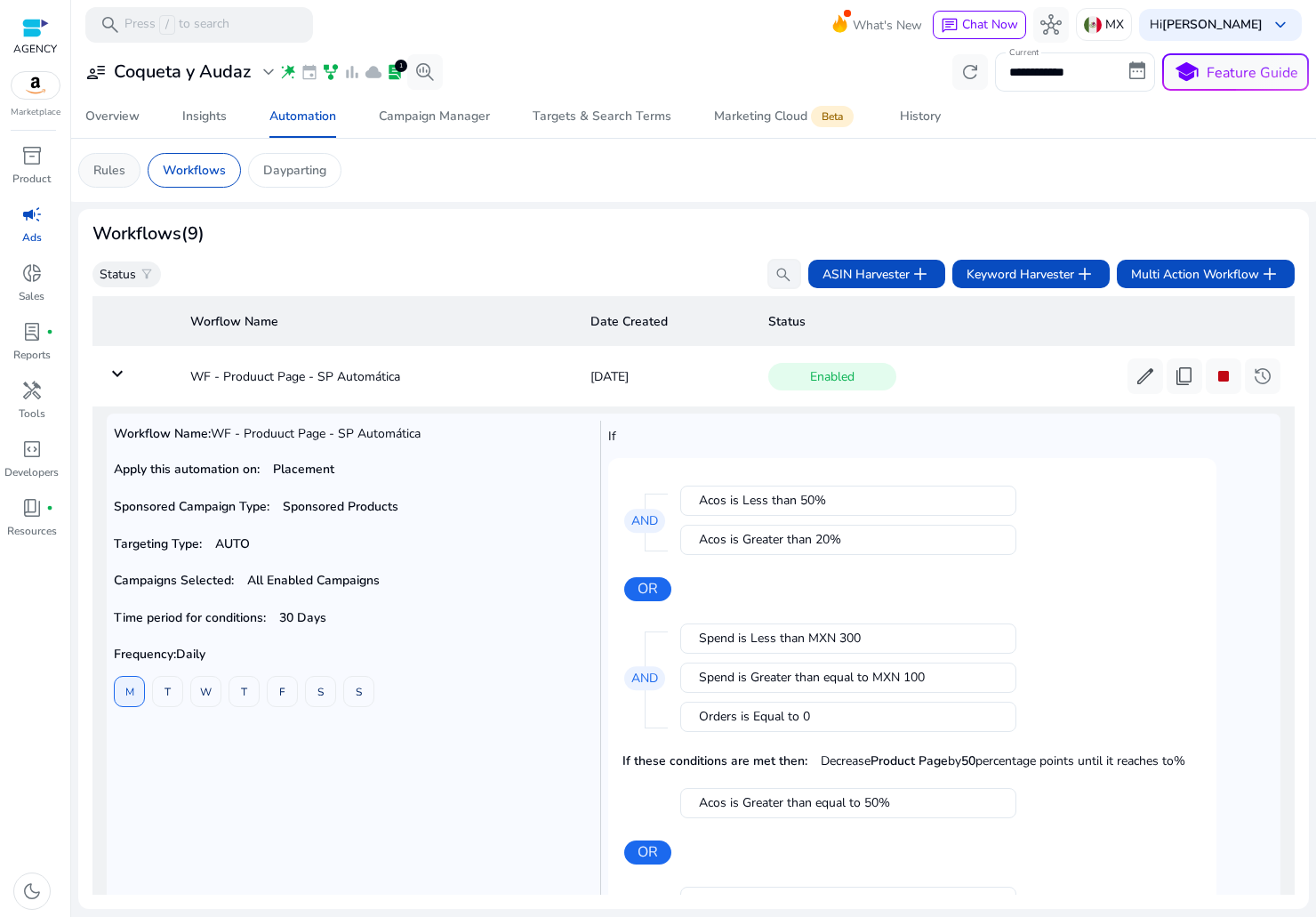
click at [129, 171] on div "Rules" at bounding box center [109, 170] width 62 height 35
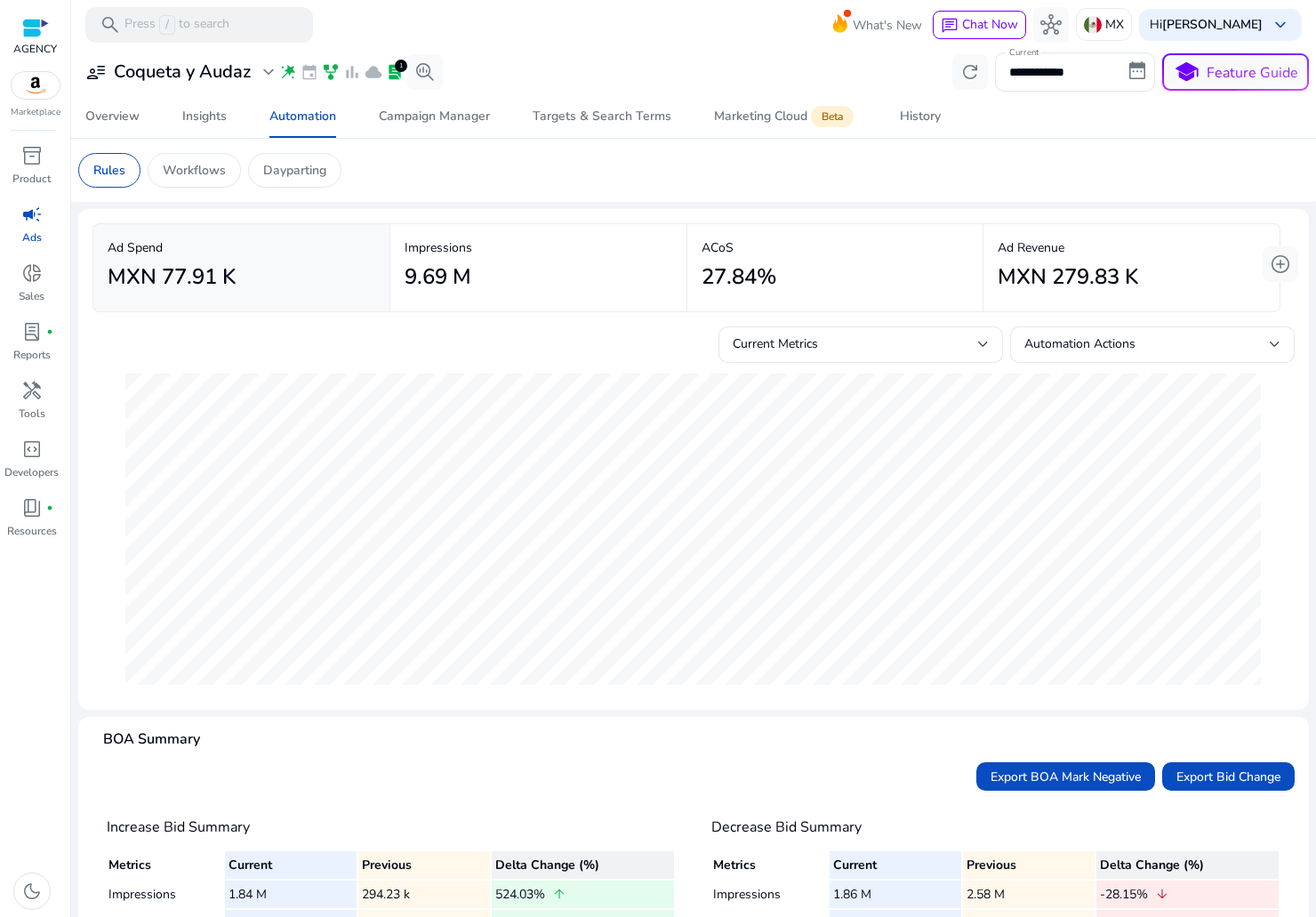
click at [170, 80] on h3 "Coqueta y Audaz" at bounding box center [182, 72] width 137 height 21
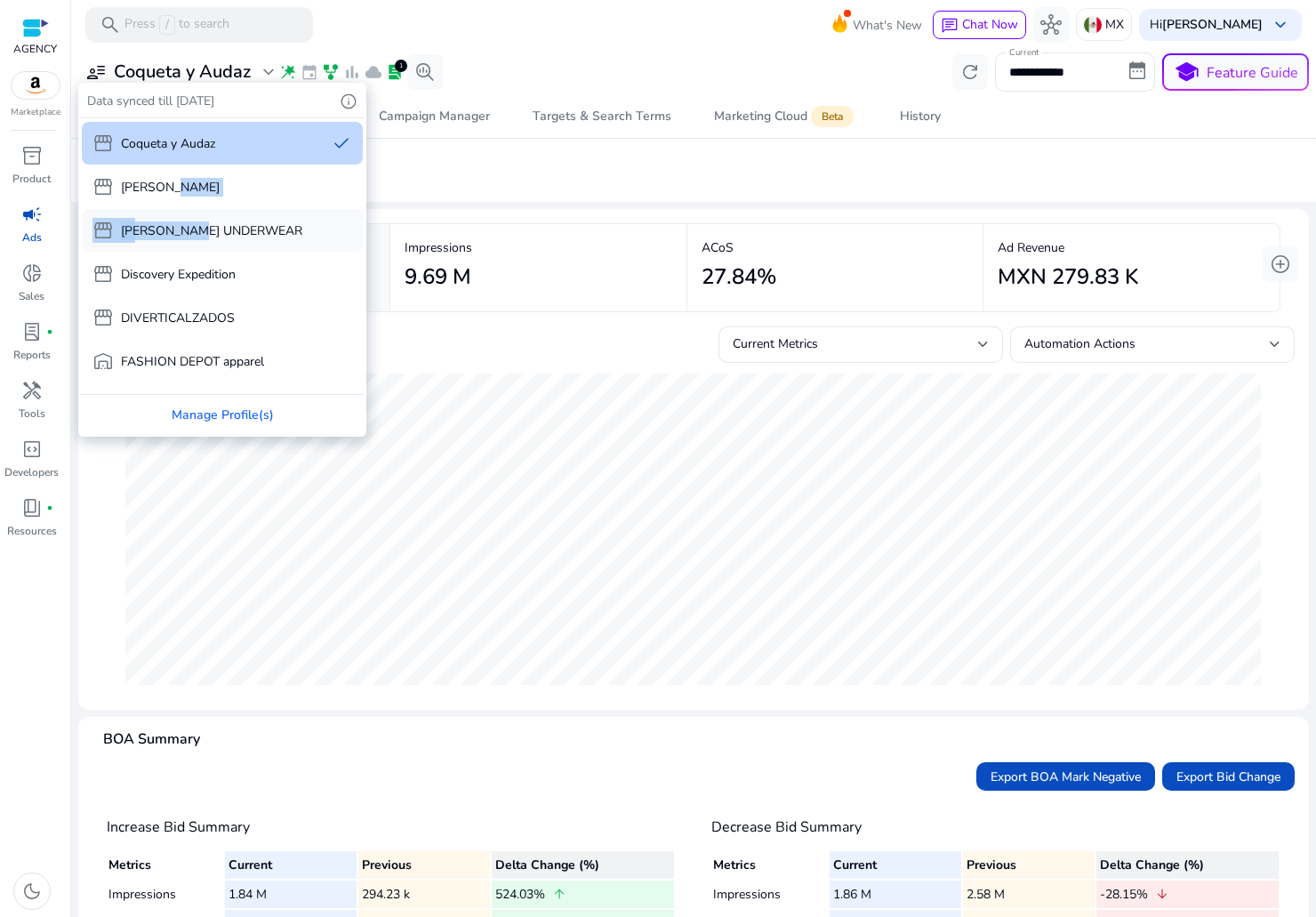
drag, startPoint x: 185, startPoint y: 184, endPoint x: 194, endPoint y: 222, distance: 39.1
click at [194, 222] on div "storefront Coqueta y Audaz done storefront CUADRA storefront DIETZ UNDERWEAR st…" at bounding box center [222, 512] width 285 height 789
click at [194, 222] on p "[PERSON_NAME] UNDERWEAR" at bounding box center [211, 230] width 181 height 18
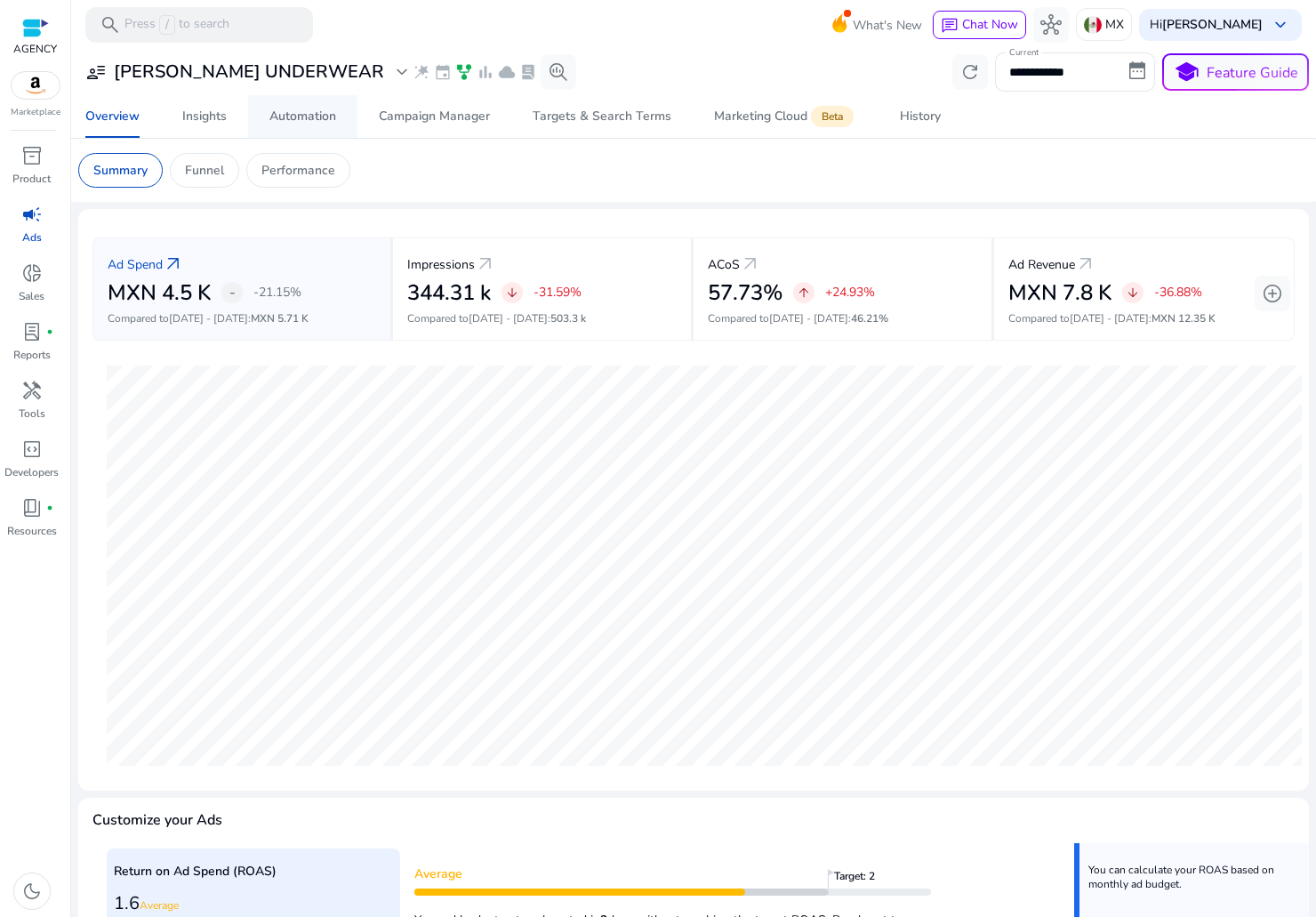
click at [290, 117] on div "Automation" at bounding box center [303, 116] width 67 height 12
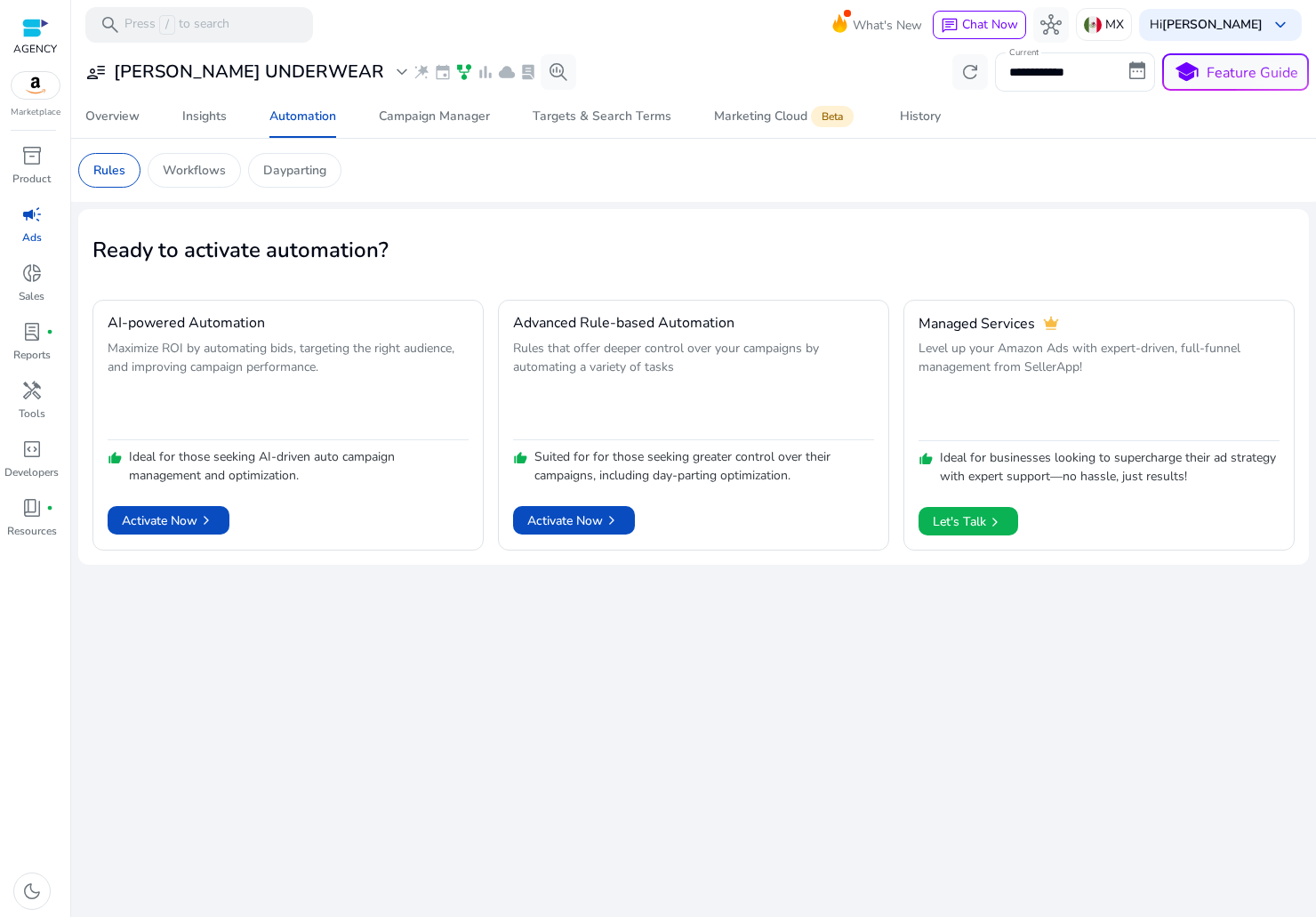
click at [233, 67] on h3 "[PERSON_NAME] UNDERWEAR" at bounding box center [249, 72] width 270 height 21
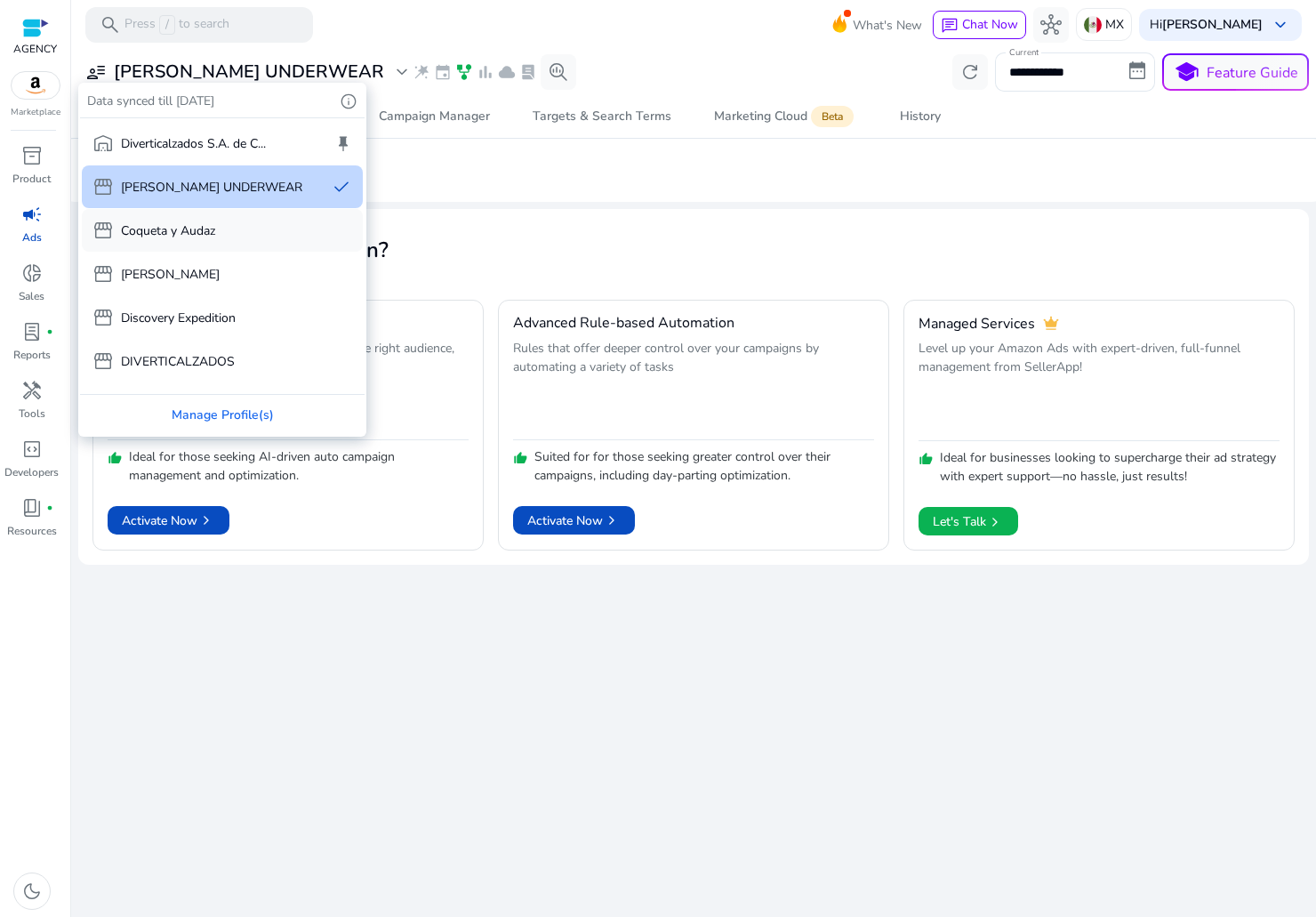
click at [211, 223] on p "Coqueta y Audaz" at bounding box center [168, 230] width 94 height 18
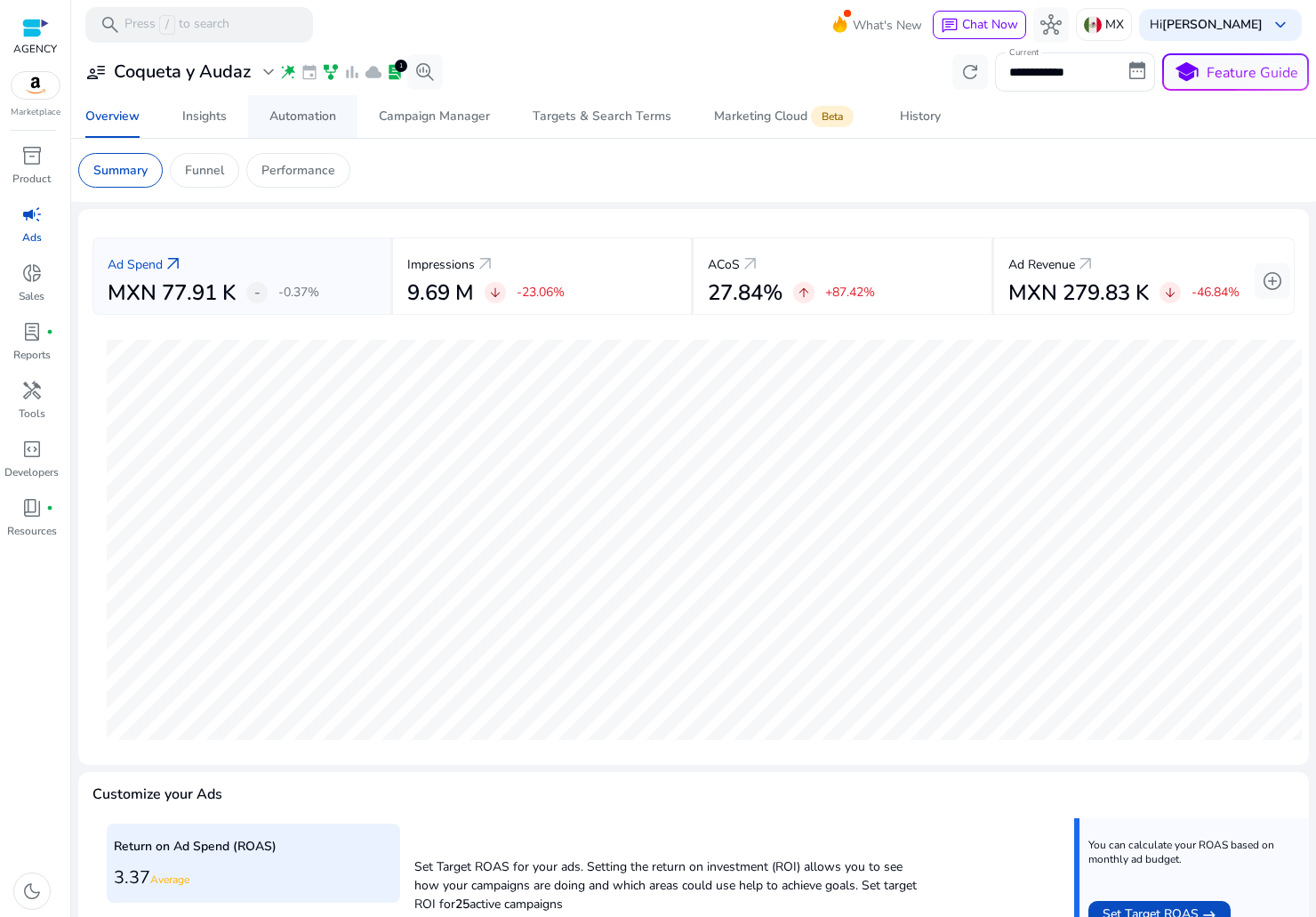
click at [279, 121] on div "Automation" at bounding box center [303, 116] width 67 height 12
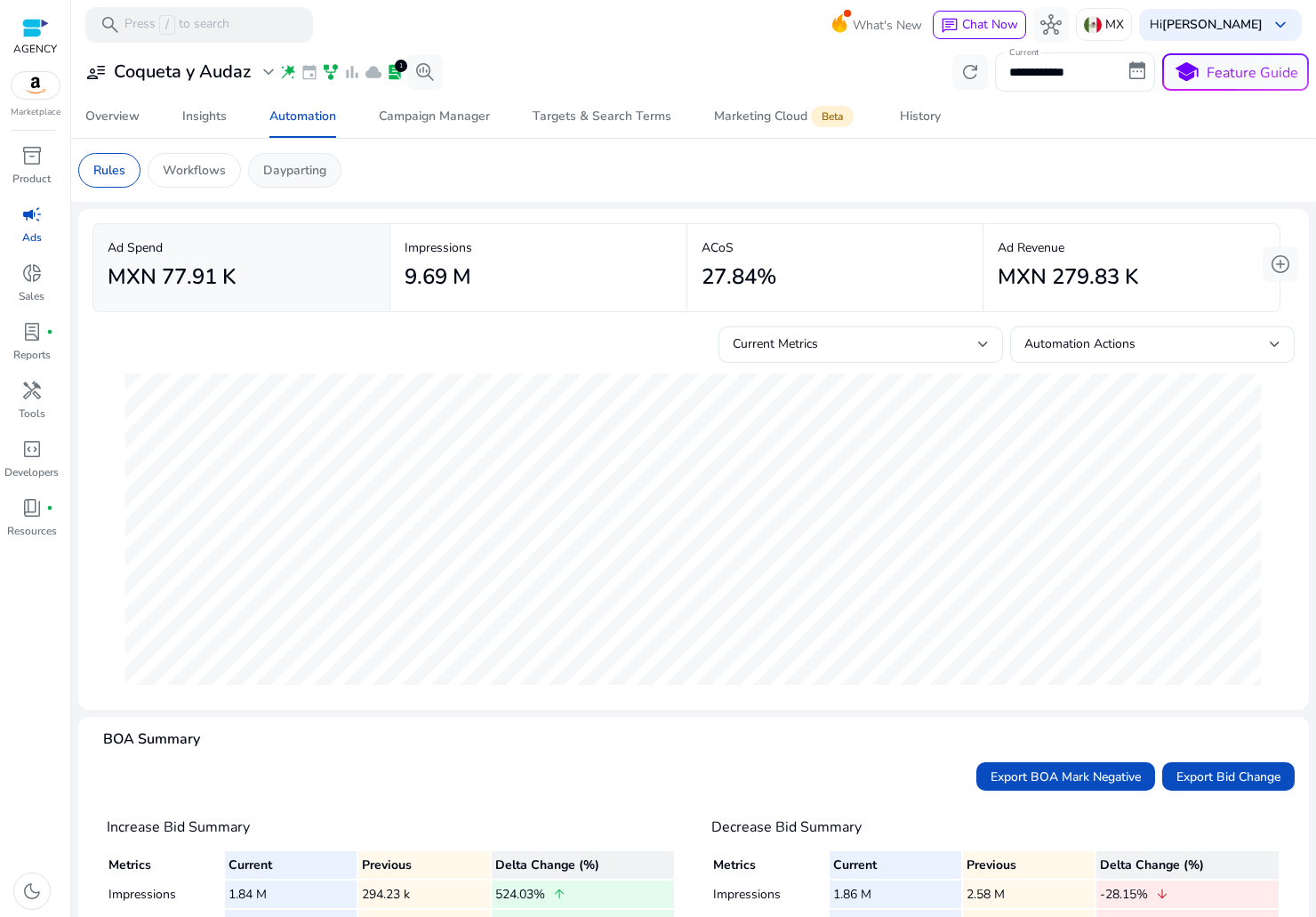
click at [286, 176] on p "Dayparting" at bounding box center [294, 170] width 63 height 18
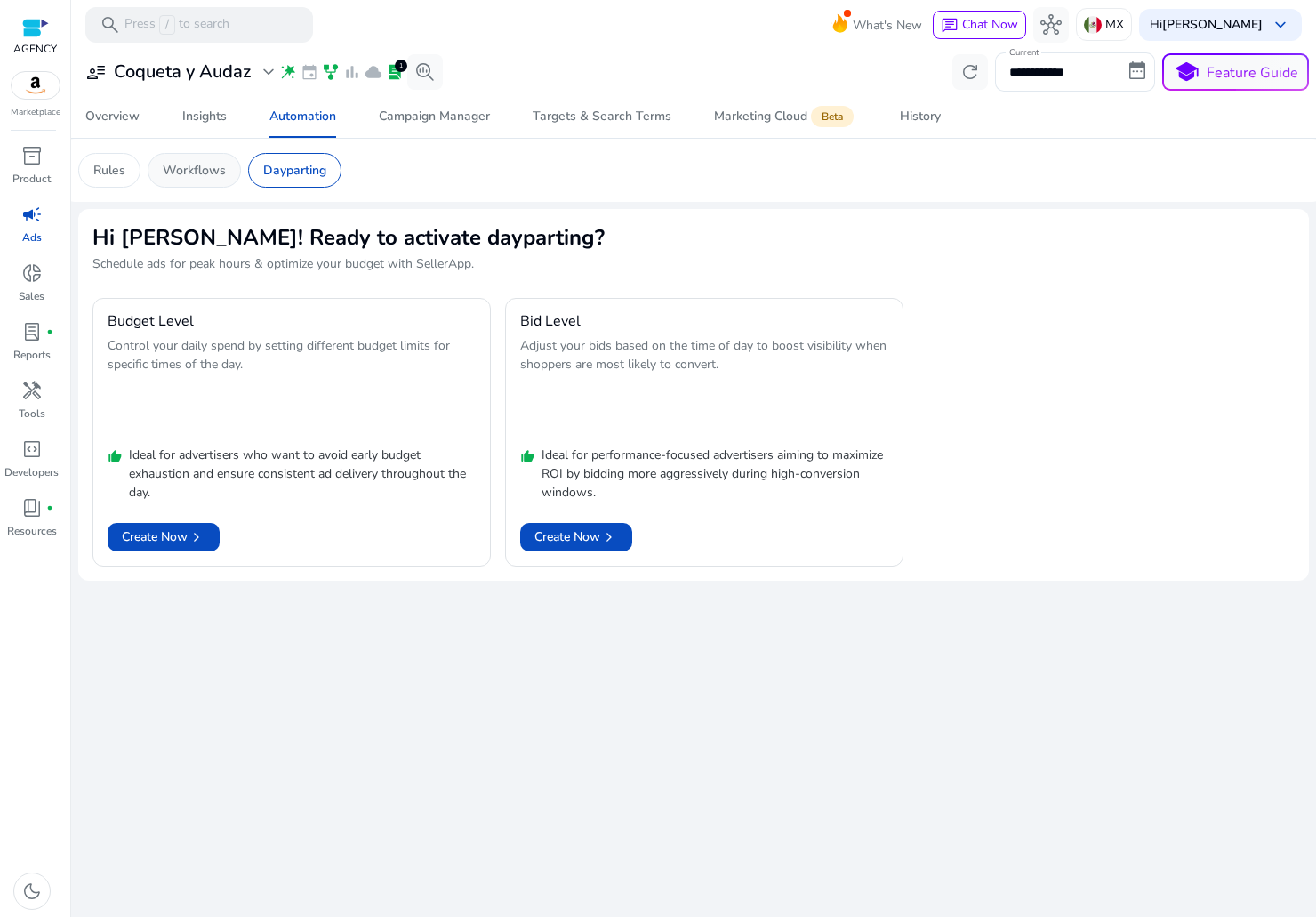
click at [209, 177] on p "Workflows" at bounding box center [195, 170] width 63 height 18
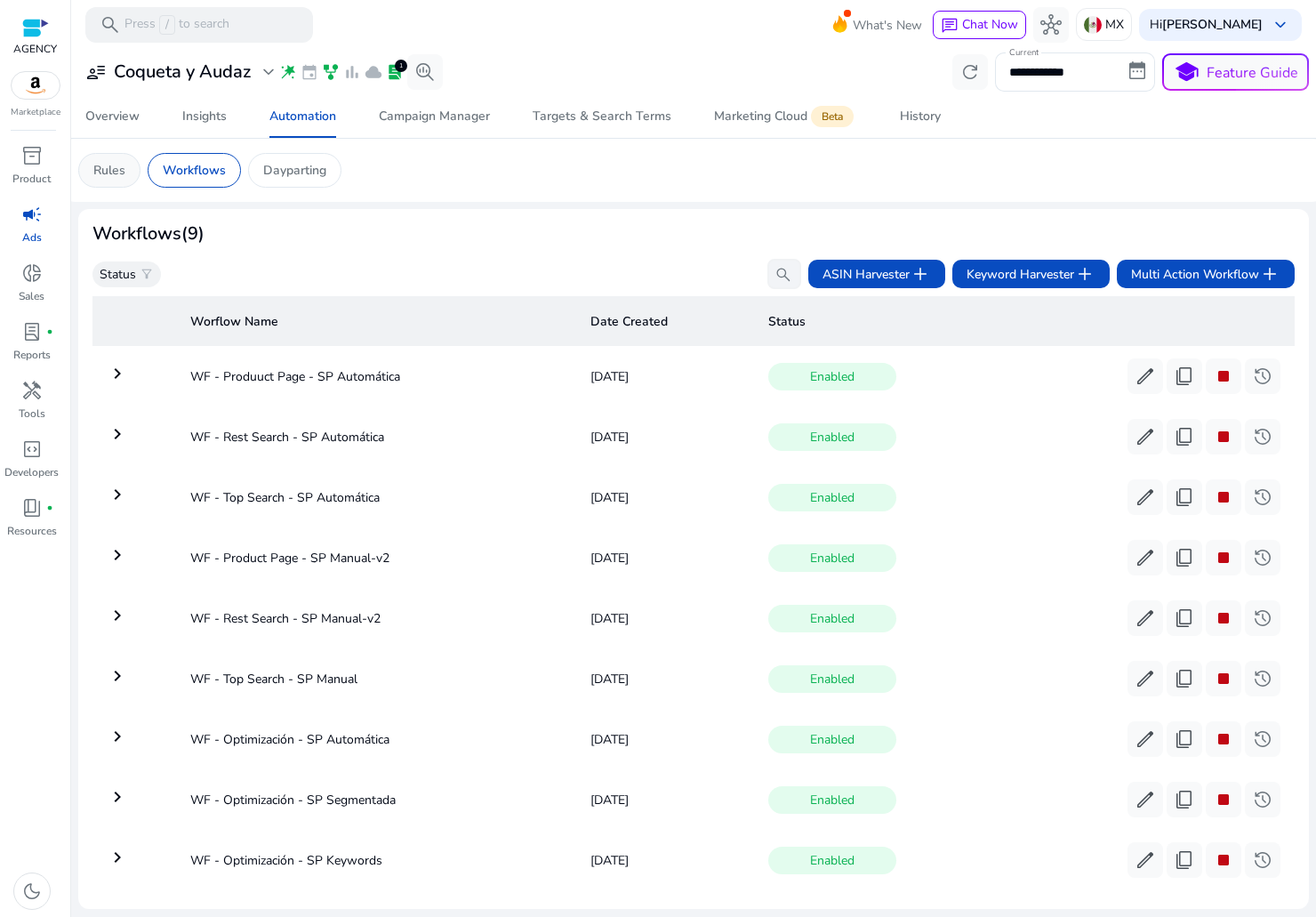
click at [102, 177] on p "Rules" at bounding box center [108, 170] width 32 height 18
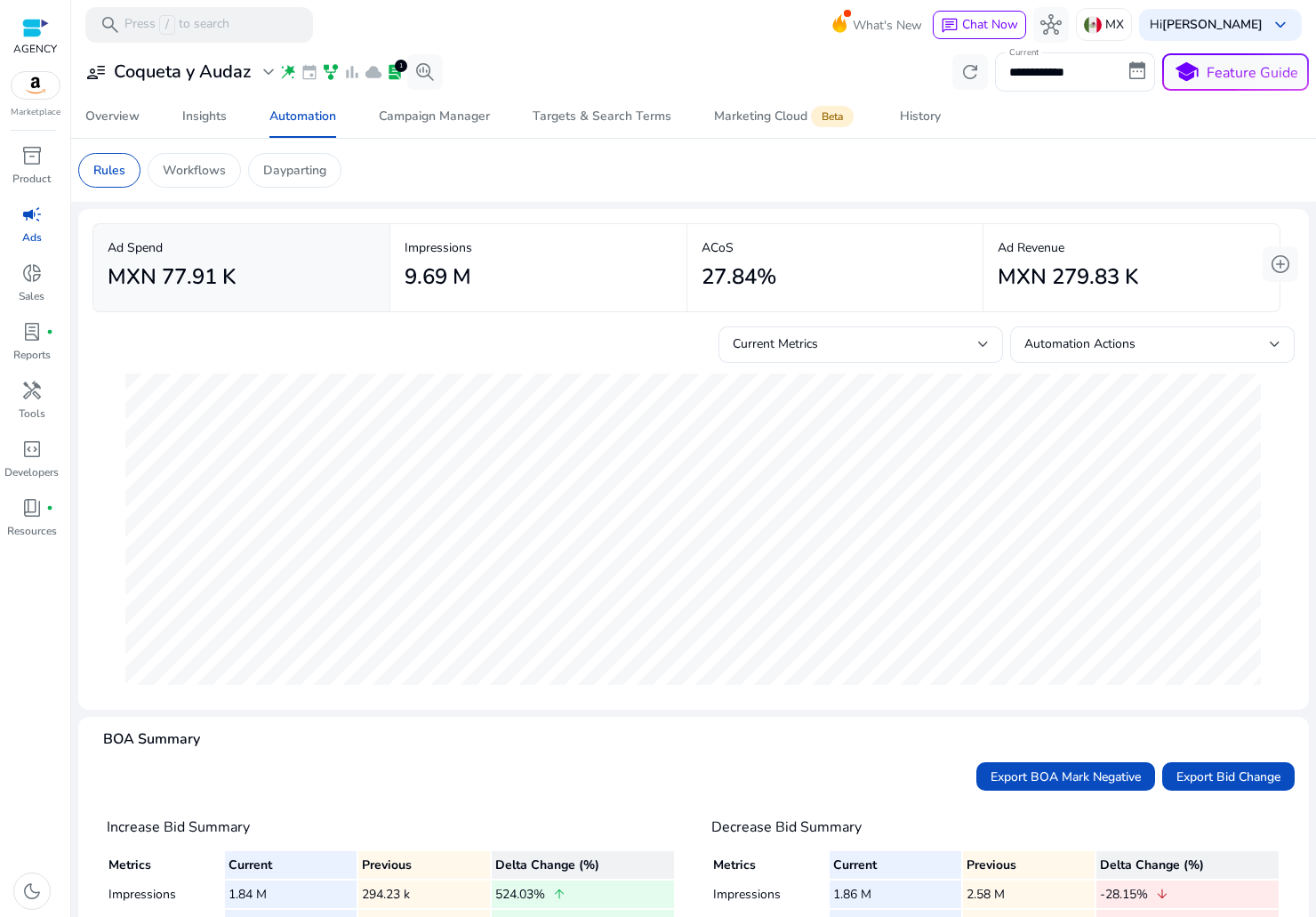
click at [288, 67] on span "wand_stars" at bounding box center [288, 72] width 18 height 18
click at [286, 73] on span "wand_stars" at bounding box center [288, 72] width 18 height 18
click at [960, 66] on span "refresh" at bounding box center [971, 72] width 21 height 21
click at [1196, 337] on div "Automation Actions" at bounding box center [1147, 344] width 246 height 19
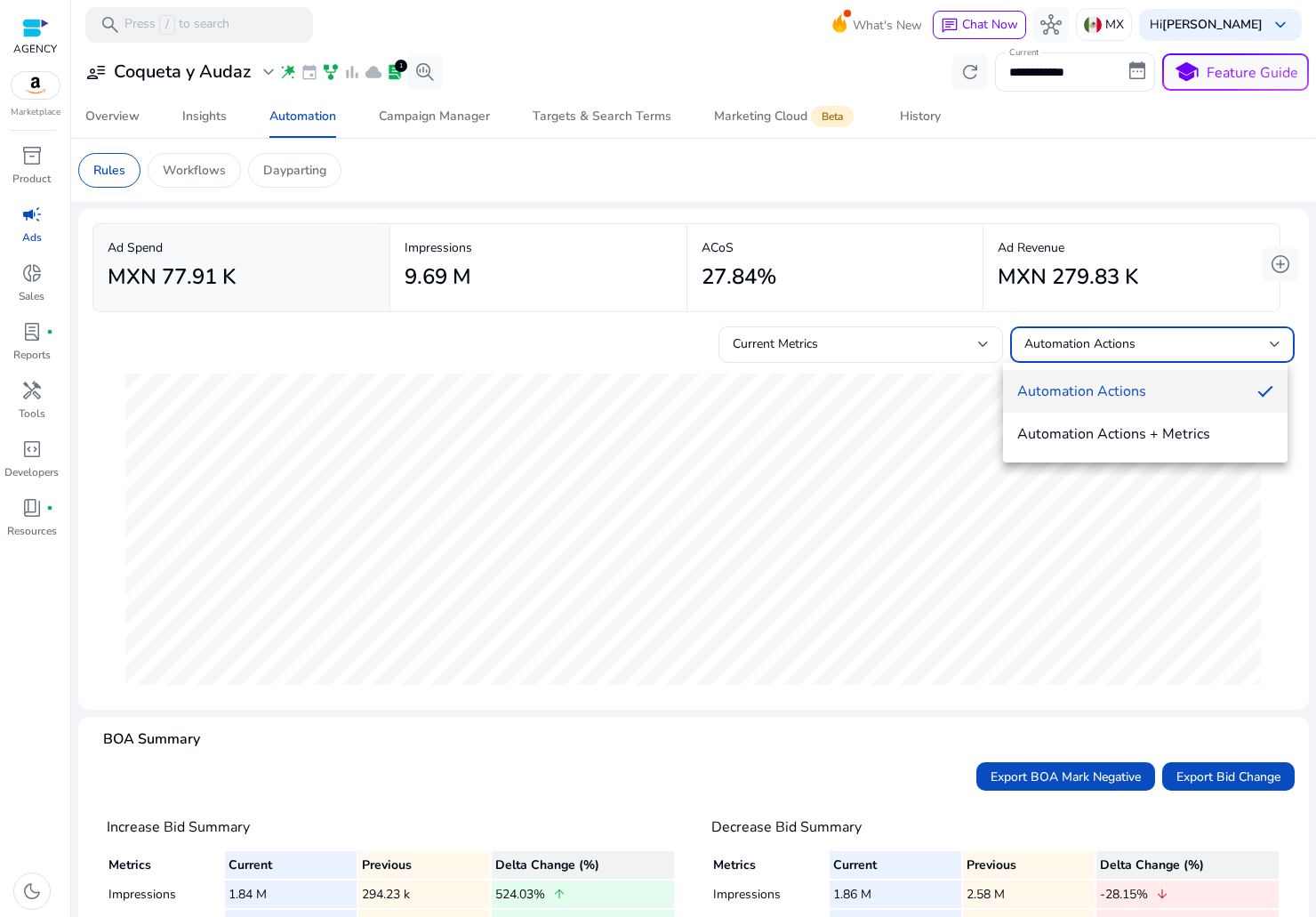
click at [1196, 337] on div at bounding box center [658, 458] width 1316 height 917
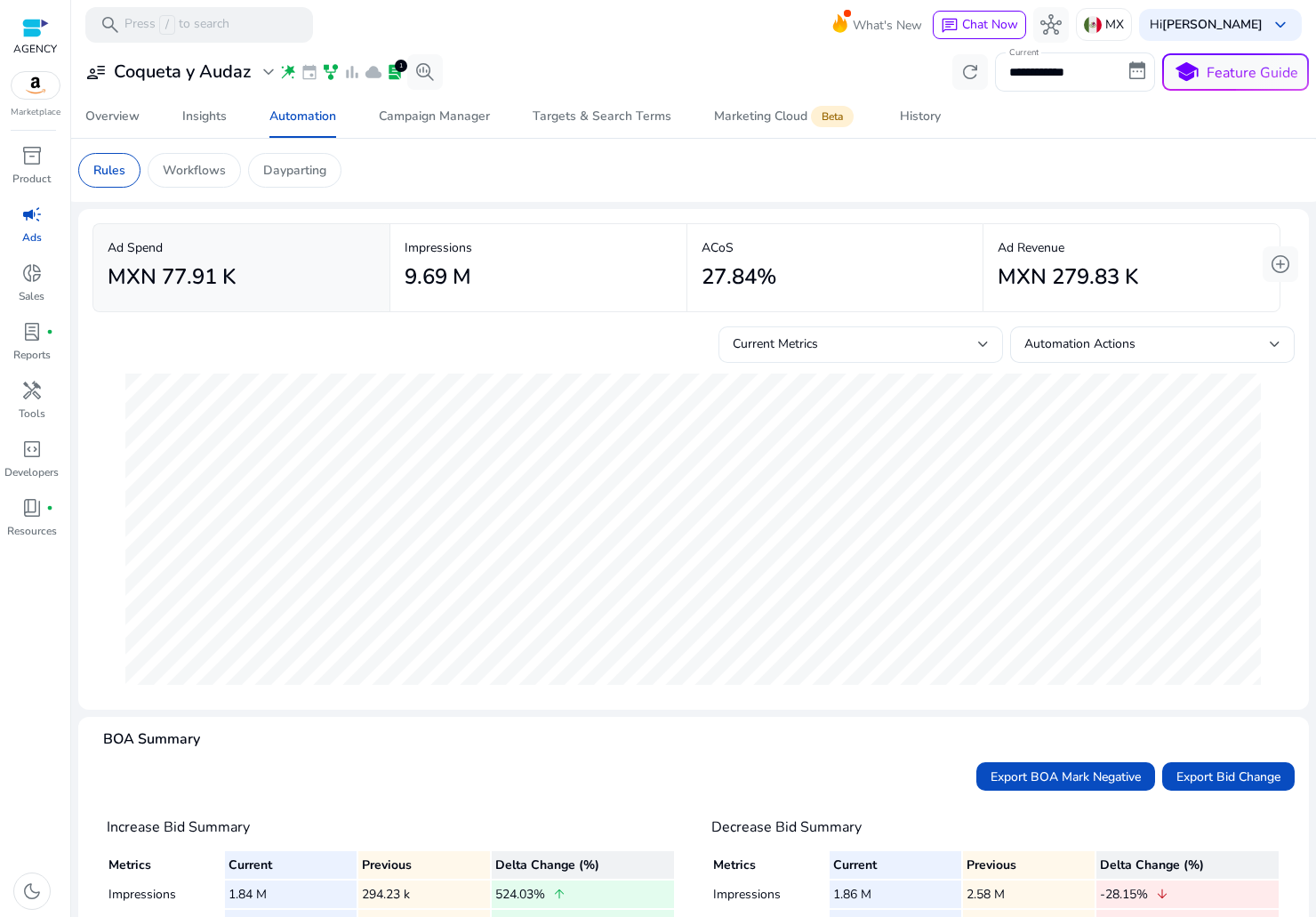
click at [964, 328] on div "Current Metrics" at bounding box center [860, 344] width 256 height 36
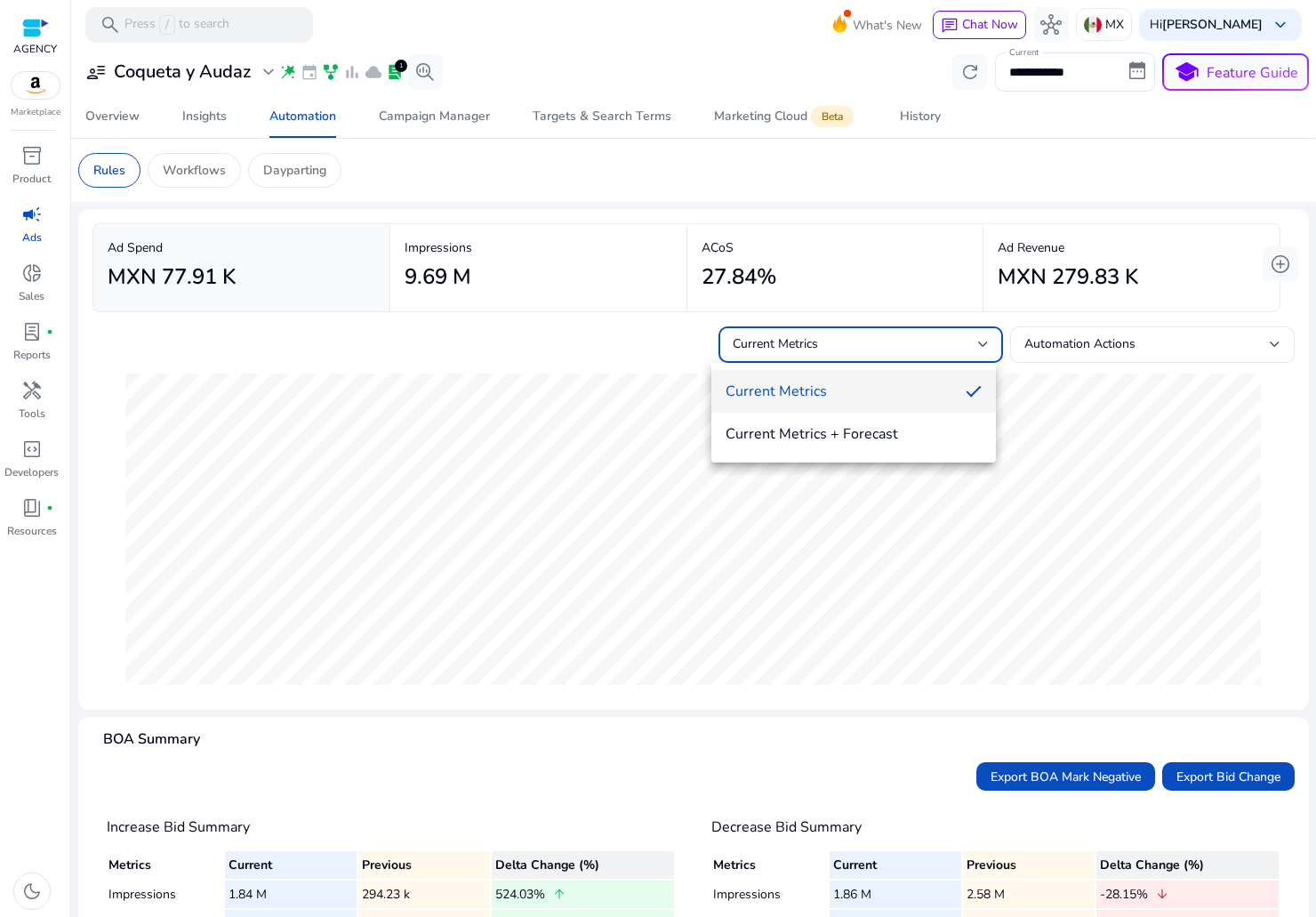
click at [963, 328] on div at bounding box center [658, 458] width 1316 height 917
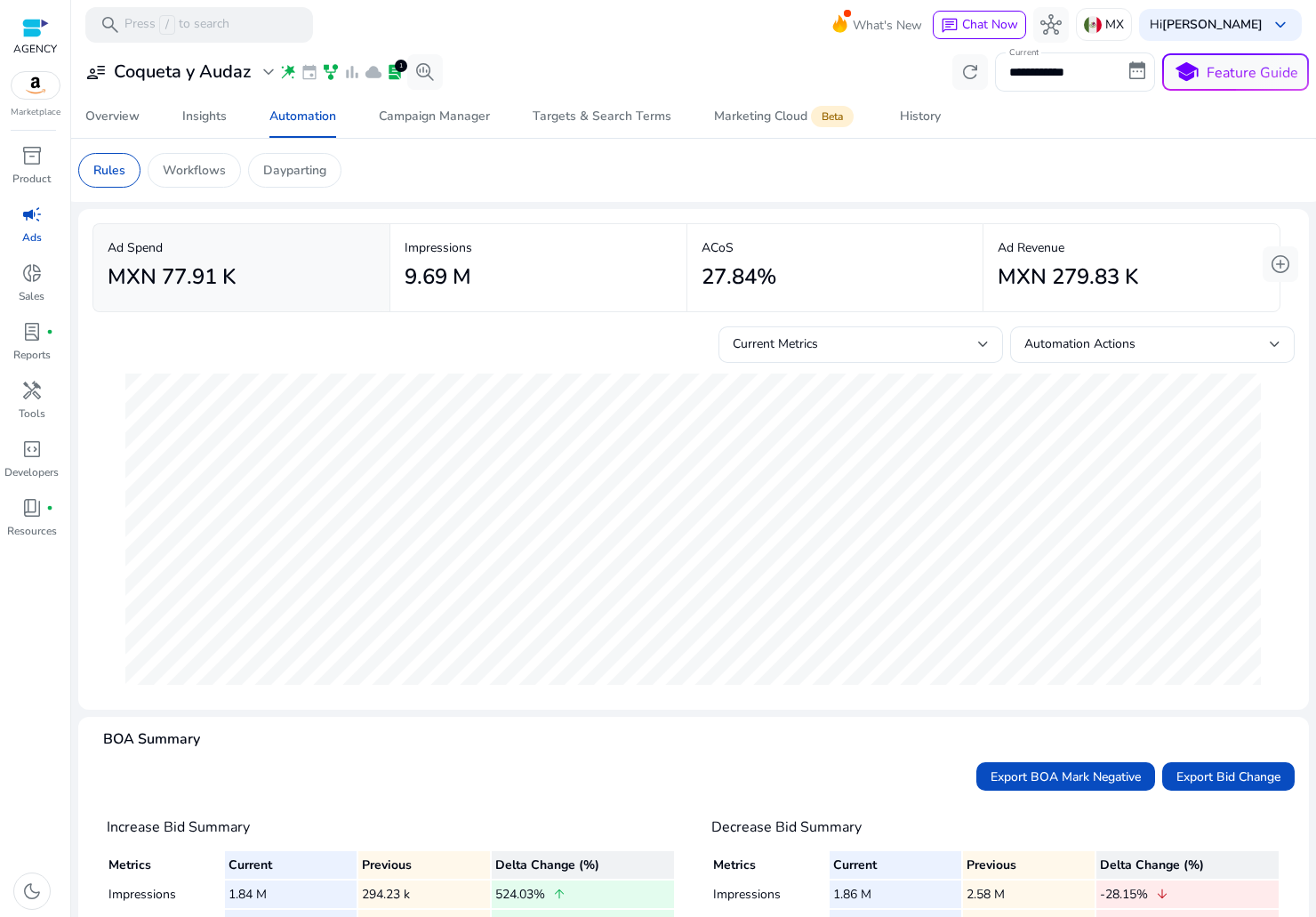
scroll to position [167, 0]
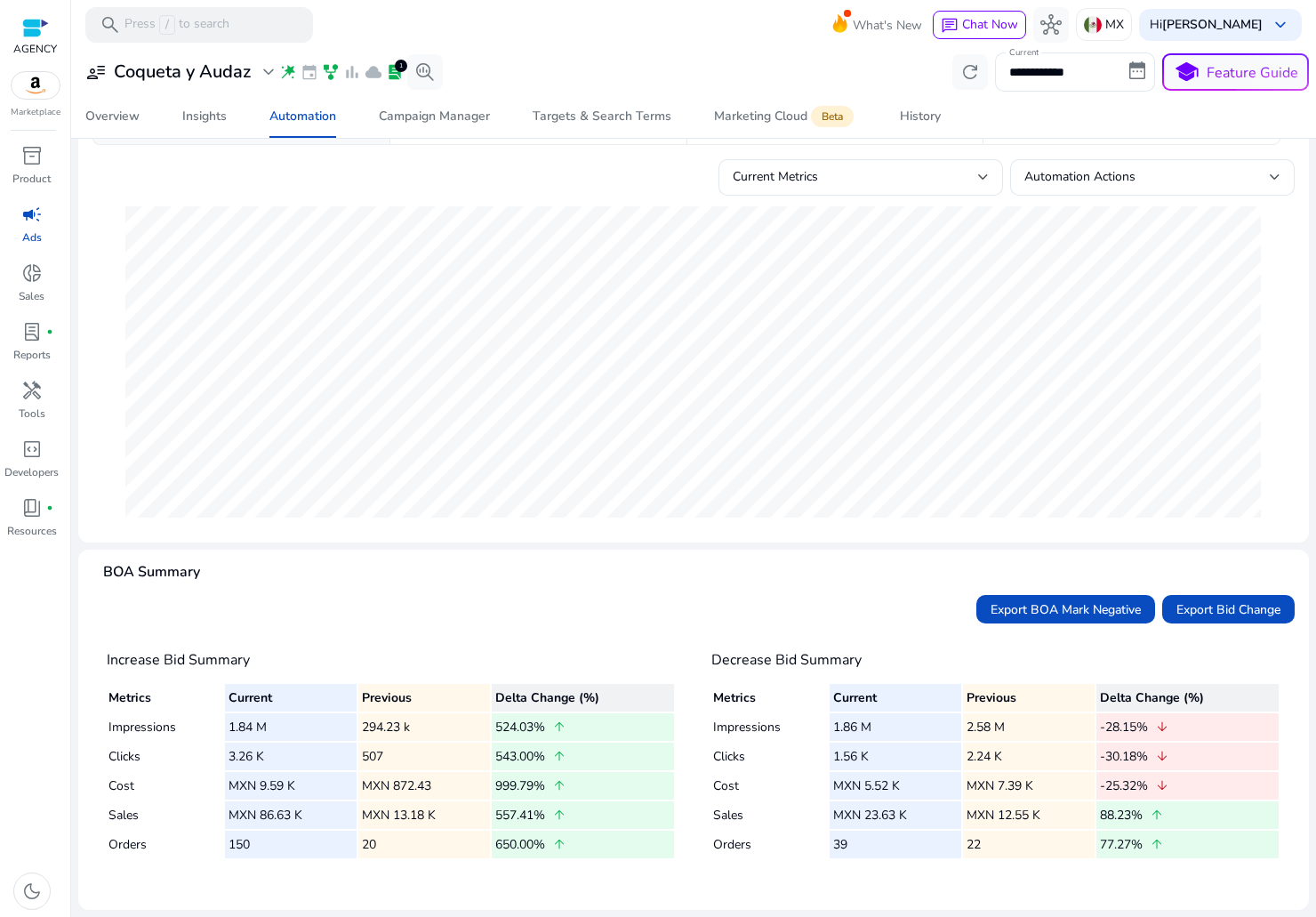
click at [184, 611] on div "Export BOA Mark Negative Export Bid Change" at bounding box center [693, 609] width 1203 height 29
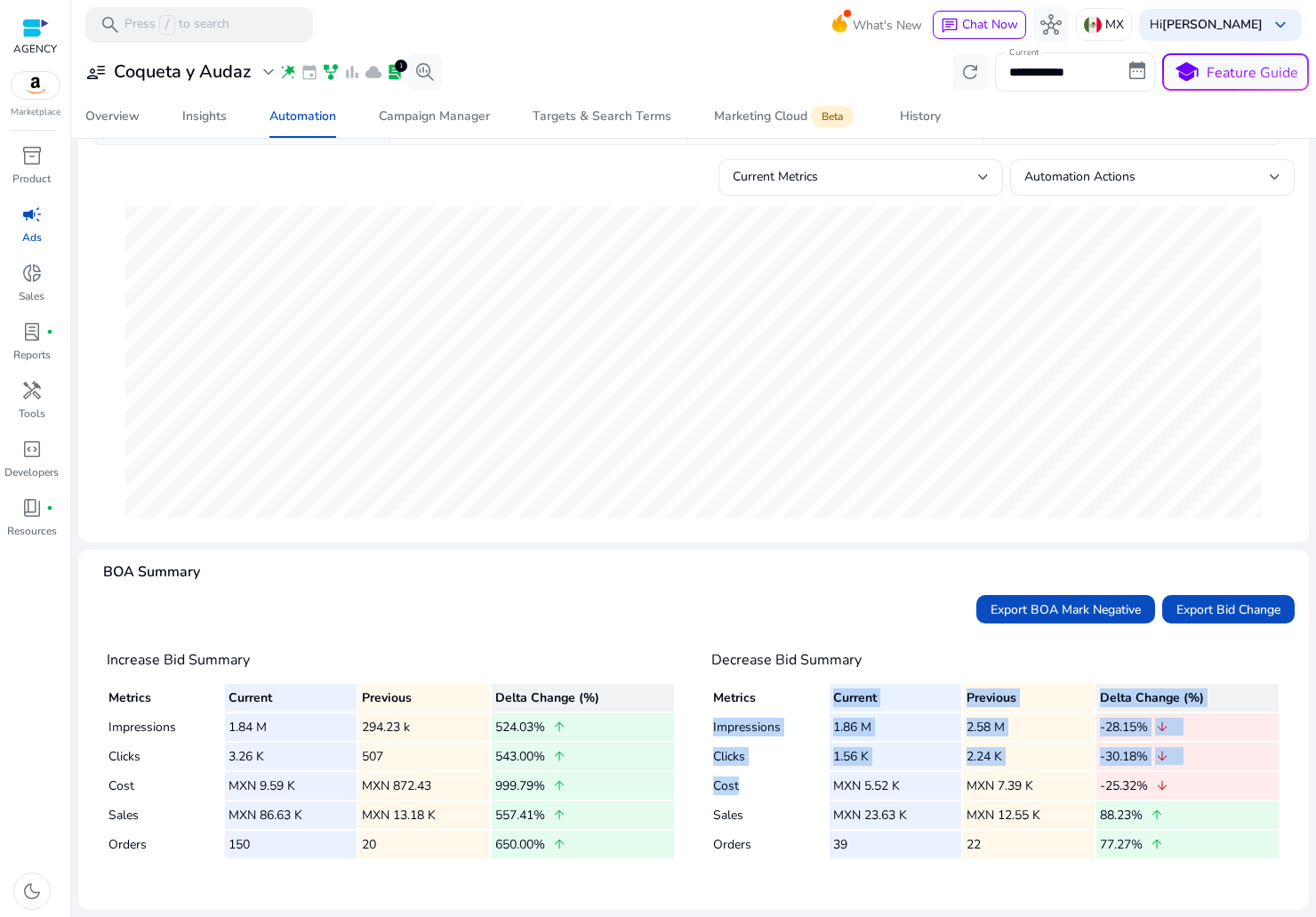
drag, startPoint x: 770, startPoint y: 689, endPoint x: 777, endPoint y: 788, distance: 99.2
click at [777, 788] on table "Metrics Current Previous Delta Change (%) Impressions 1.86 M 2.58 M -28.15% arr…" at bounding box center [996, 770] width 569 height 177
